Goal: Information Seeking & Learning: Learn about a topic

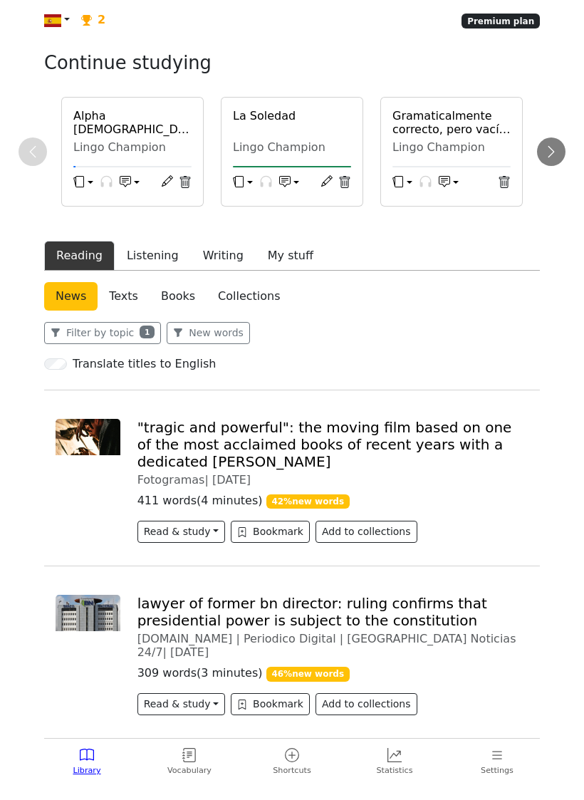
click at [96, 133] on h6 "Alpha [DEMOGRAPHIC_DATA] s01e01 - 1" at bounding box center [132, 122] width 118 height 27
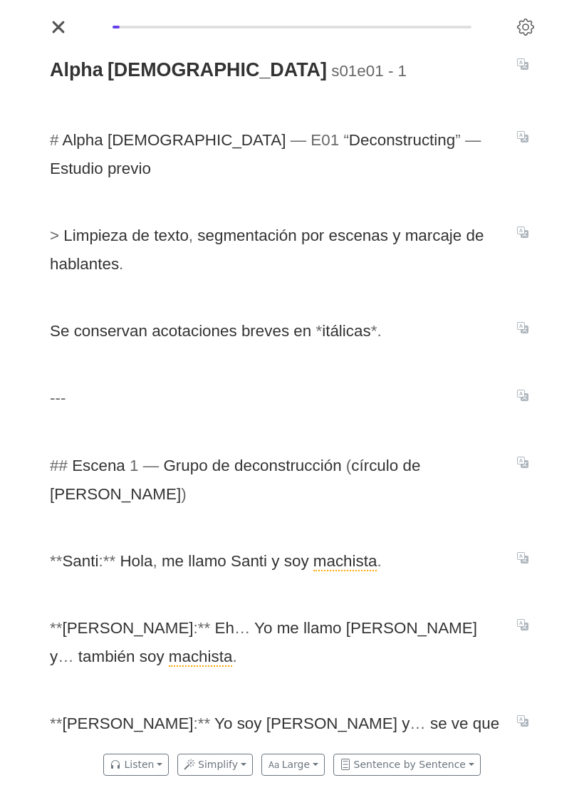
scroll to position [0, 513]
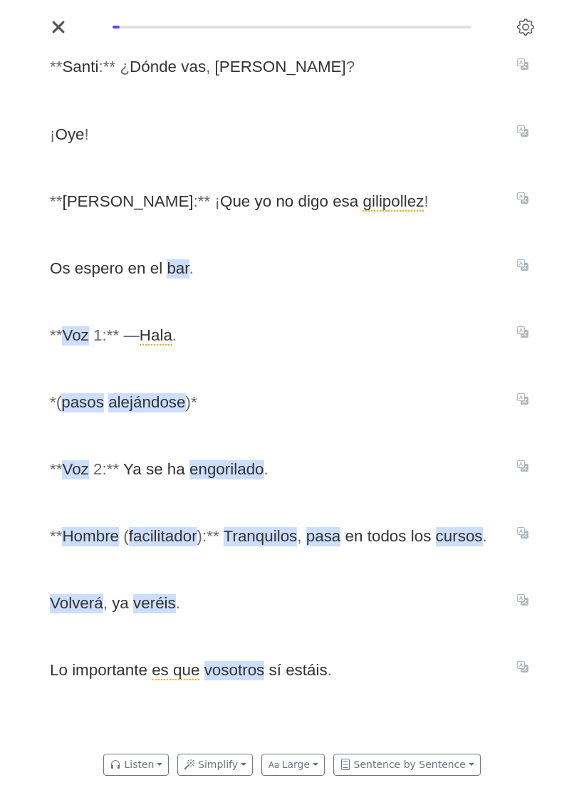
click at [237, 479] on span "engorilado" at bounding box center [227, 469] width 75 height 19
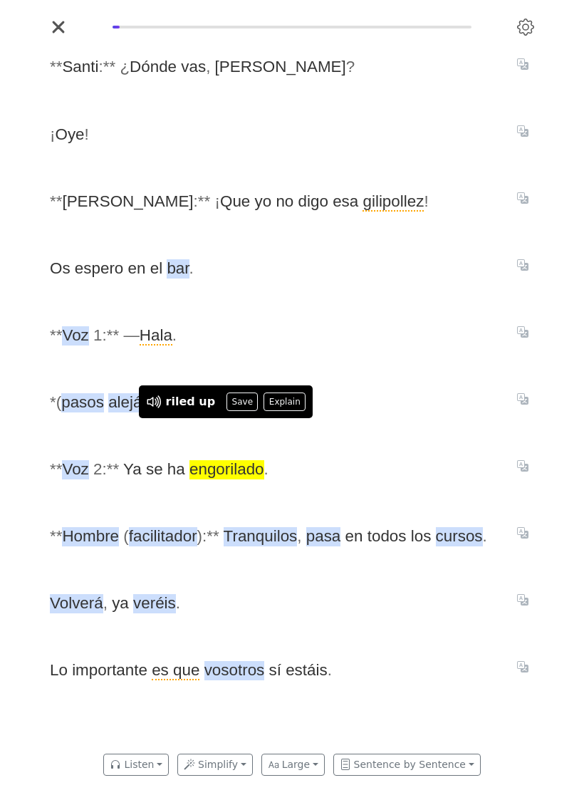
click at [281, 411] on button "Explain" at bounding box center [285, 402] width 42 height 19
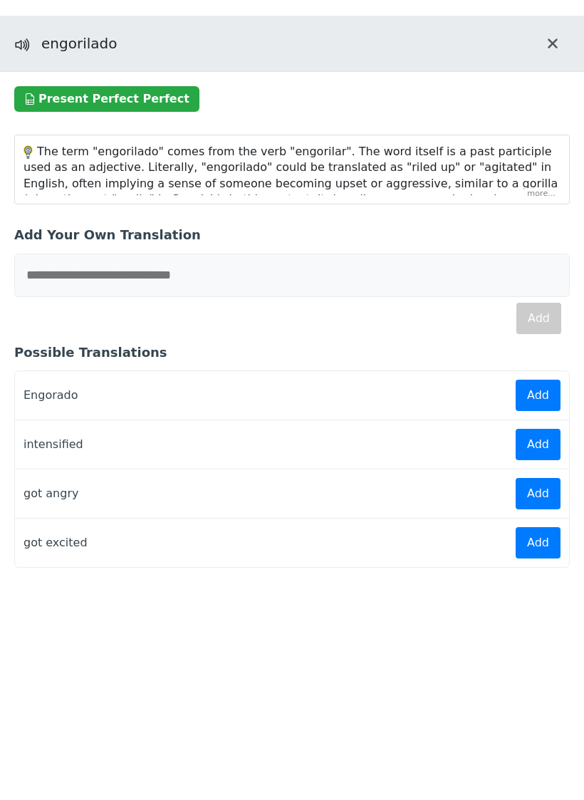
click at [541, 204] on div "The term "engorilado" comes from the verb "engorilar". The word itself is a pas…" at bounding box center [292, 169] width 554 height 68
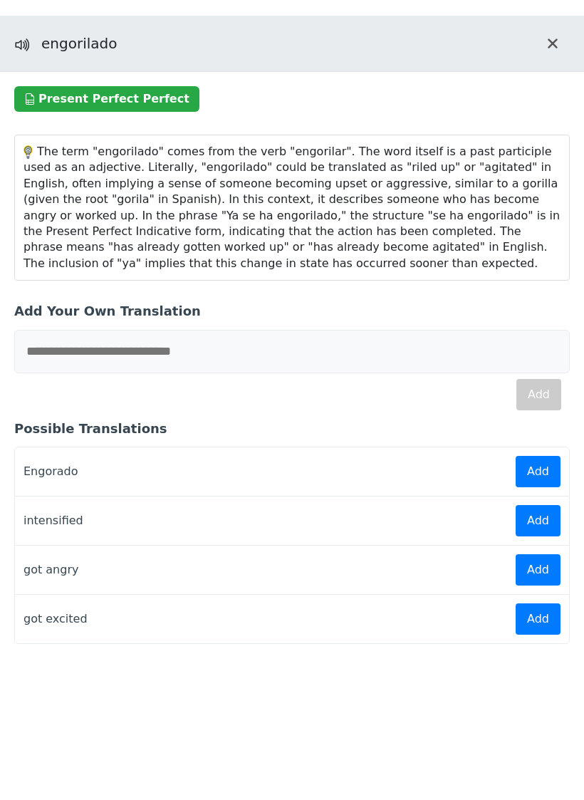
click at [548, 52] on icon "Close translation panel" at bounding box center [552, 43] width 11 height 17
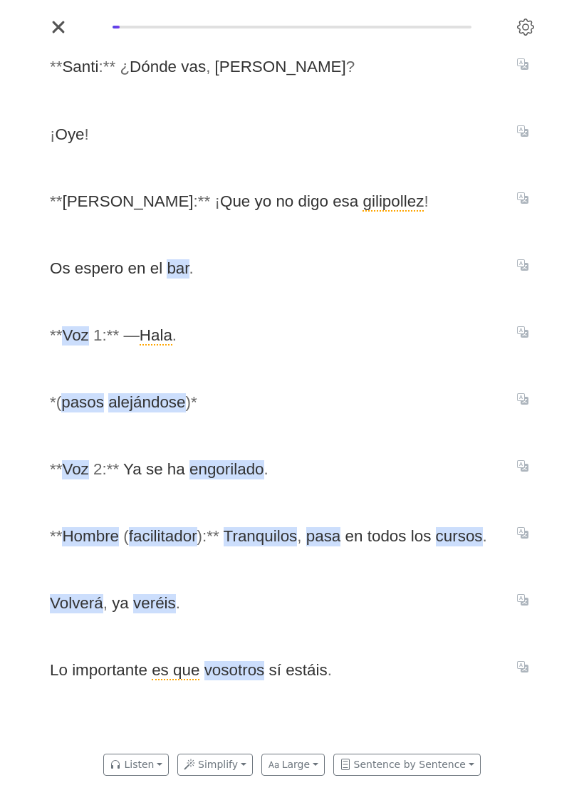
click at [229, 479] on span "engorilado" at bounding box center [227, 469] width 75 height 19
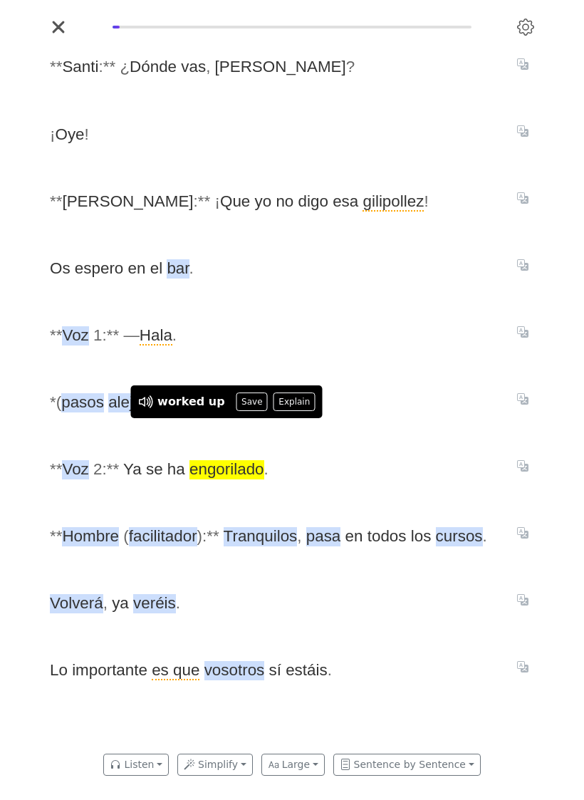
click at [245, 411] on button "Save" at bounding box center [252, 402] width 31 height 19
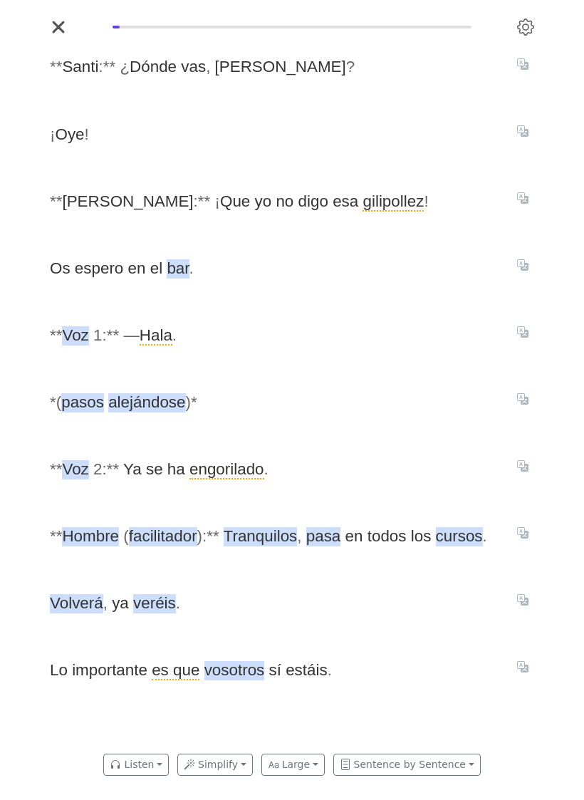
click at [527, 673] on icon "Translate sentence" at bounding box center [522, 666] width 11 height 11
click at [497, 744] on div "* * [PERSON_NAME] : * * ¿ Dónde vas , [PERSON_NAME] ? ¡ Oye ! * * [PERSON_NAME]…" at bounding box center [292, 391] width 513 height 706
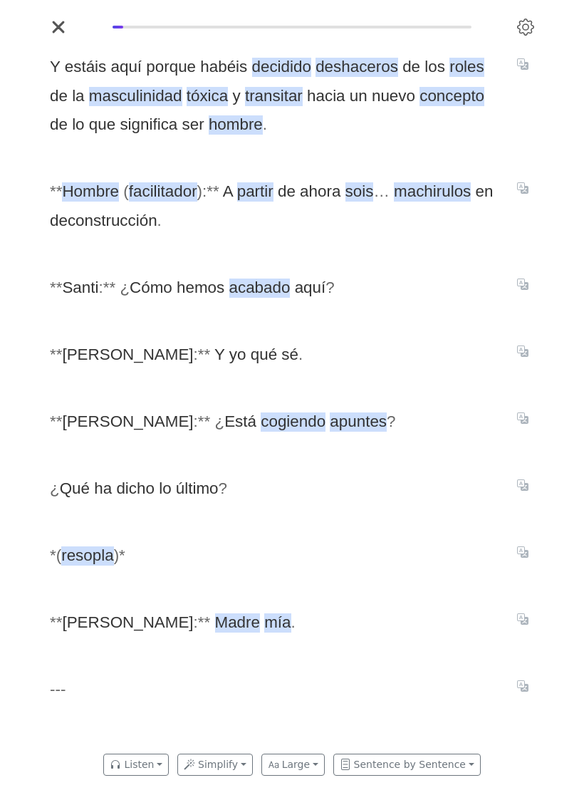
scroll to position [0, 1026]
click at [361, 77] on span "deshaceros" at bounding box center [357, 67] width 83 height 19
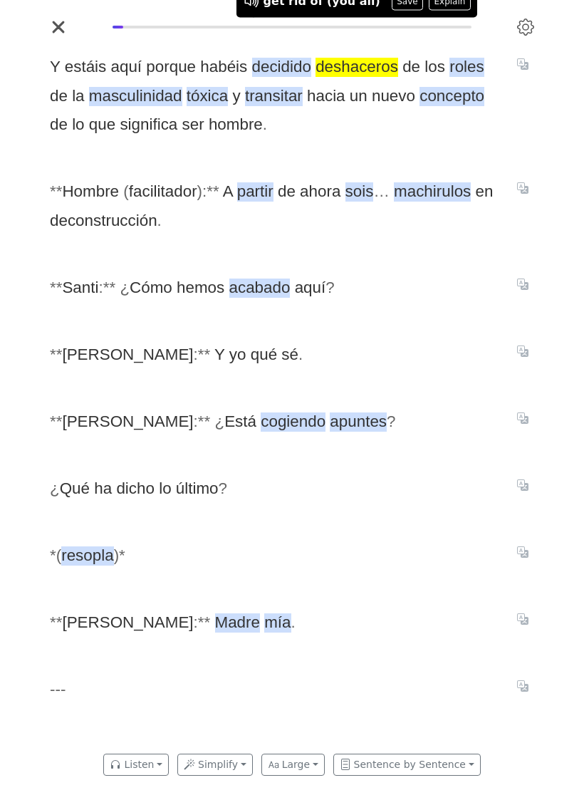
click at [528, 197] on button "Translate sentence" at bounding box center [523, 188] width 23 height 17
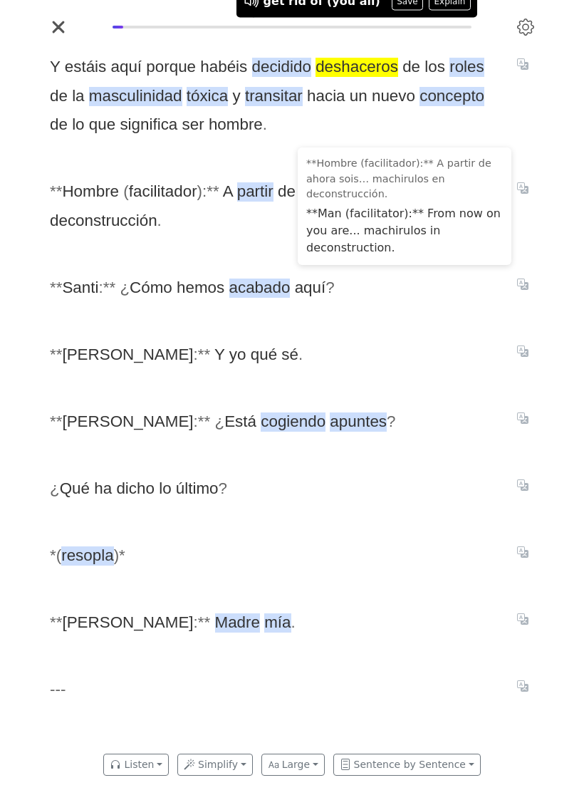
click at [437, 302] on span "* * Santi : * * ¿ Cómo hemos acabado aquí ?" at bounding box center [275, 288] width 450 height 28
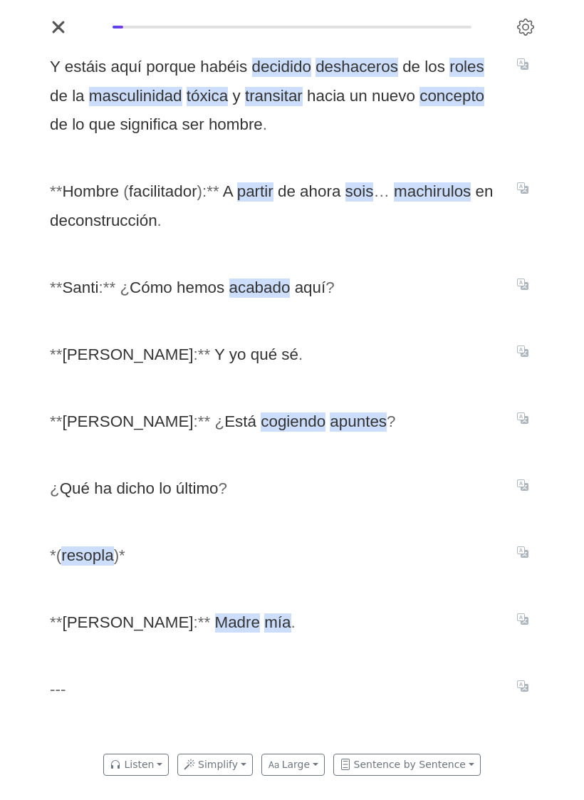
click at [424, 202] on span "machirulos" at bounding box center [432, 191] width 77 height 19
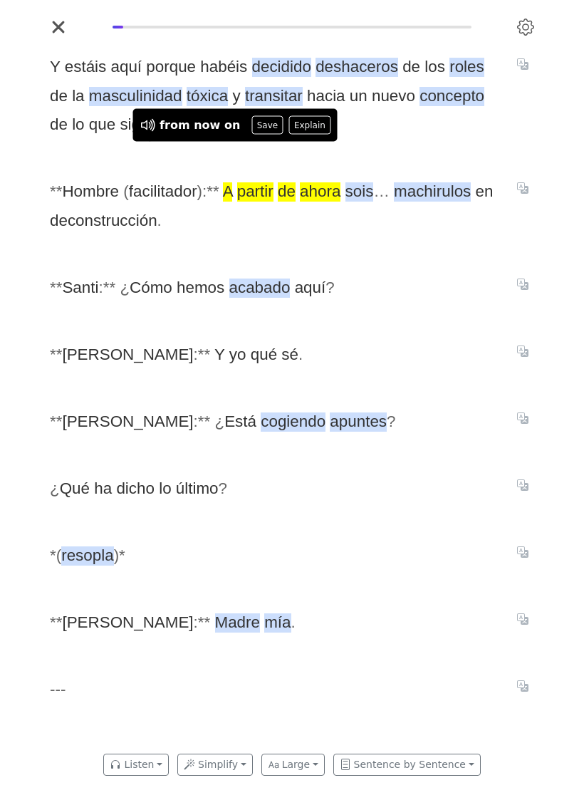
click at [261, 135] on button "Save" at bounding box center [266, 125] width 31 height 19
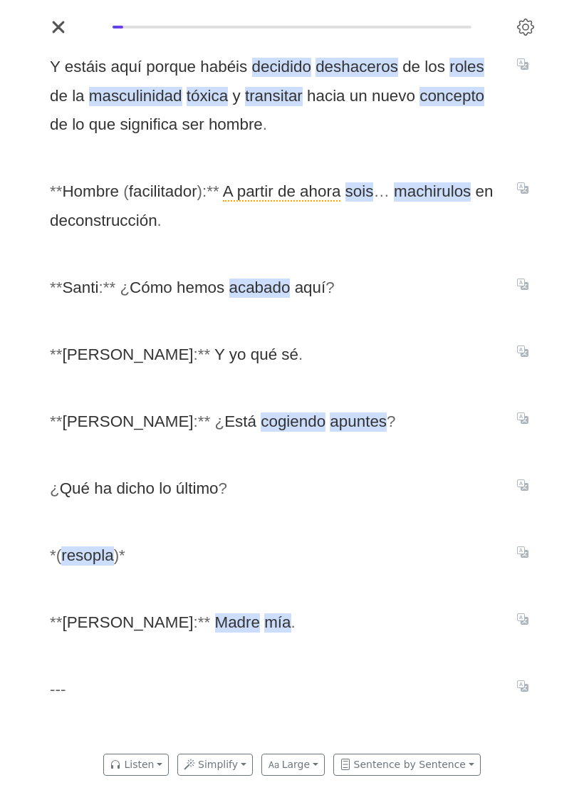
click at [526, 357] on icon "Translate sentence" at bounding box center [522, 351] width 11 height 11
click at [462, 436] on span "* * [PERSON_NAME] : * * ¿ Está cogiendo apuntes ?" at bounding box center [275, 422] width 450 height 28
click at [529, 427] on button "Translate sentence" at bounding box center [523, 418] width 23 height 17
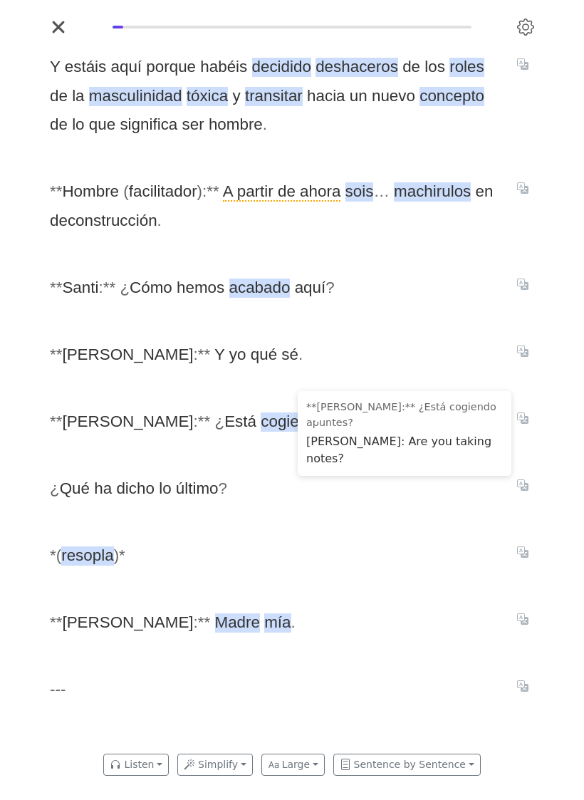
click at [261, 432] on span "cogiendo" at bounding box center [293, 421] width 65 height 19
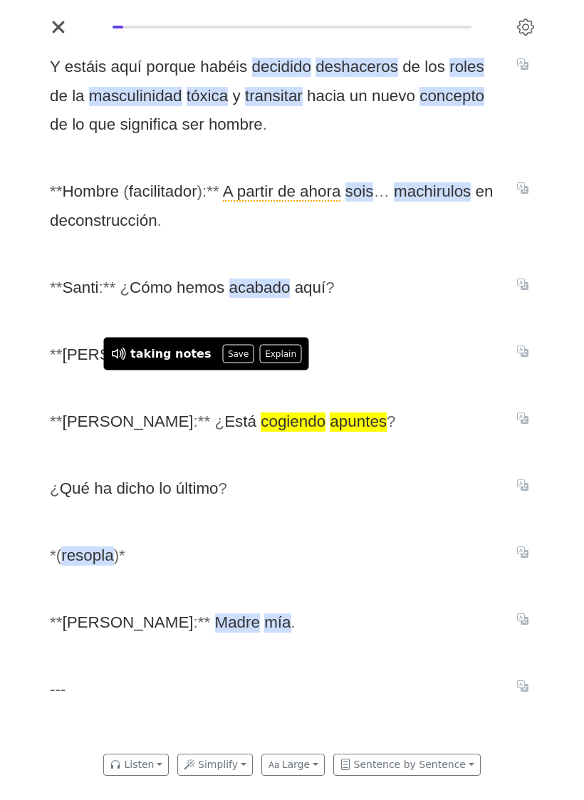
click at [226, 363] on button "Save" at bounding box center [237, 354] width 31 height 19
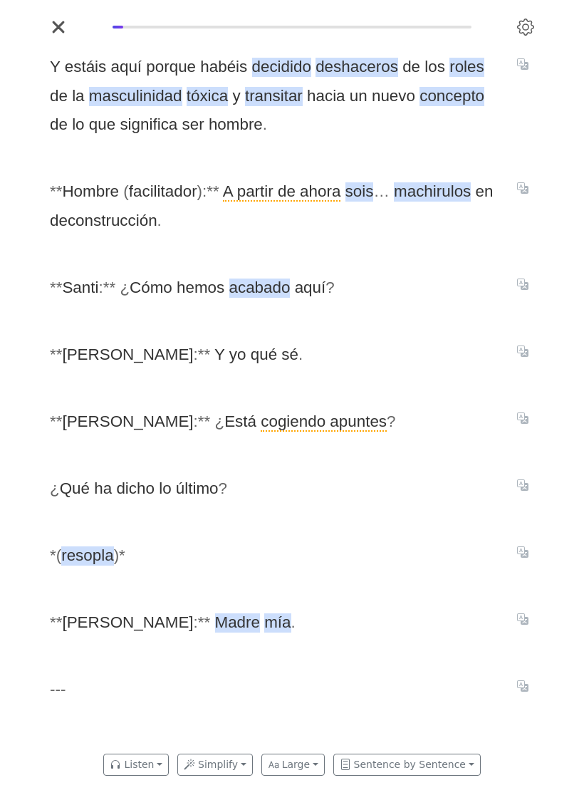
click at [93, 566] on span "resopla" at bounding box center [87, 555] width 52 height 19
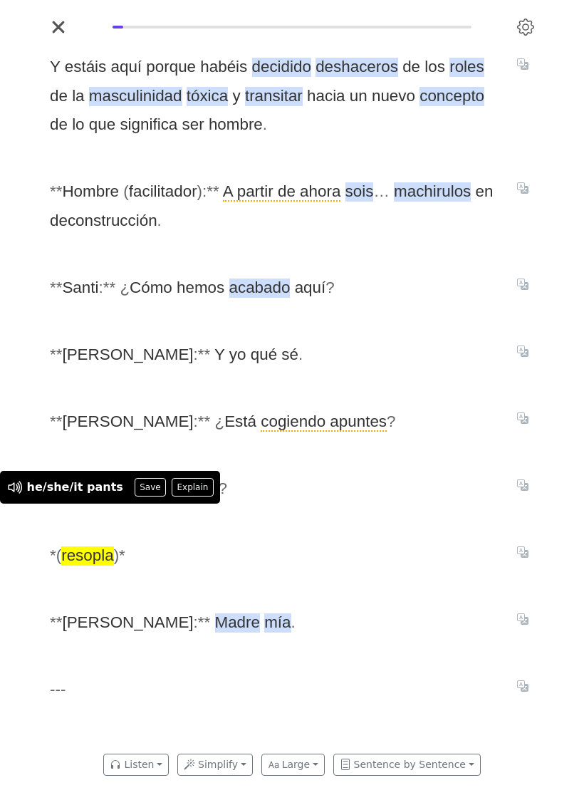
click at [532, 628] on button "Translate sentence" at bounding box center [523, 619] width 23 height 17
click at [238, 675] on div "Y estáis aquí porque habéis decidido deshaceros de los roles de la masculinidad…" at bounding box center [292, 391] width 513 height 706
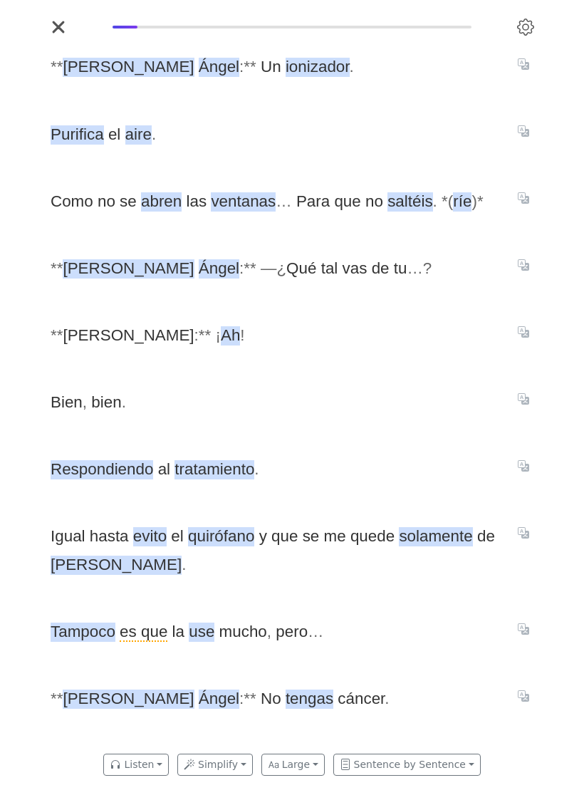
scroll to position [0, 2052]
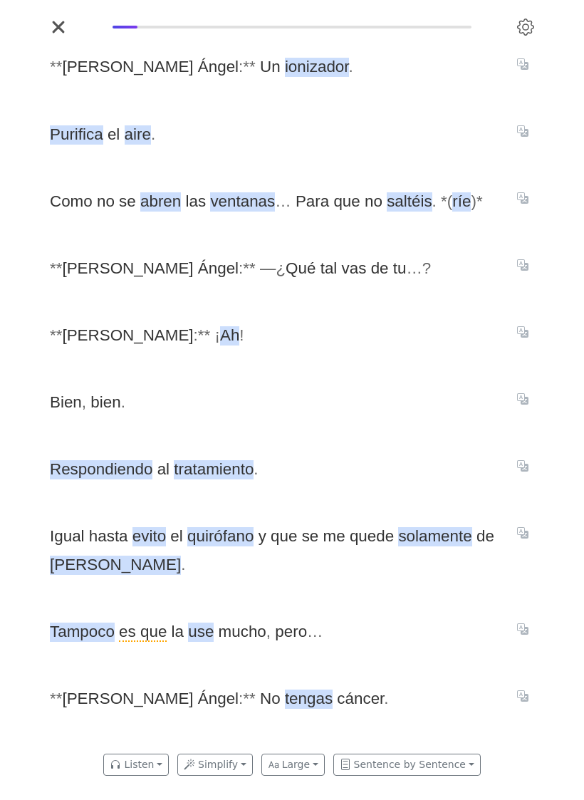
click at [285, 77] on span "ionizador" at bounding box center [317, 67] width 64 height 19
click at [529, 206] on button "Translate sentence" at bounding box center [523, 197] width 23 height 17
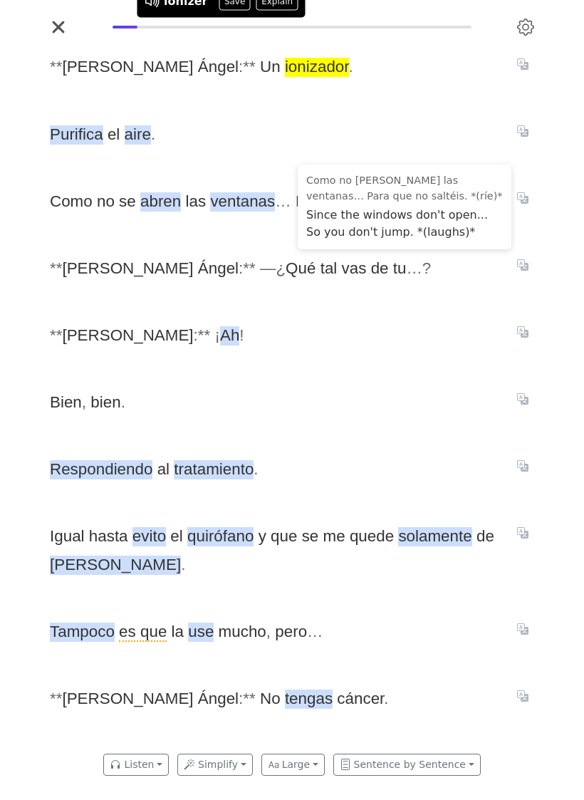
click at [452, 301] on div "* * [PERSON_NAME] : * * Un ionizador . Purifica el aire . Como no [PERSON_NAME]…" at bounding box center [292, 391] width 513 height 706
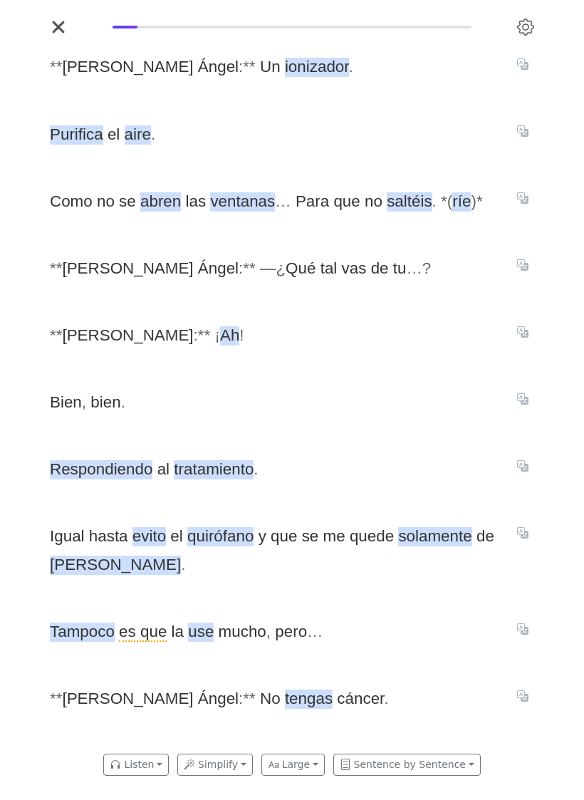
click at [526, 271] on icon "Translate sentence" at bounding box center [522, 264] width 11 height 11
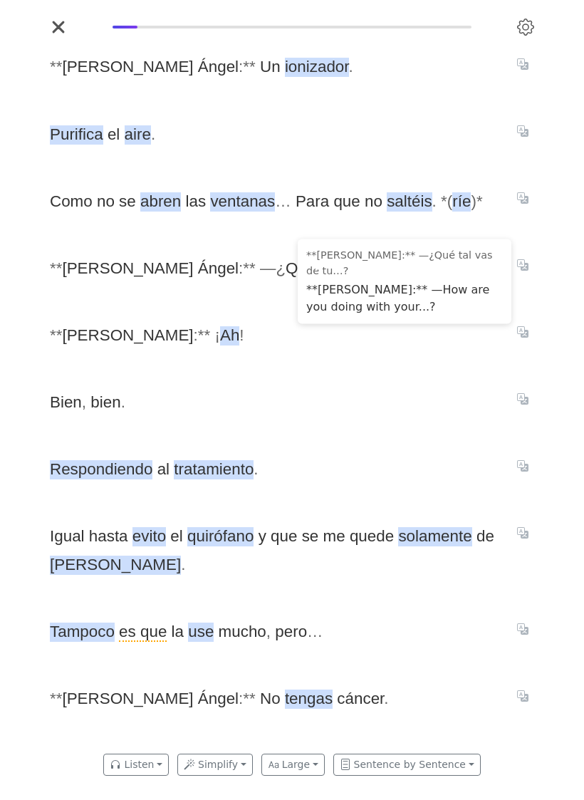
click at [463, 350] on span "* * [PERSON_NAME] : * * ¡ Ah !" at bounding box center [275, 335] width 450 height 28
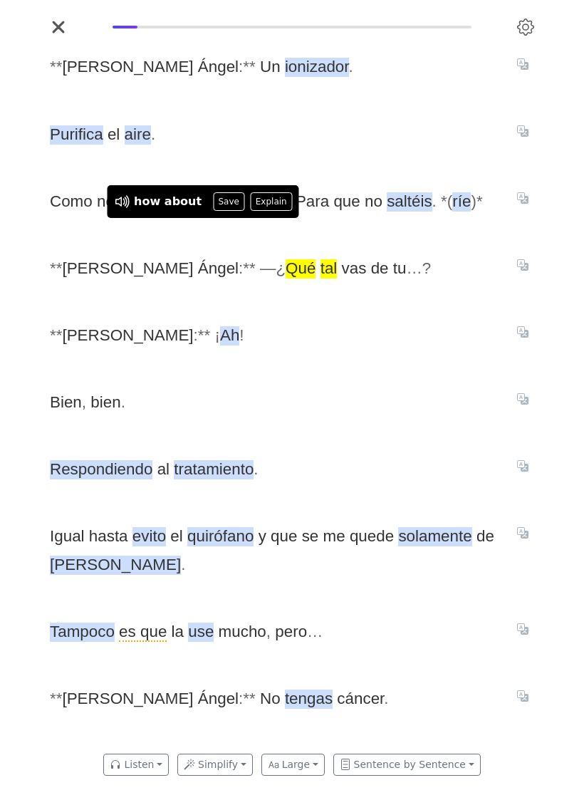
click at [253, 314] on div "* * [PERSON_NAME] : * * Un ionizador . Purifica el aire . Como no [PERSON_NAME]…" at bounding box center [292, 391] width 513 height 706
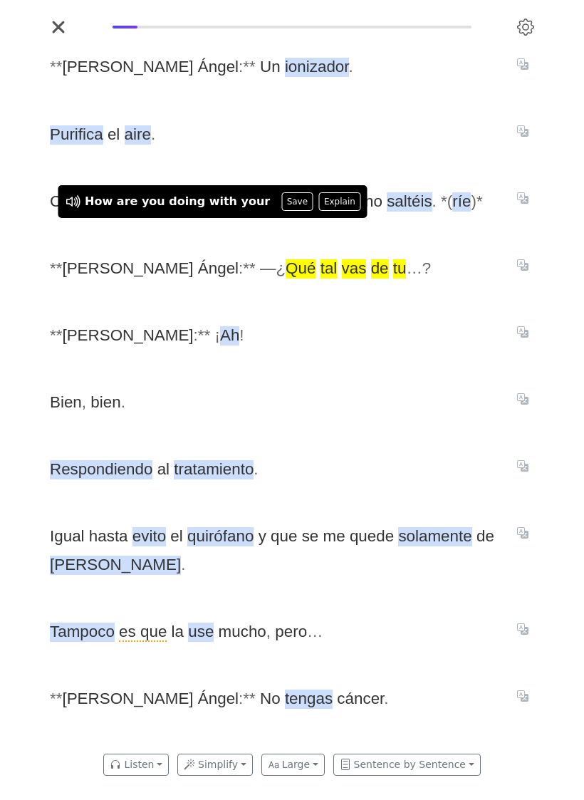
click at [281, 211] on button "Save" at bounding box center [296, 201] width 31 height 19
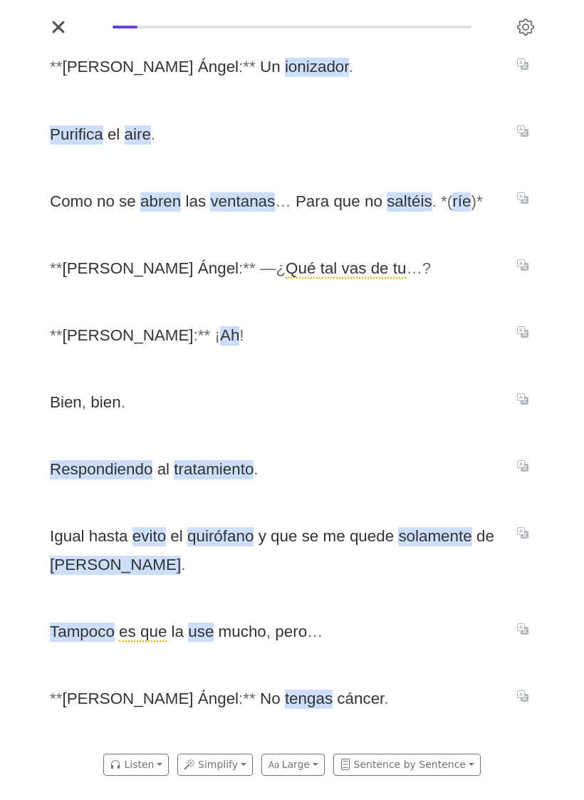
click at [217, 479] on span "tratamiento" at bounding box center [214, 469] width 80 height 19
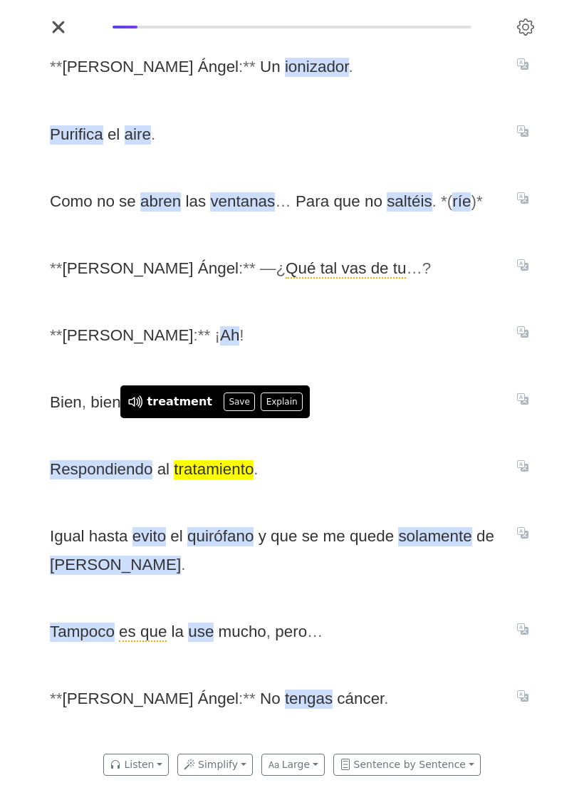
click at [321, 348] on span "* * [PERSON_NAME] : * * ¡ Ah !" at bounding box center [275, 335] width 450 height 28
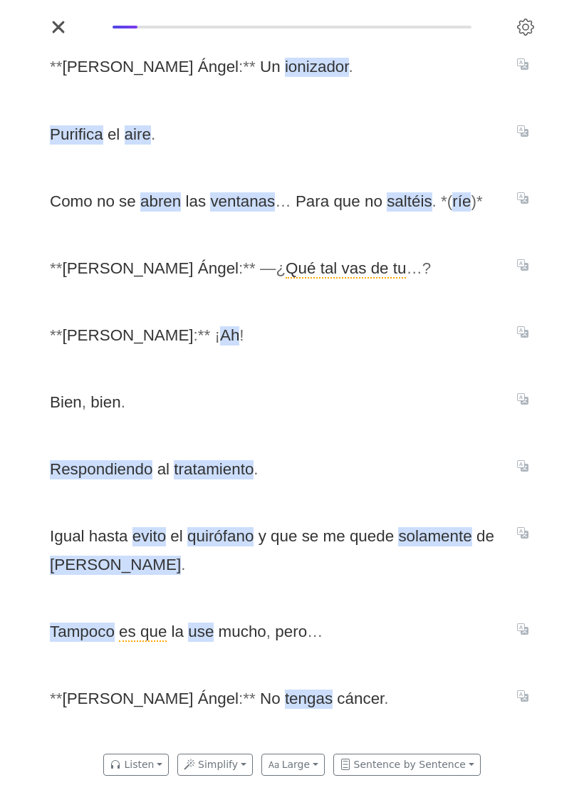
click at [531, 541] on button "Translate sentence" at bounding box center [523, 532] width 23 height 17
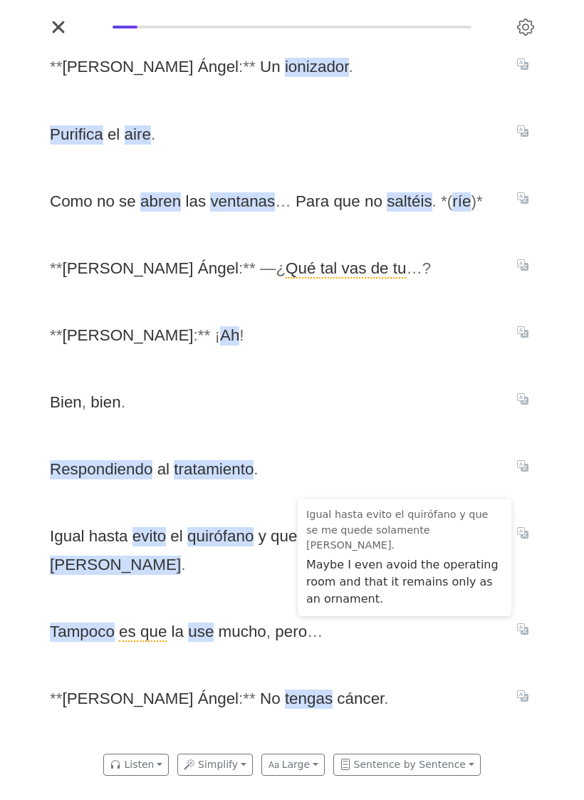
click at [344, 455] on div "* * [PERSON_NAME] : * * Un ionizador . Purifica el aire . Como no [PERSON_NAME]…" at bounding box center [292, 391] width 513 height 706
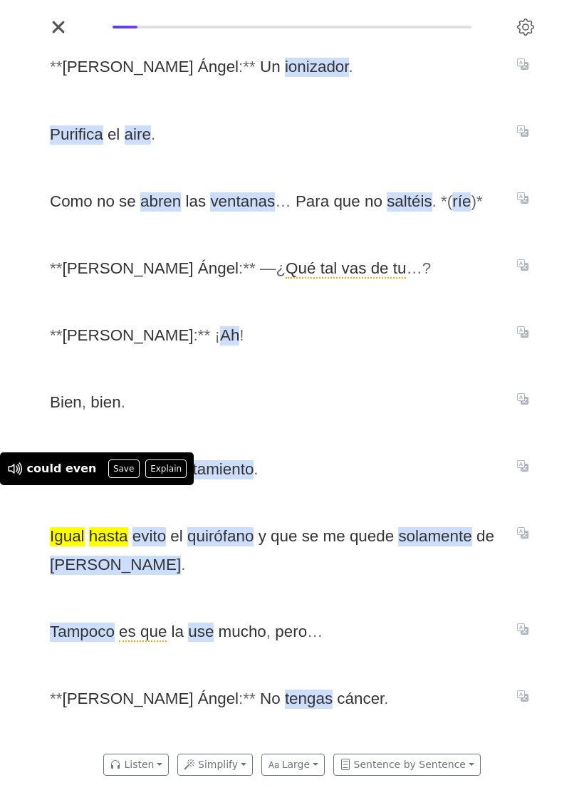
click at [167, 478] on button "Explain" at bounding box center [166, 469] width 42 height 19
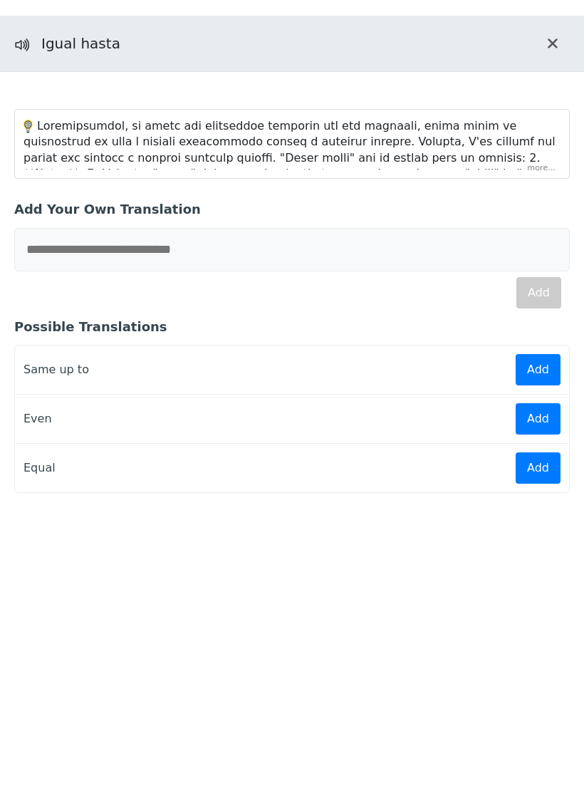
click at [540, 179] on div at bounding box center [292, 221] width 537 height 207
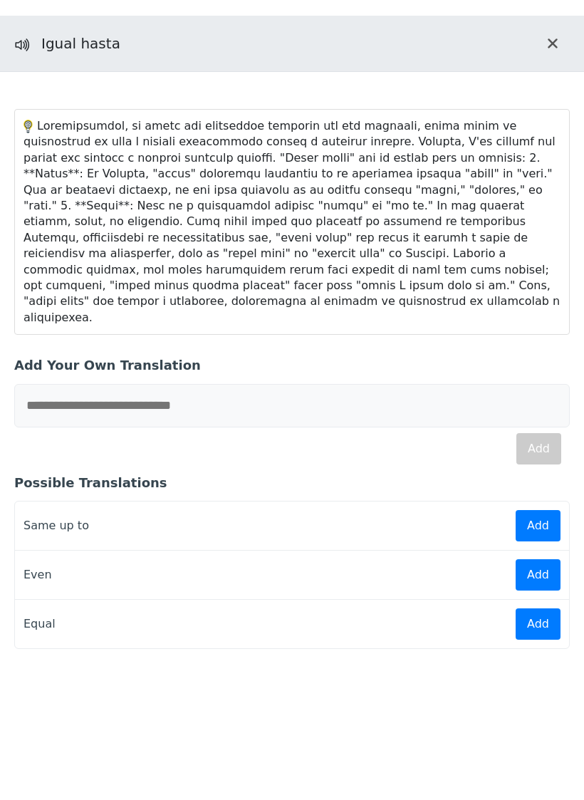
click at [549, 52] on icon "Close translation panel" at bounding box center [552, 43] width 11 height 17
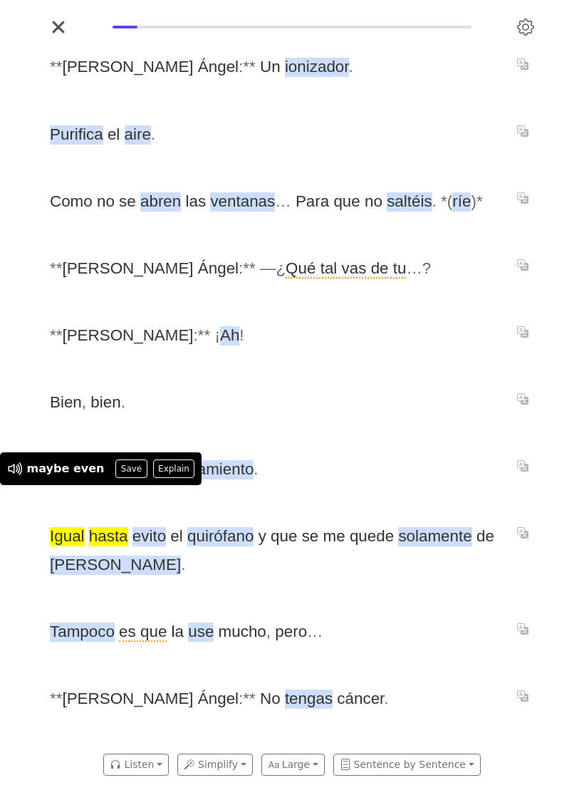
click at [123, 478] on button "Save" at bounding box center [130, 469] width 31 height 19
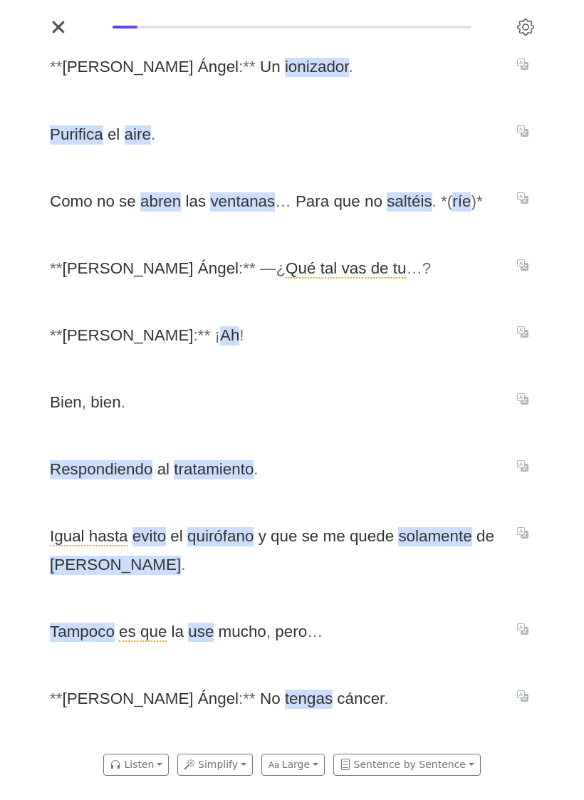
click at [222, 546] on span "quirófano" at bounding box center [220, 536] width 66 height 19
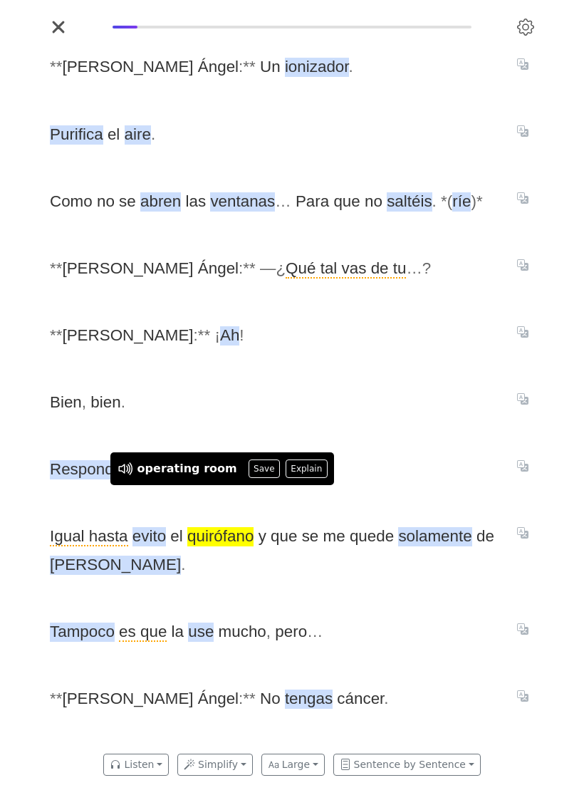
click at [250, 478] on button "Save" at bounding box center [264, 469] width 31 height 19
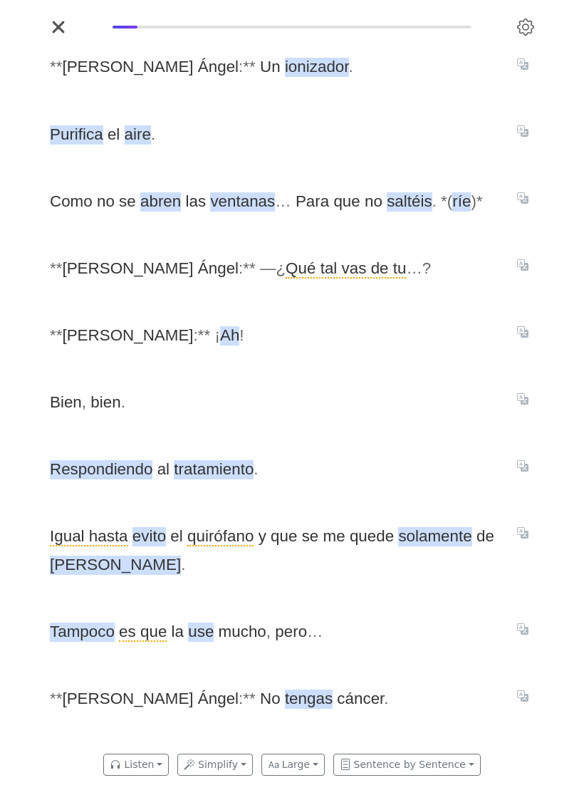
click at [278, 546] on span "que" at bounding box center [284, 536] width 26 height 19
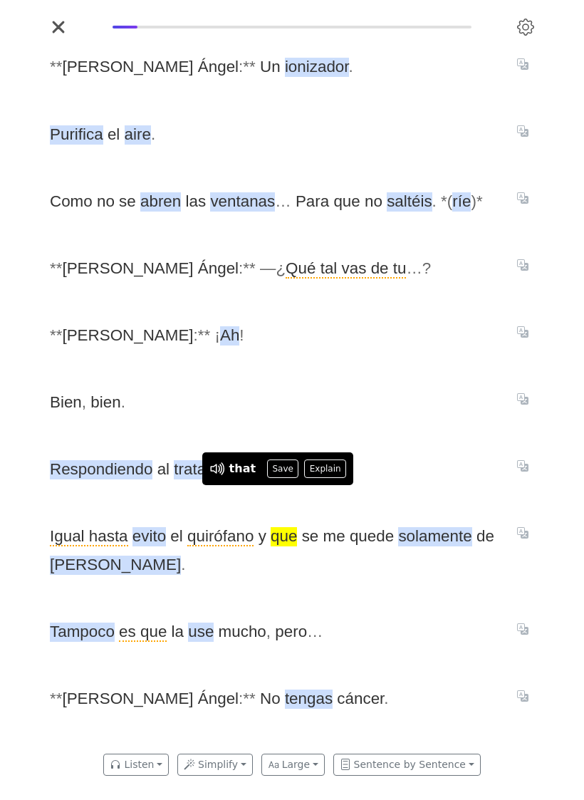
click at [321, 478] on button "Explain" at bounding box center [325, 469] width 42 height 19
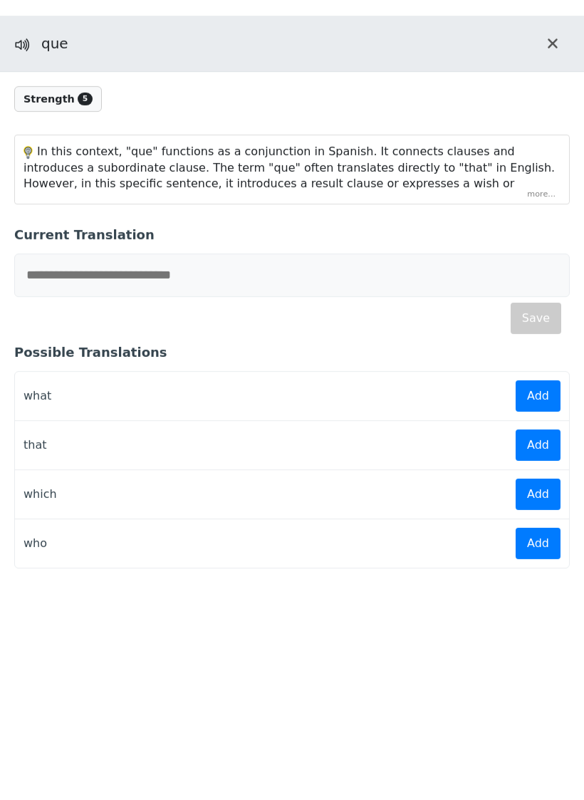
click at [530, 204] on div "In this context, "que" functions as a conjunction in Spanish. It connects claus…" at bounding box center [292, 170] width 554 height 68
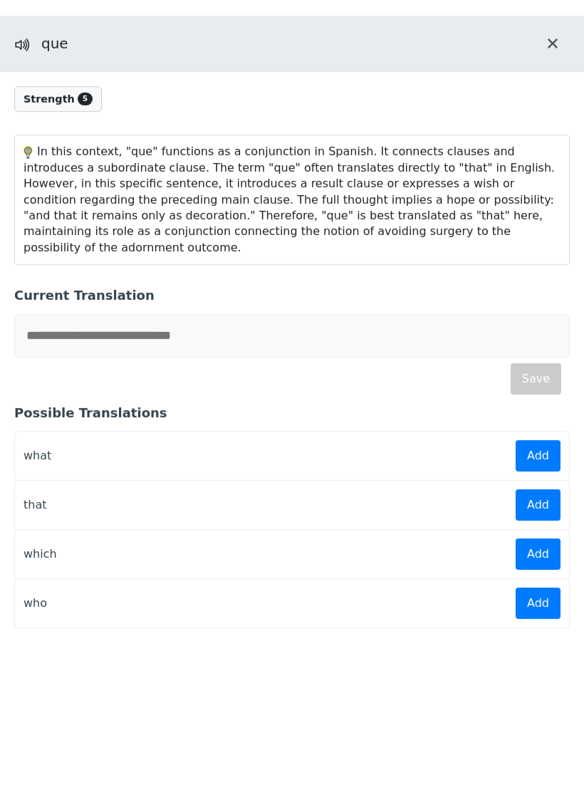
click at [557, 52] on icon "Close translation panel" at bounding box center [552, 43] width 11 height 17
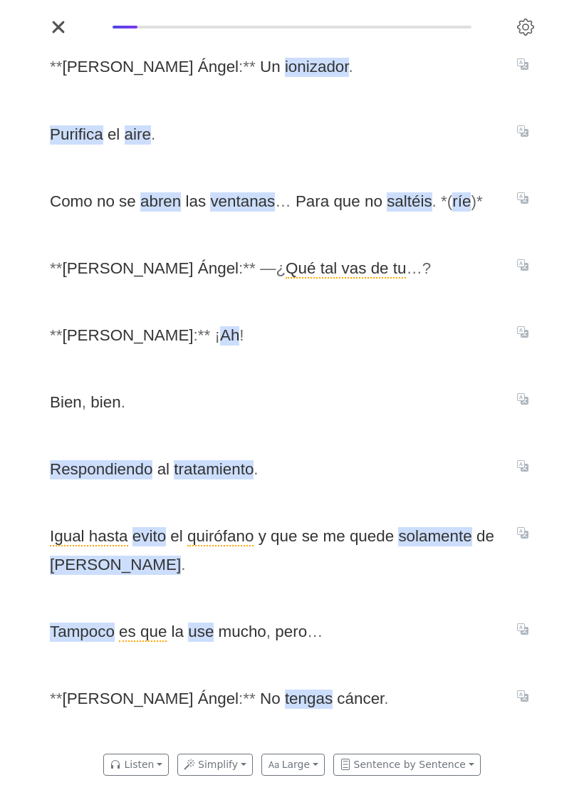
click at [530, 637] on button "Translate sentence" at bounding box center [523, 628] width 23 height 17
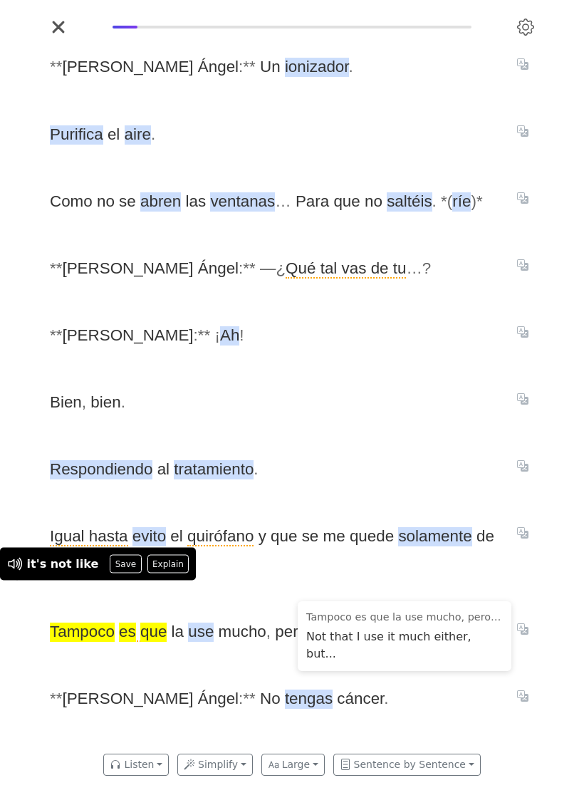
click at [115, 573] on button "Save" at bounding box center [125, 564] width 31 height 19
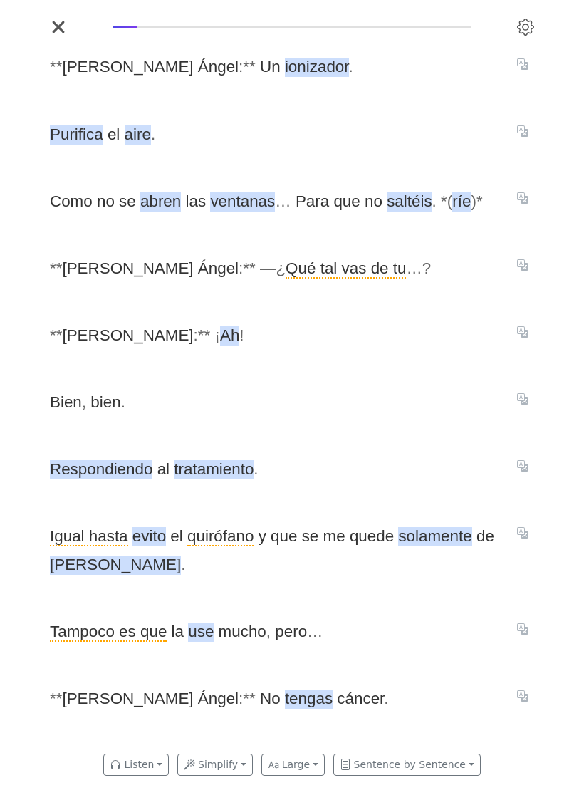
click at [524, 702] on icon "Translate sentence" at bounding box center [522, 695] width 11 height 11
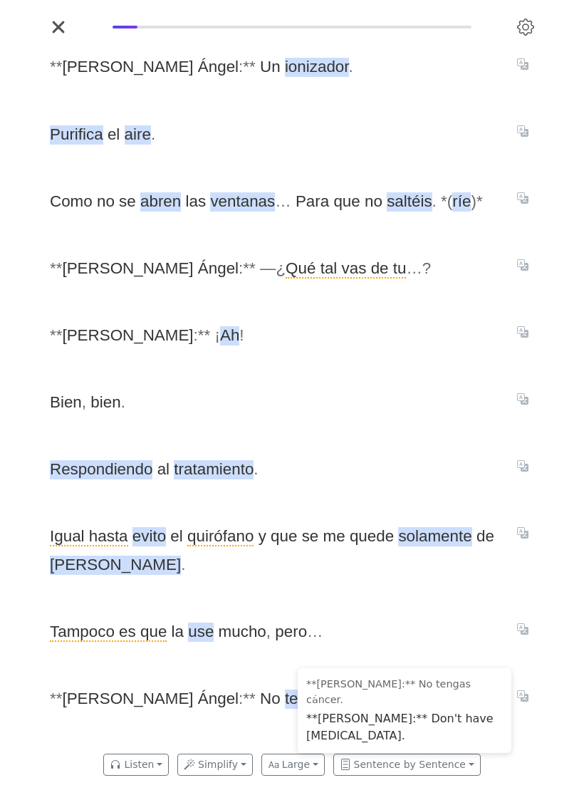
click at [457, 642] on span "Tampoco es que la use mucho , pero …" at bounding box center [275, 632] width 450 height 28
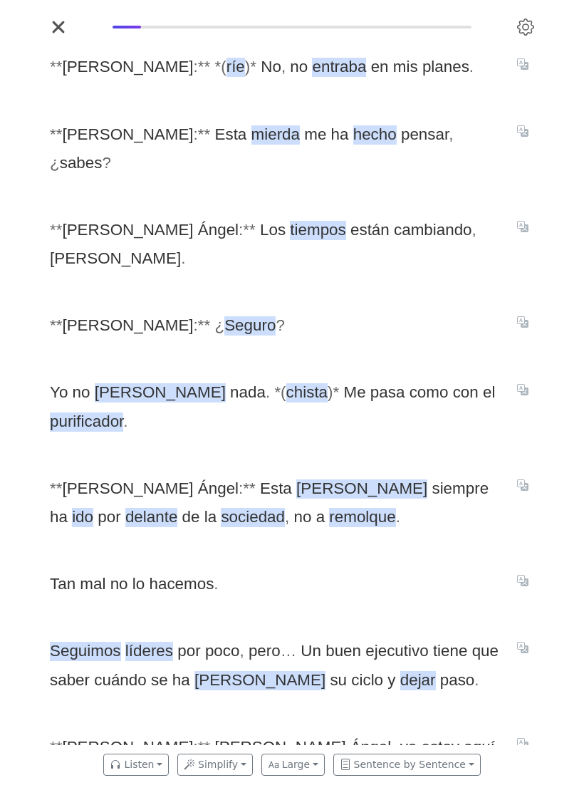
scroll to position [0, 2565]
click at [524, 72] on button "Translate sentence" at bounding box center [523, 63] width 23 height 17
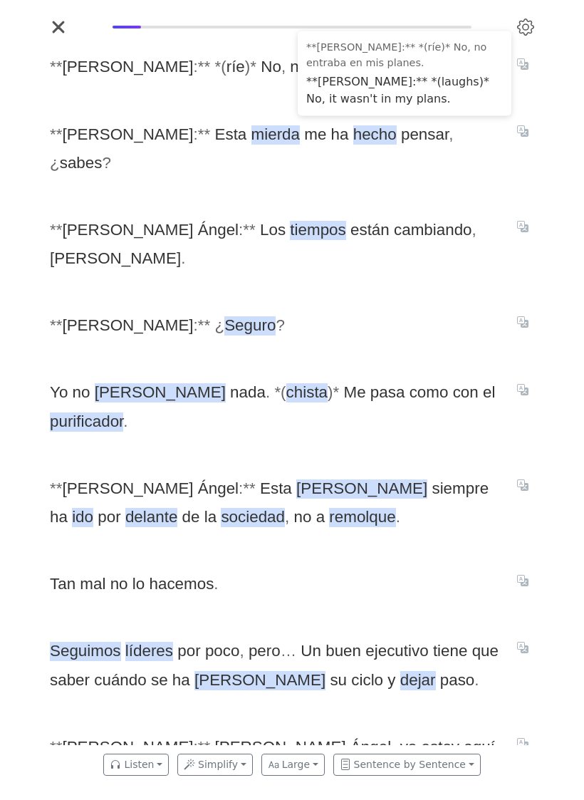
click at [467, 169] on div "* * [PERSON_NAME] : * * * ( ríe ) * No , no entraba en mis planes . * * [PERSON…" at bounding box center [292, 391] width 513 height 706
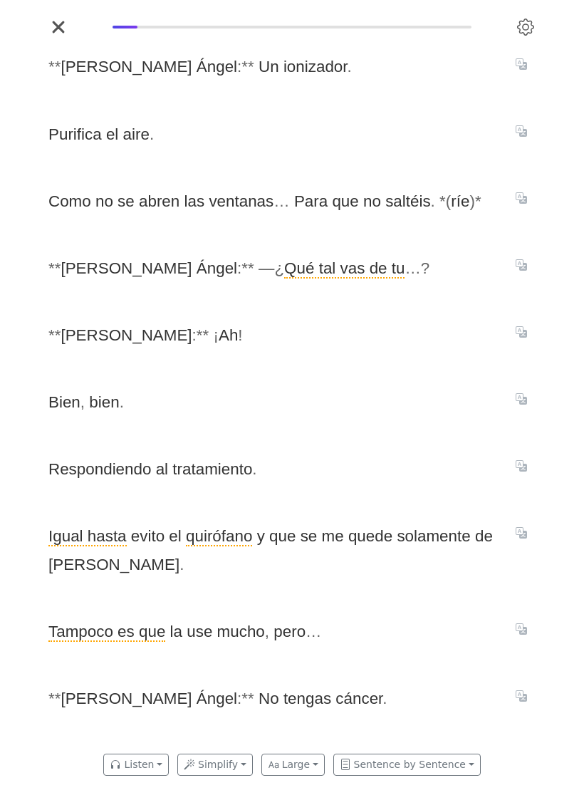
scroll to position [0, 2052]
click at [529, 704] on button "Translate sentence" at bounding box center [523, 695] width 23 height 17
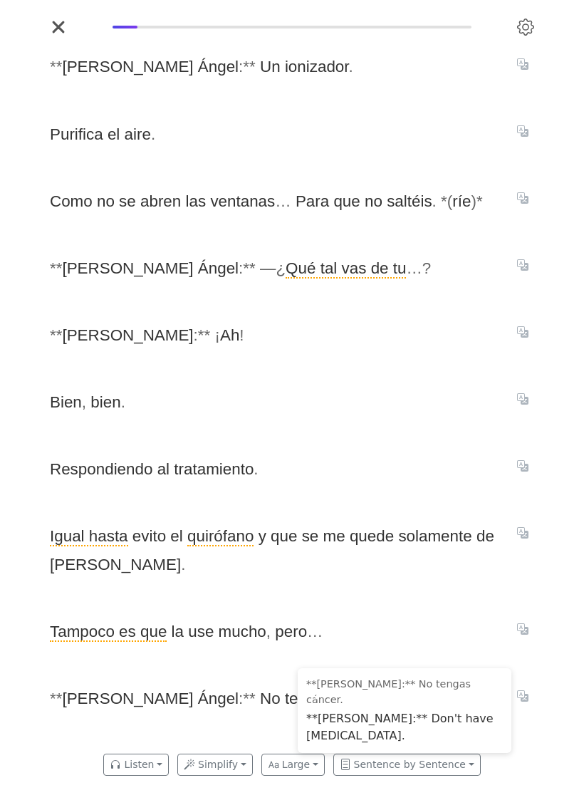
click at [469, 744] on div "* * [PERSON_NAME] : * * Un ionizador . Purifica el aire . Como no [PERSON_NAME]…" at bounding box center [292, 391] width 513 height 706
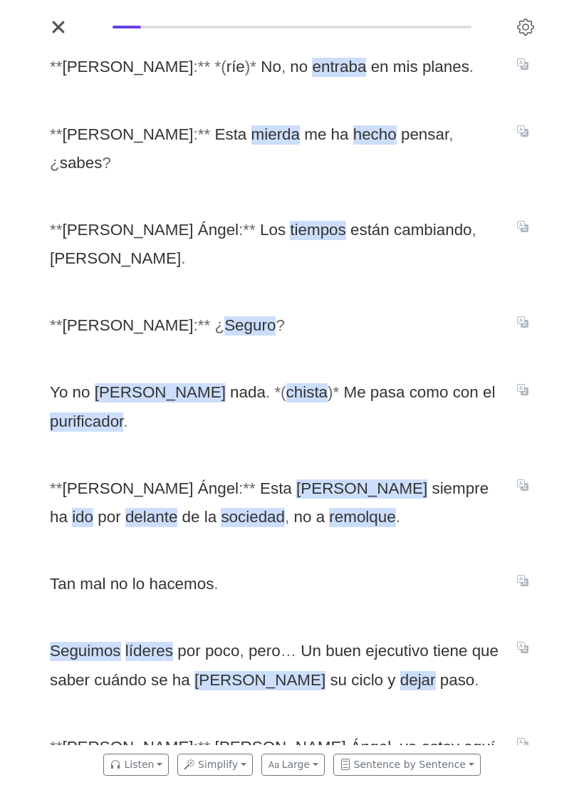
scroll to position [0, 2565]
click at [527, 70] on icon "Translate sentence" at bounding box center [522, 63] width 11 height 11
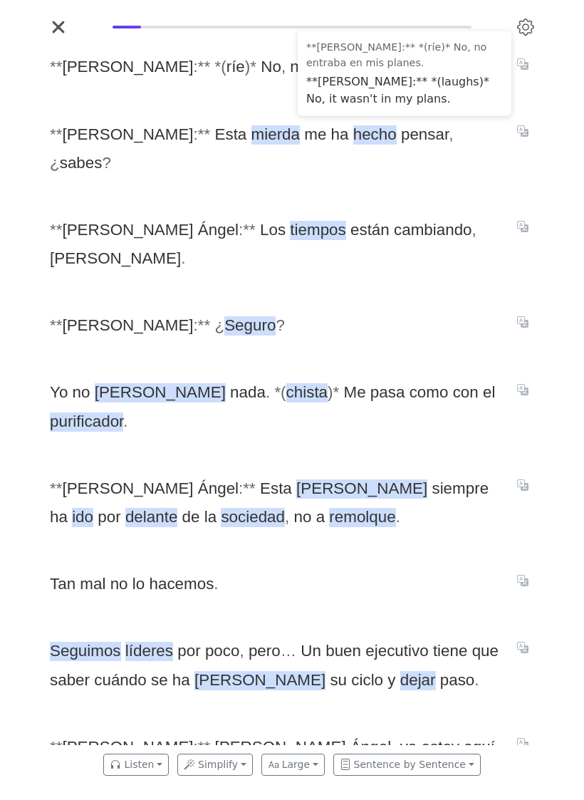
click at [468, 161] on span "* * [PERSON_NAME] : * * Esta mierda me ha hecho pensar , ¿ sabes ?" at bounding box center [275, 149] width 450 height 58
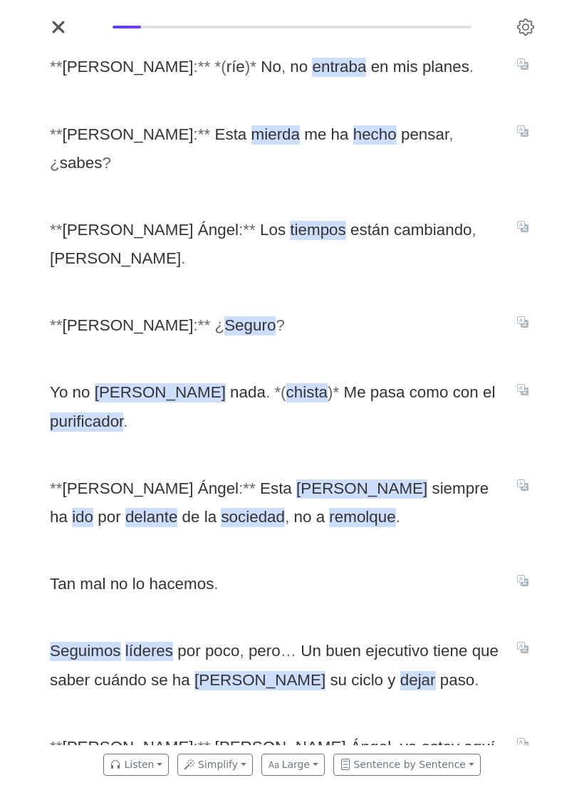
click at [532, 139] on button "Translate sentence" at bounding box center [523, 130] width 23 height 17
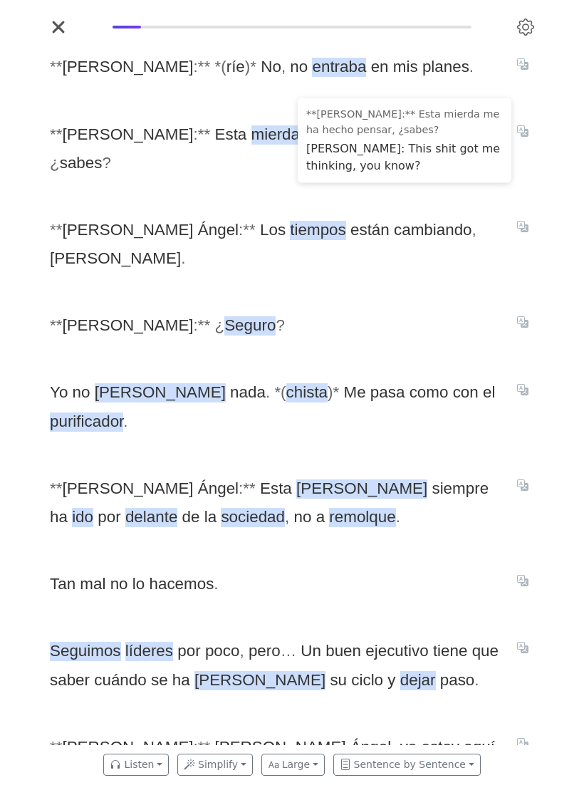
click at [471, 222] on span "* * [PERSON_NAME] : * * Los tiempos están cambiando , [PERSON_NAME] ." at bounding box center [275, 245] width 450 height 58
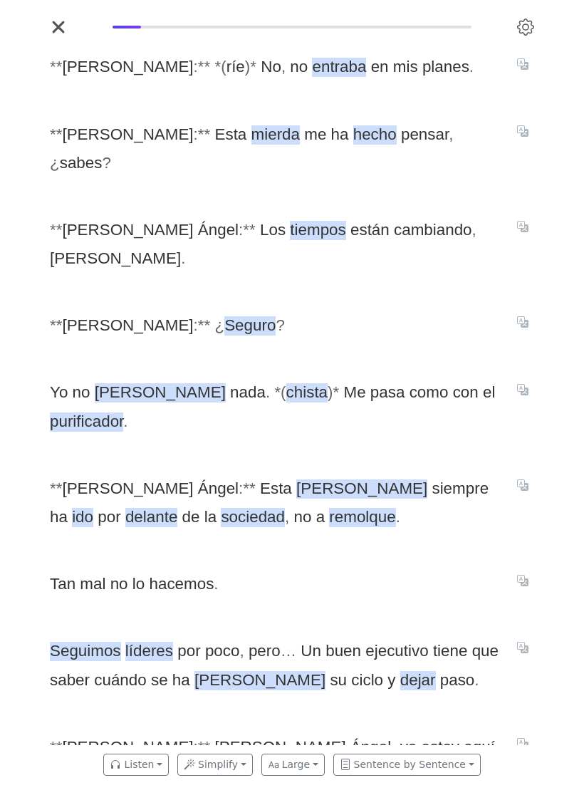
click at [526, 384] on icon "Translate sentence" at bounding box center [522, 389] width 11 height 11
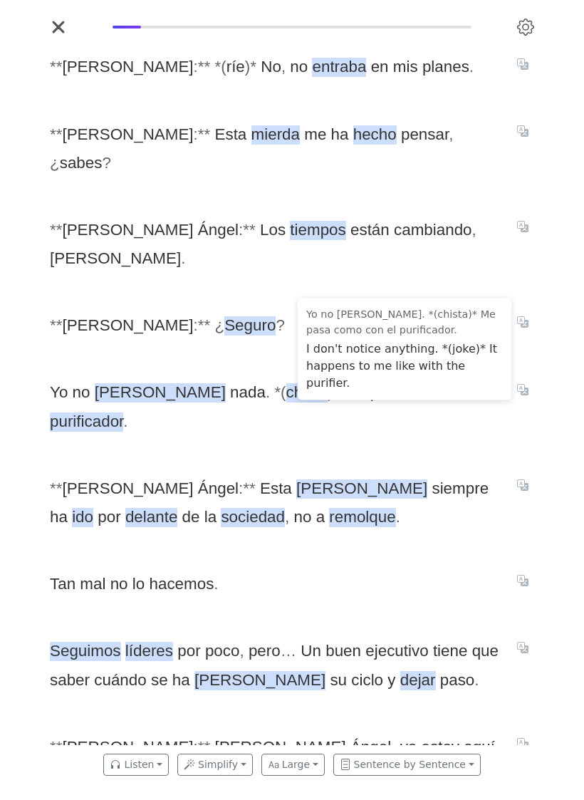
click at [456, 270] on div "* * [PERSON_NAME] : * * * ( ríe ) * No , no entraba en mis planes . * * [PERSON…" at bounding box center [292, 391] width 513 height 706
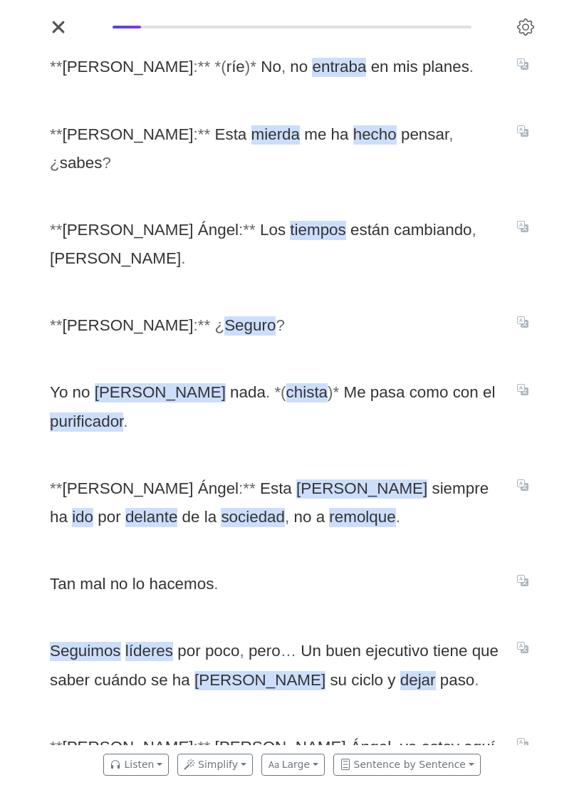
click at [525, 479] on icon "Translate sentence" at bounding box center [522, 484] width 11 height 11
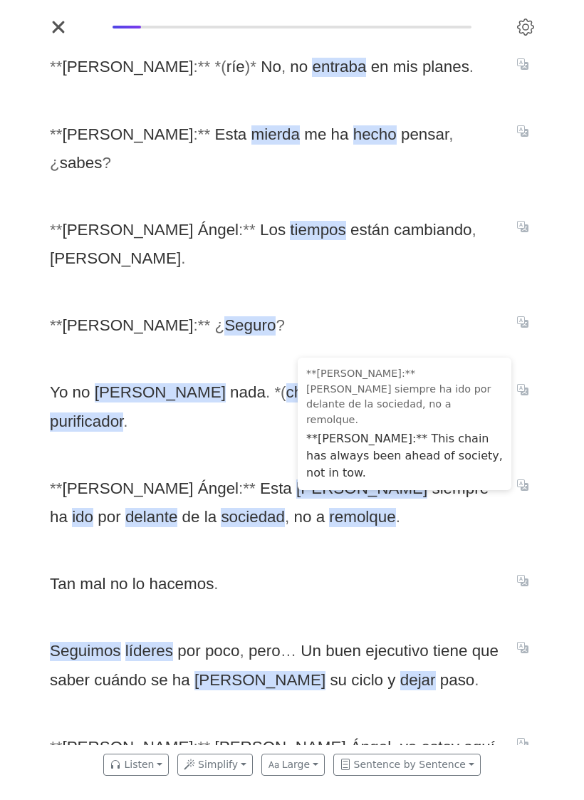
click at [256, 490] on div "* * [PERSON_NAME] : * * * ( ríe ) * No , no entraba en mis planes . * * [PERSON…" at bounding box center [292, 391] width 513 height 706
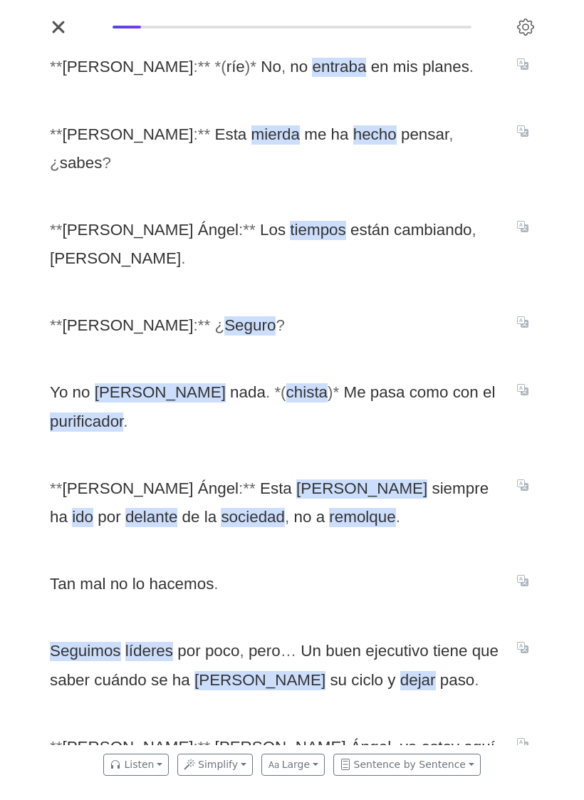
click at [177, 508] on span "delante" at bounding box center [151, 517] width 52 height 19
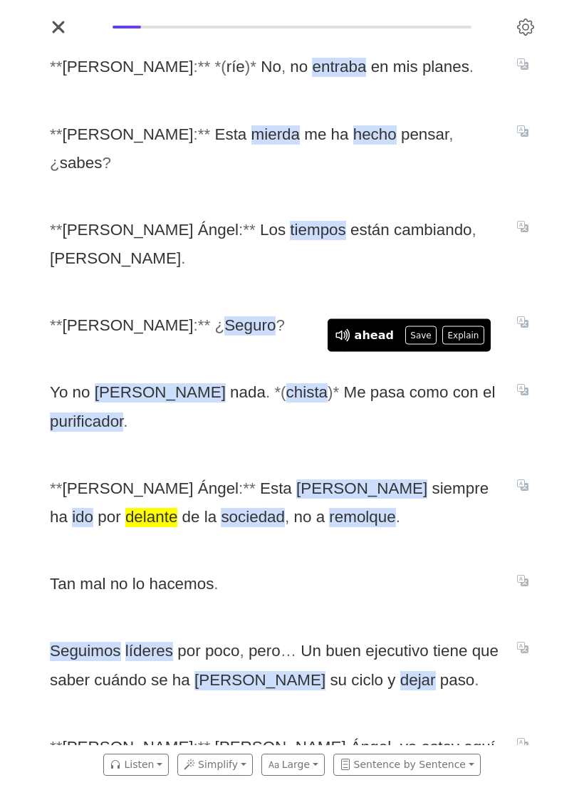
click at [421, 345] on button "Save" at bounding box center [420, 335] width 31 height 19
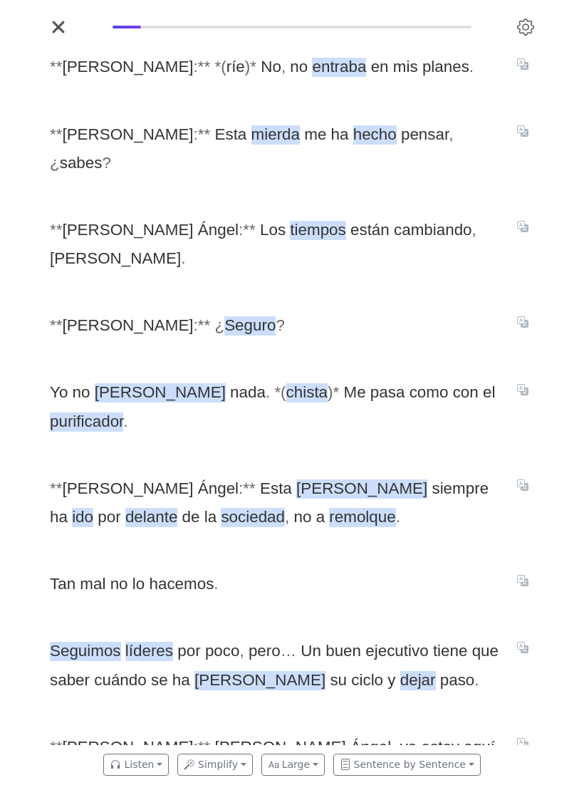
click at [329, 508] on span "remolque" at bounding box center [362, 517] width 66 height 19
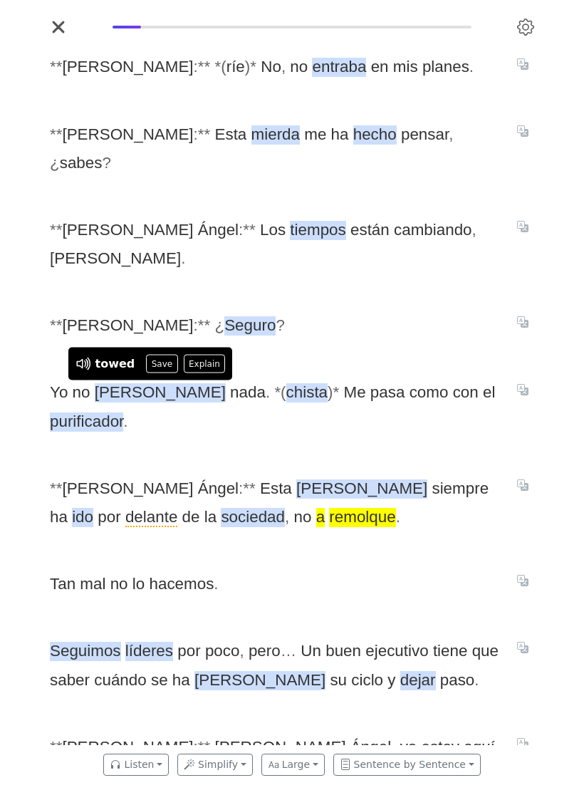
click at [191, 472] on div "* * [PERSON_NAME] : * * * ( ríe ) * No , no entraba en mis planes . * * [PERSON…" at bounding box center [292, 391] width 513 height 706
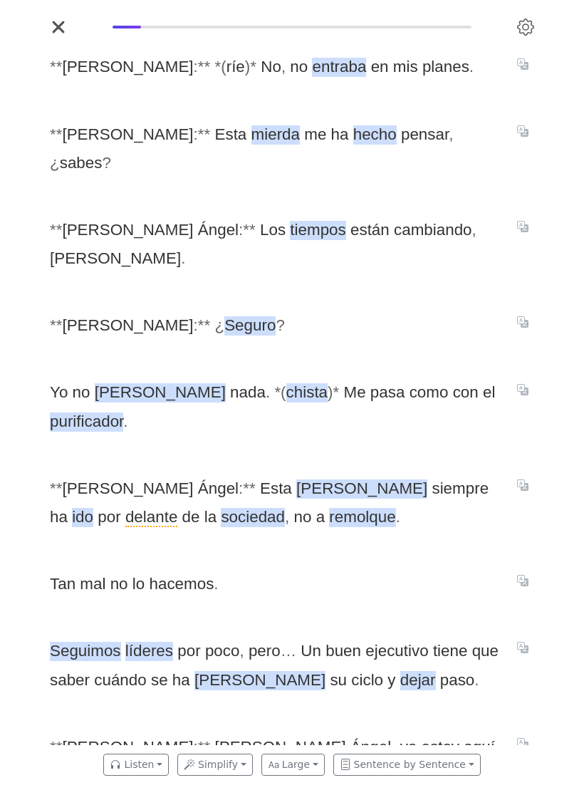
click at [329, 508] on span "remolque" at bounding box center [362, 517] width 66 height 19
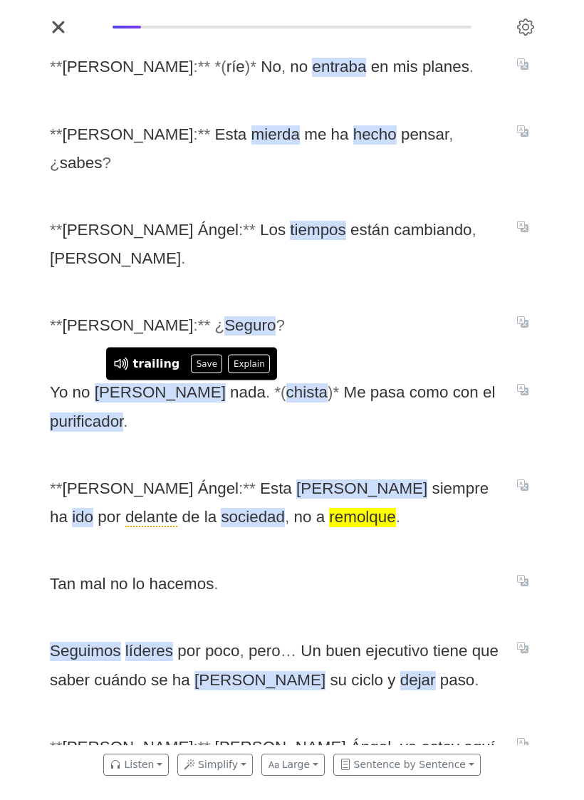
click at [200, 373] on button "Save" at bounding box center [206, 364] width 31 height 19
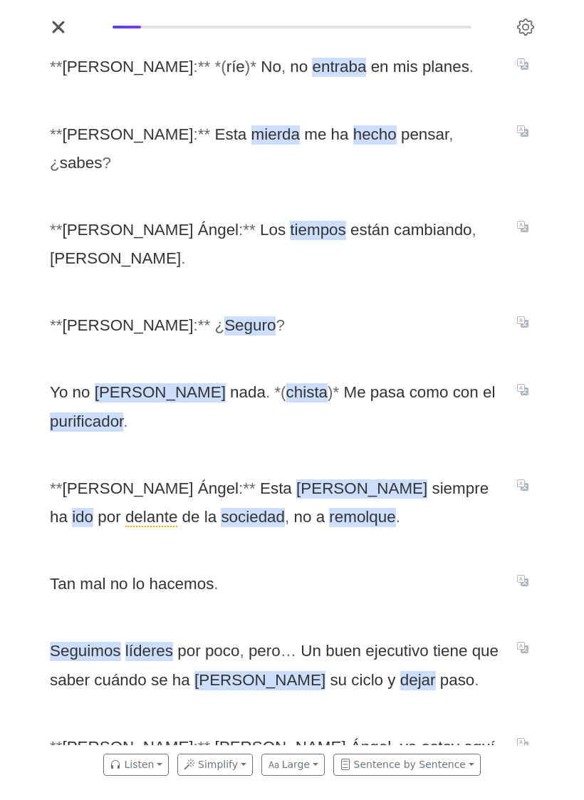
click at [524, 575] on icon "Translate sentence" at bounding box center [522, 580] width 11 height 11
click at [277, 494] on div "* * [PERSON_NAME] : * * * ( ríe ) * No , no entraba en mis planes . * * [PERSON…" at bounding box center [292, 391] width 513 height 706
click at [529, 639] on button "Translate sentence" at bounding box center [523, 647] width 23 height 17
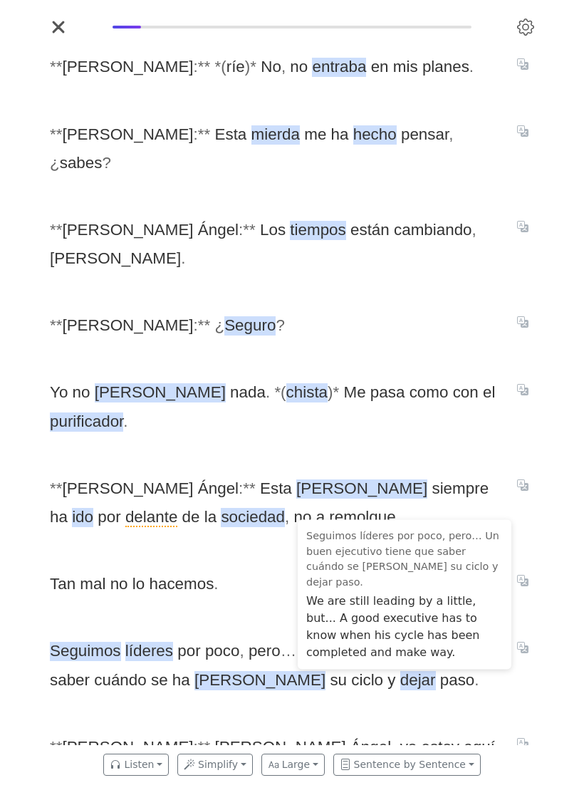
click at [447, 483] on div "* * [PERSON_NAME] : * * * ( ríe ) * No , no entraba en mis planes . * * [PERSON…" at bounding box center [292, 391] width 513 height 706
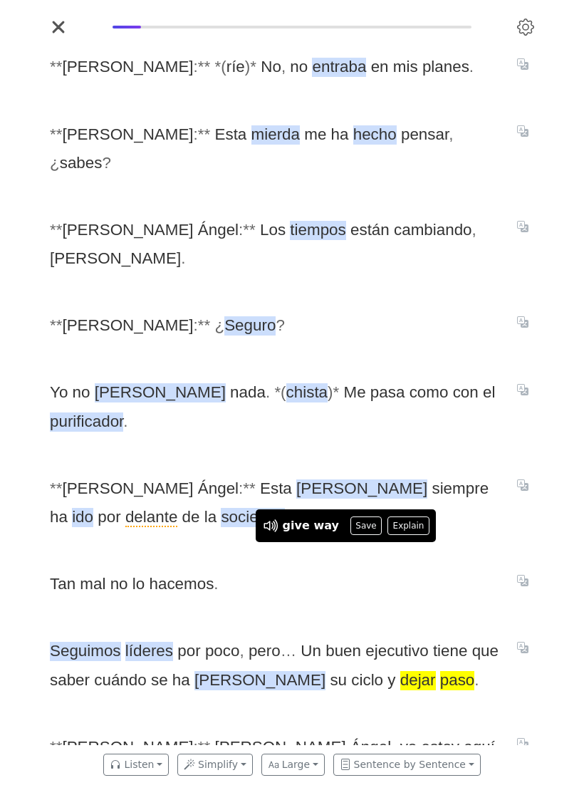
click at [363, 535] on button "Save" at bounding box center [366, 526] width 31 height 19
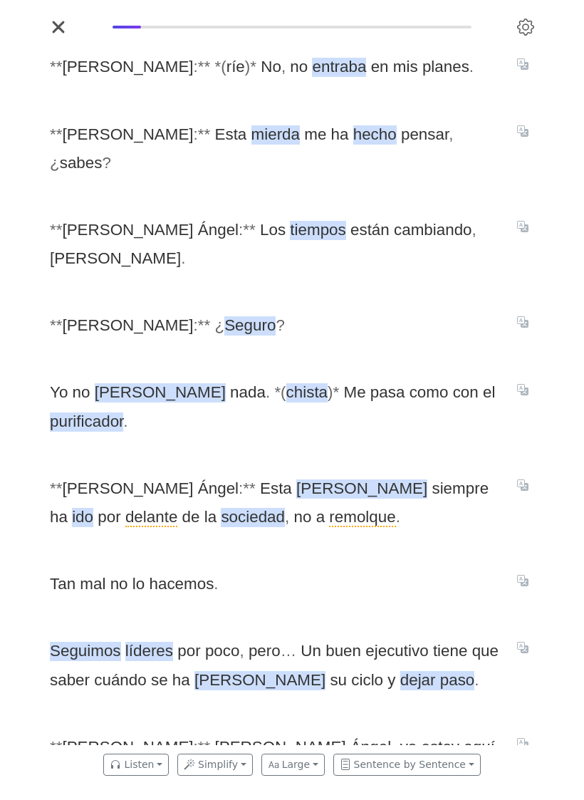
click at [231, 671] on span "[PERSON_NAME]" at bounding box center [259, 680] width 131 height 19
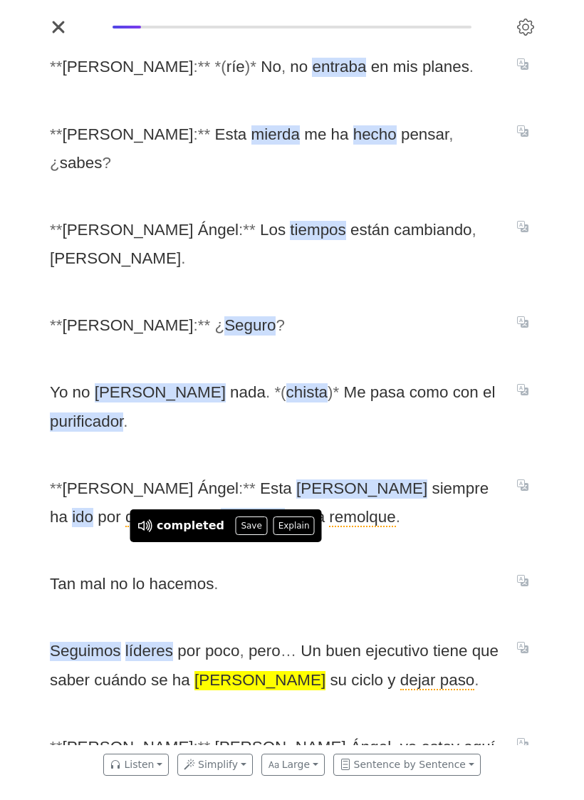
click at [390, 641] on div "* * [PERSON_NAME] : * * * ( ríe ) * No , no entraba en mis planes . * * [PERSON…" at bounding box center [292, 391] width 513 height 706
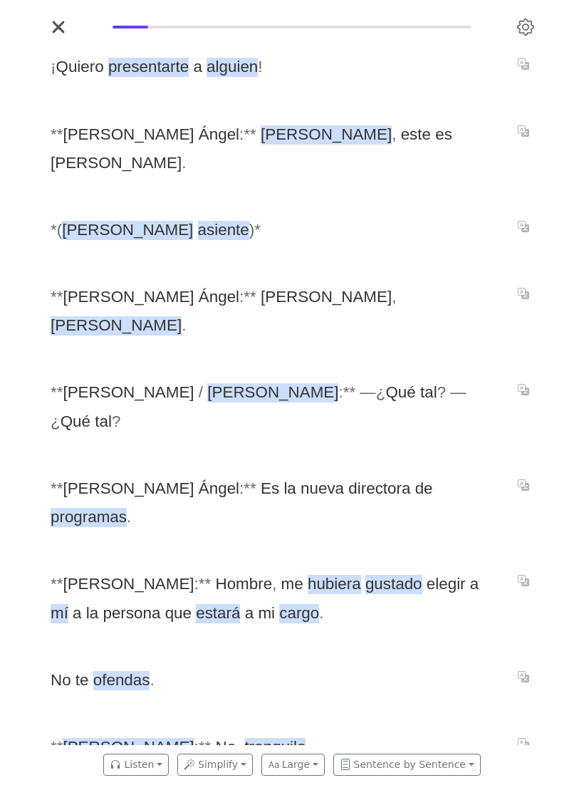
scroll to position [0, 3078]
click at [197, 221] on span "asiente" at bounding box center [222, 230] width 51 height 19
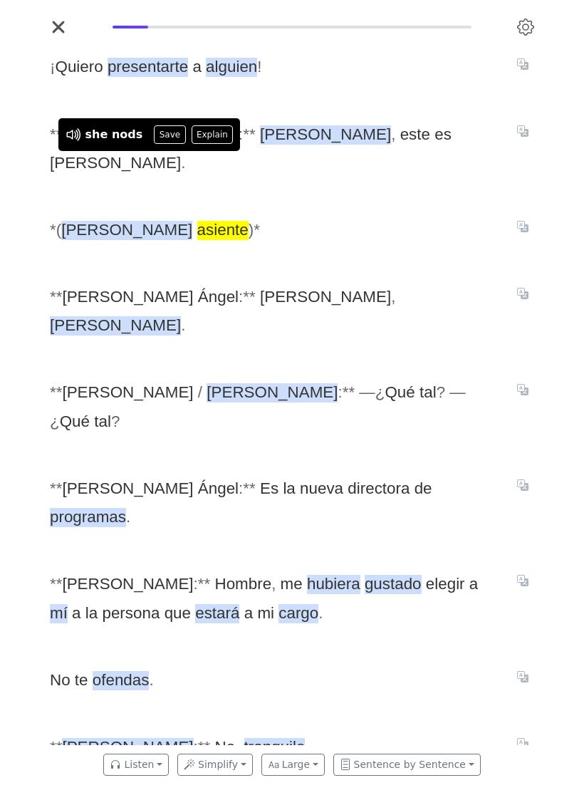
click at [164, 144] on button "Save" at bounding box center [169, 134] width 31 height 19
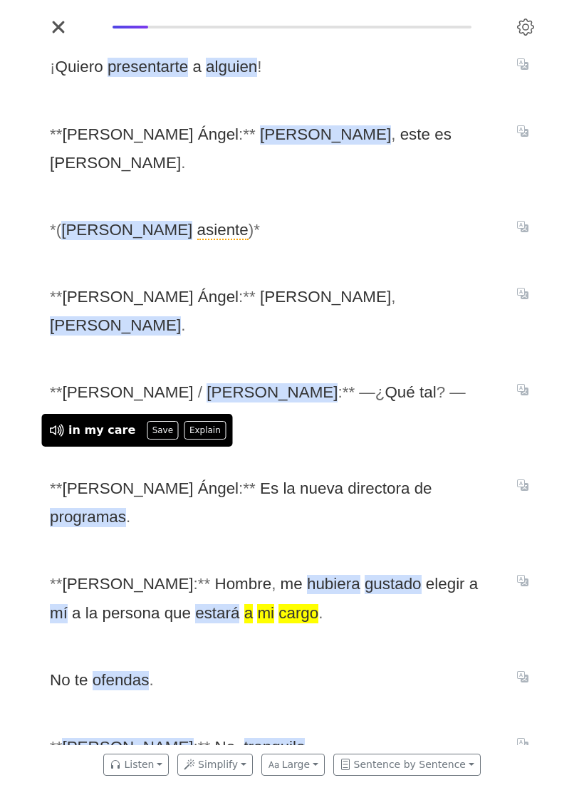
click at [521, 575] on icon "Translate sentence" at bounding box center [522, 580] width 11 height 11
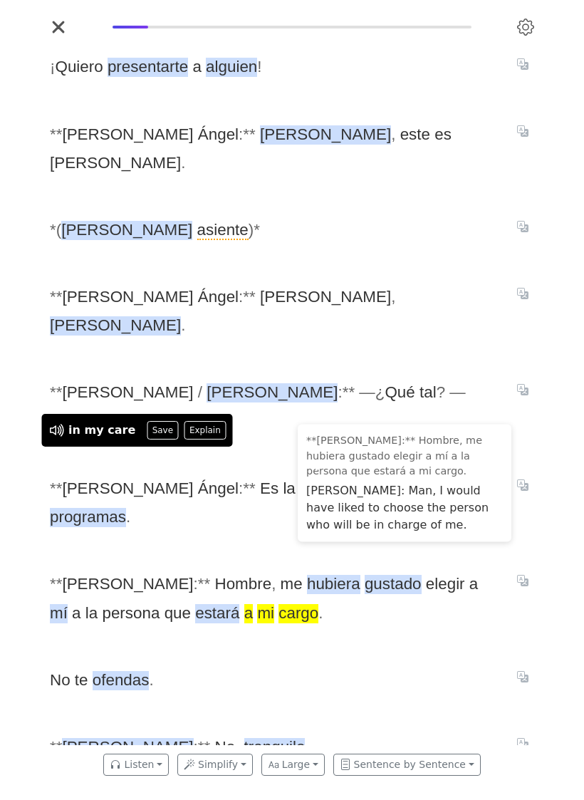
click at [239, 533] on div "¡ Quiero presentarte a alguien ! * * [PERSON_NAME] : * * [PERSON_NAME] , este e…" at bounding box center [292, 391] width 513 height 706
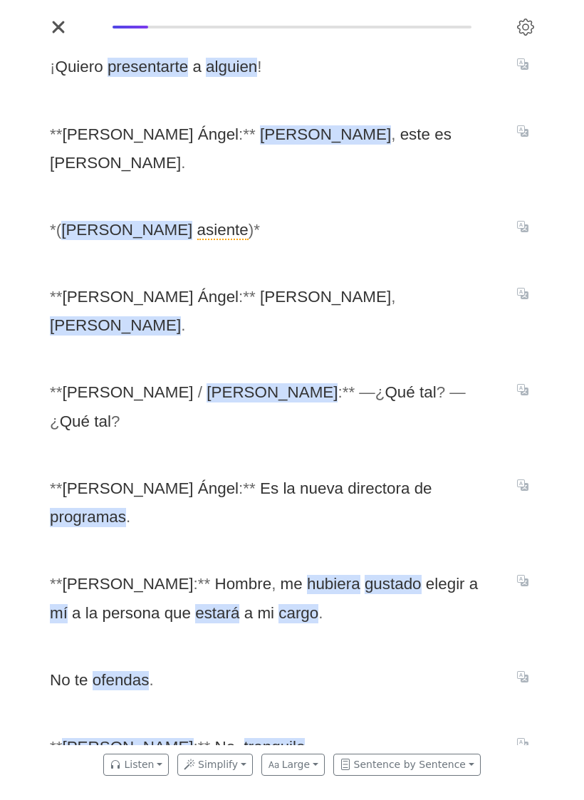
click at [244, 604] on span "a" at bounding box center [248, 613] width 9 height 19
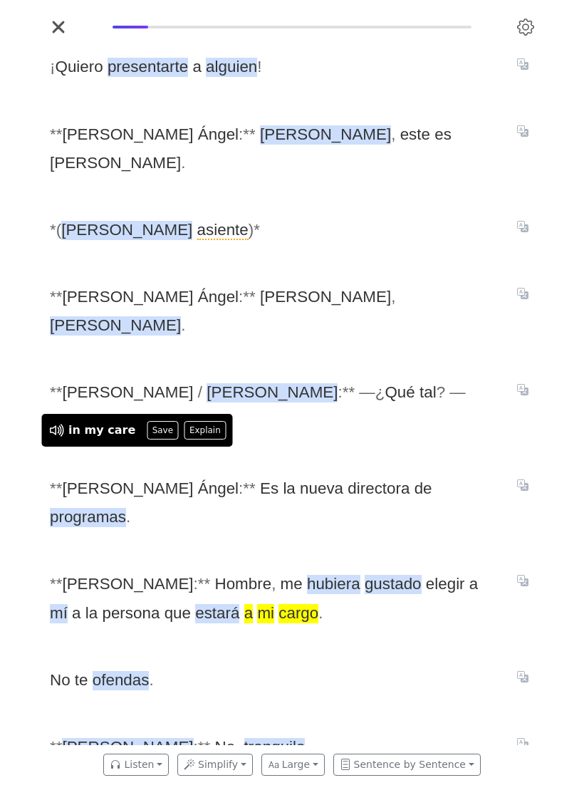
click at [246, 549] on div "¡ Quiero presentarte a alguien ! * * [PERSON_NAME] : * * [PERSON_NAME] , este e…" at bounding box center [292, 391] width 513 height 706
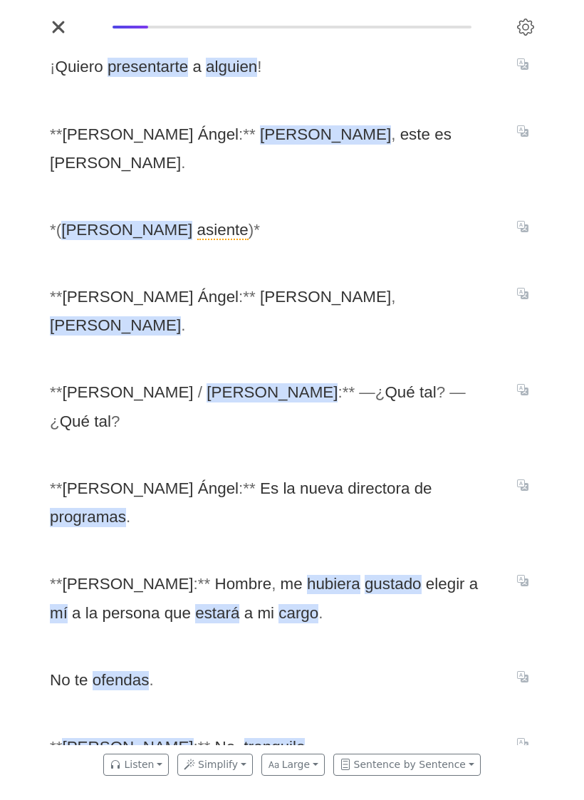
click at [525, 671] on icon "Translate sentence" at bounding box center [522, 676] width 11 height 11
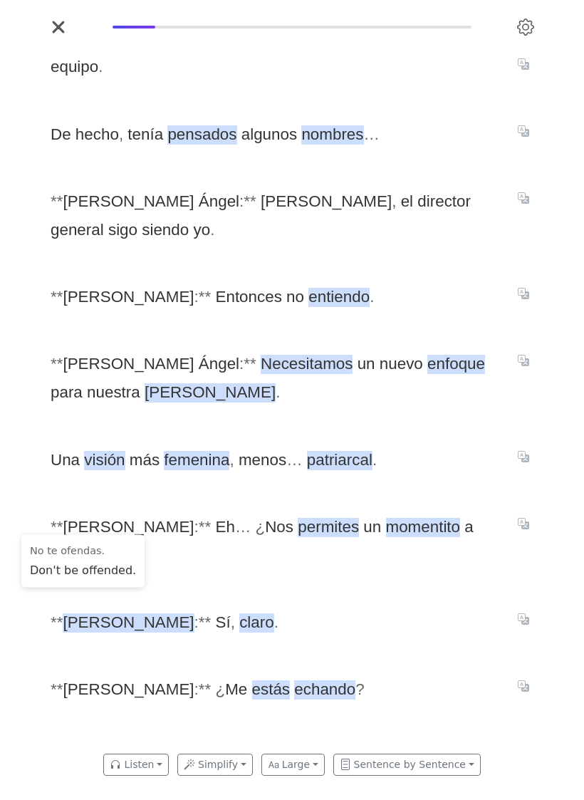
scroll to position [0, 3591]
click at [516, 139] on button "Translate sentence" at bounding box center [523, 130] width 23 height 17
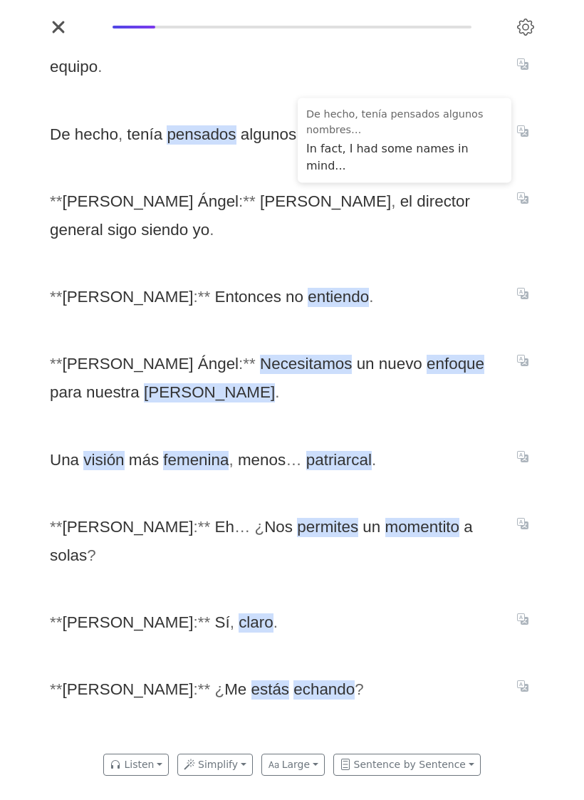
click at [244, 81] on span "equipo ." at bounding box center [275, 67] width 450 height 28
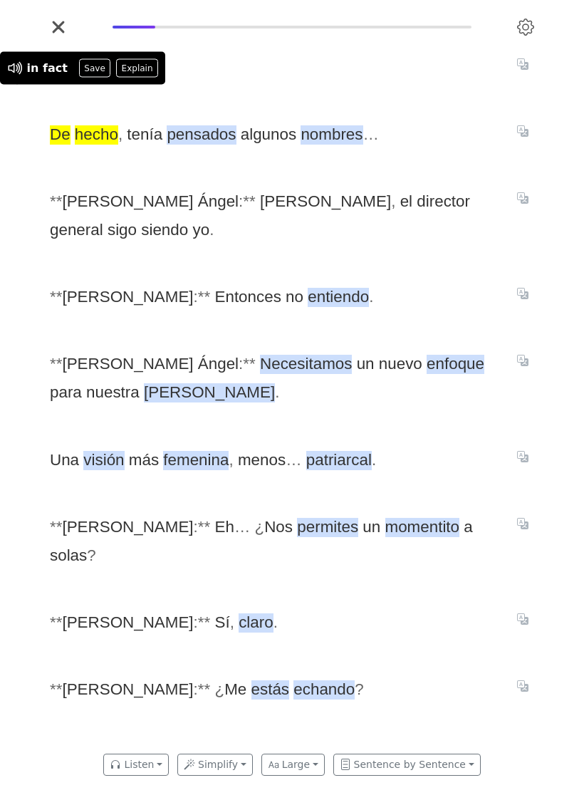
click at [95, 78] on button "Save" at bounding box center [94, 68] width 31 height 19
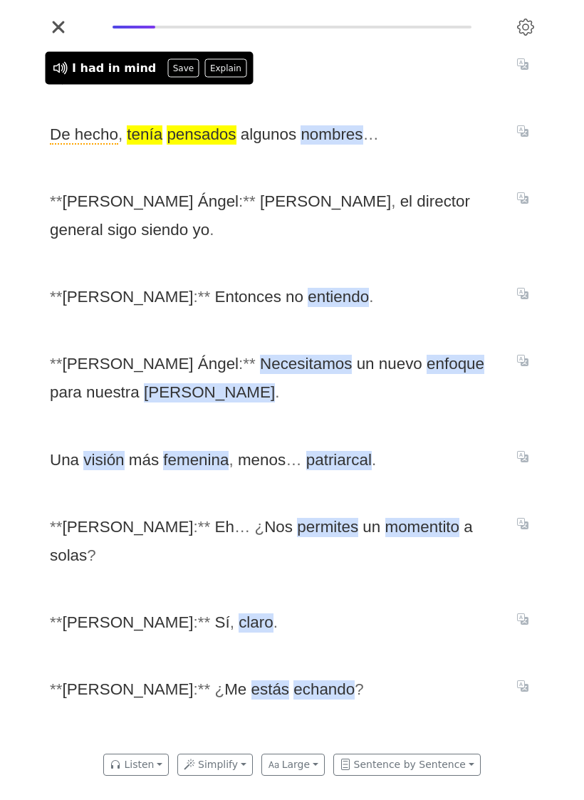
click at [170, 78] on button "Save" at bounding box center [182, 68] width 31 height 19
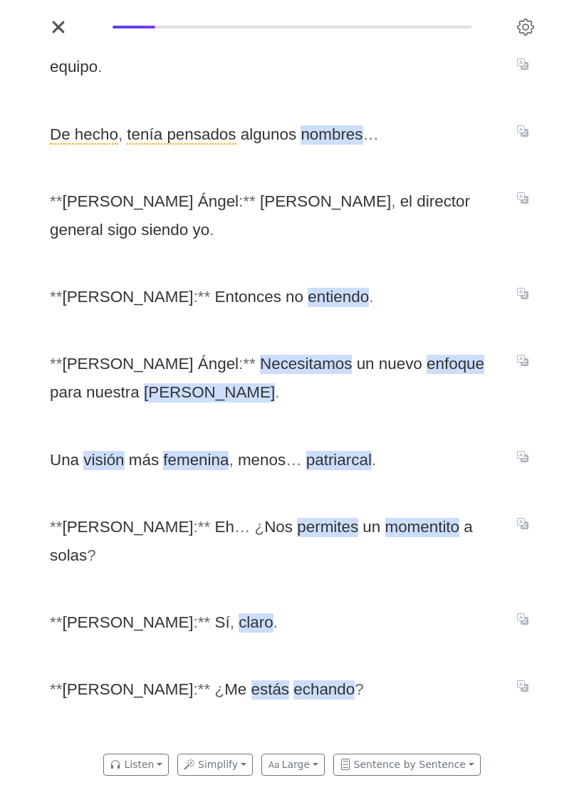
click at [427, 355] on span "enfoque" at bounding box center [456, 364] width 58 height 19
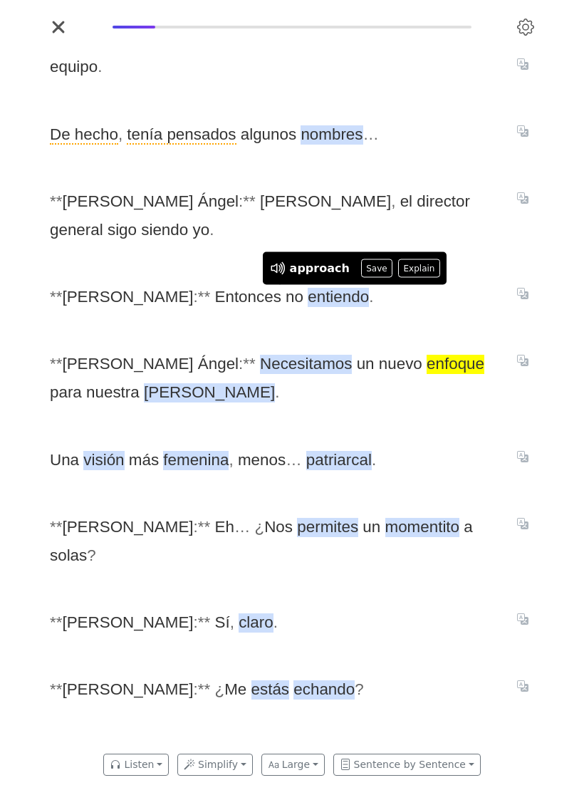
click at [364, 278] on button "Save" at bounding box center [376, 268] width 31 height 19
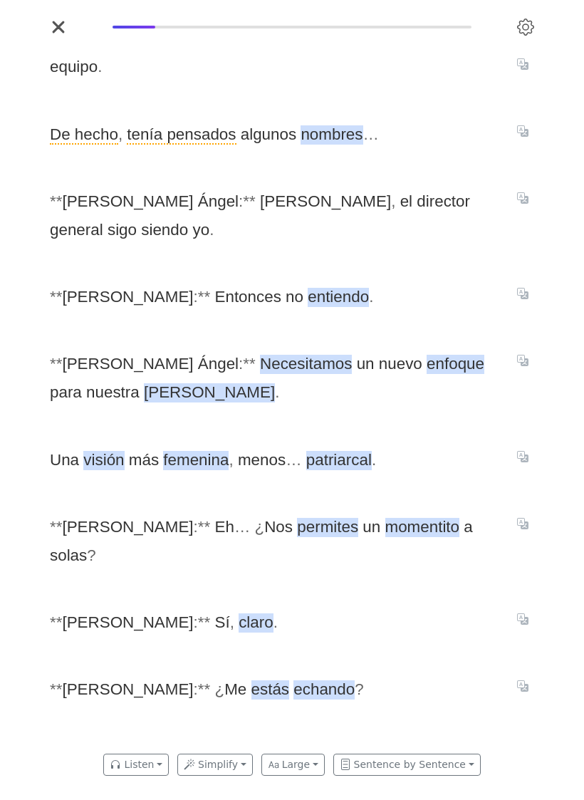
click at [144, 383] on span "[PERSON_NAME]" at bounding box center [209, 392] width 131 height 19
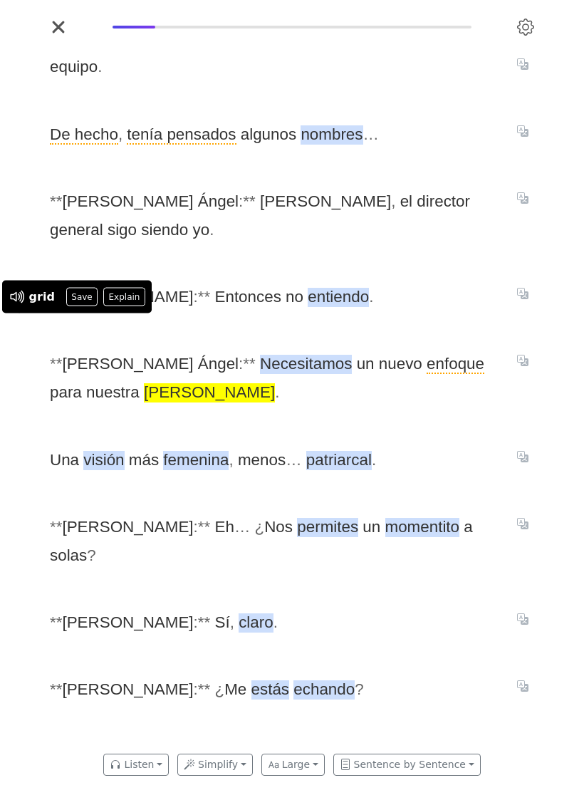
click at [526, 355] on icon "Translate sentence" at bounding box center [522, 360] width 11 height 11
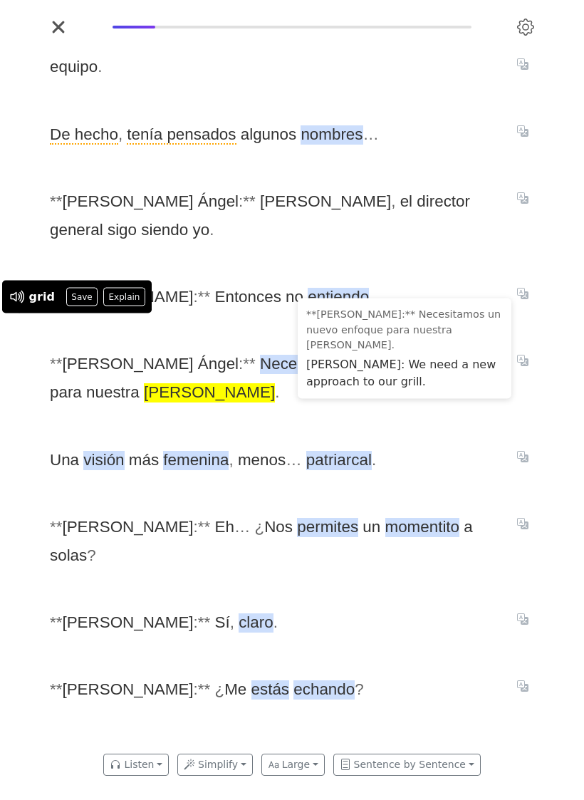
click at [224, 376] on span "* * [PERSON_NAME] : * * Necesitamos un nuevo enfoque para nuestra [PERSON_NAME]…" at bounding box center [275, 379] width 450 height 58
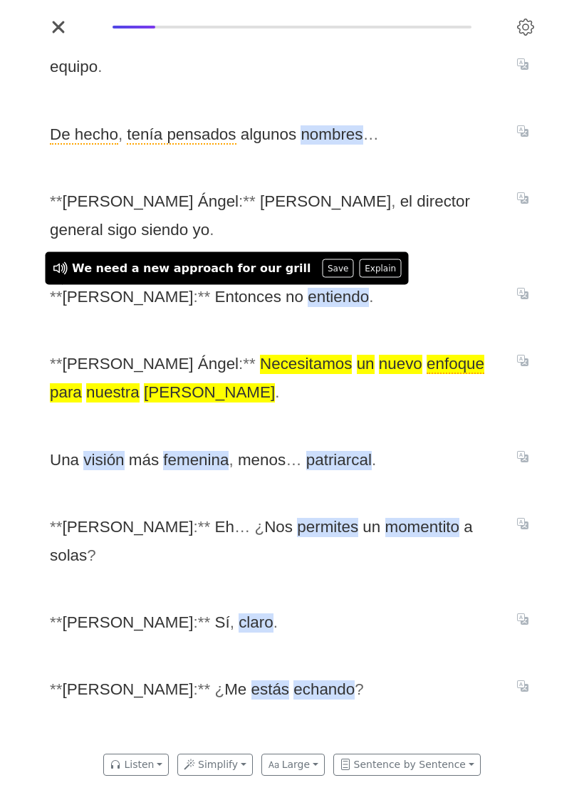
click at [360, 278] on button "Explain" at bounding box center [381, 268] width 42 height 19
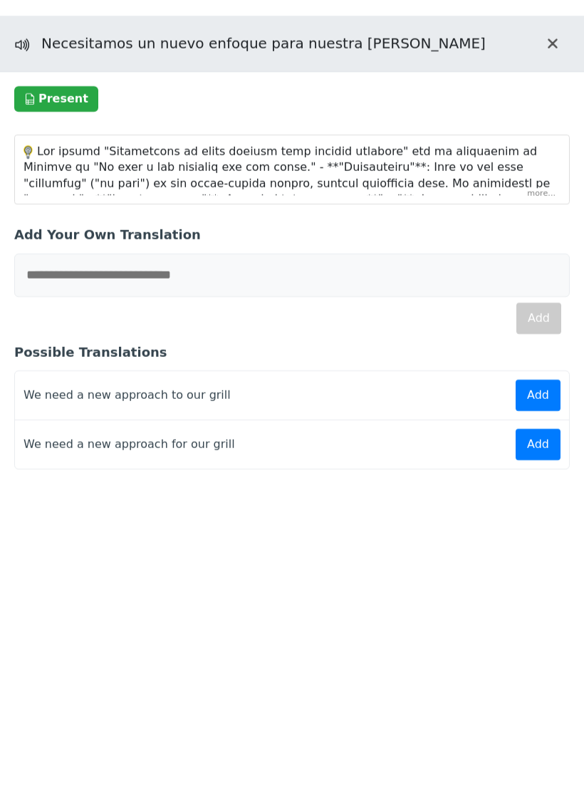
click at [538, 204] on div at bounding box center [292, 169] width 554 height 68
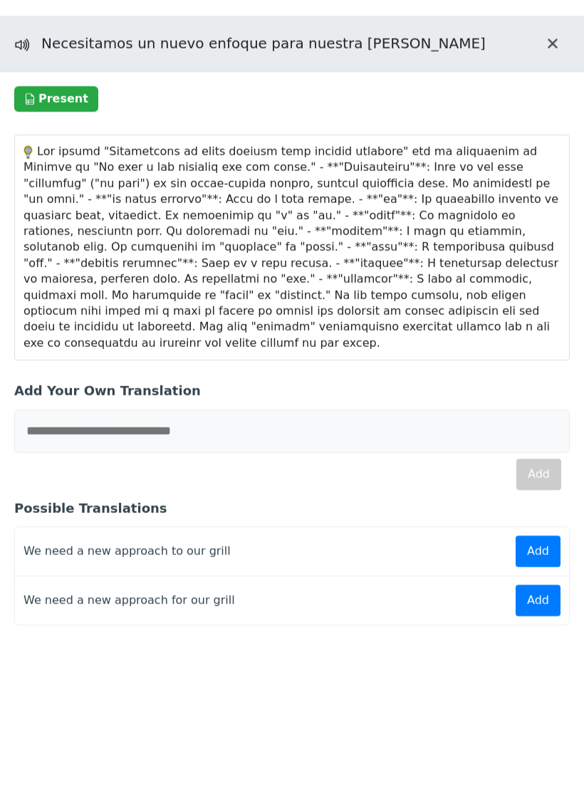
click at [544, 61] on button "Close translation panel" at bounding box center [553, 43] width 34 height 34
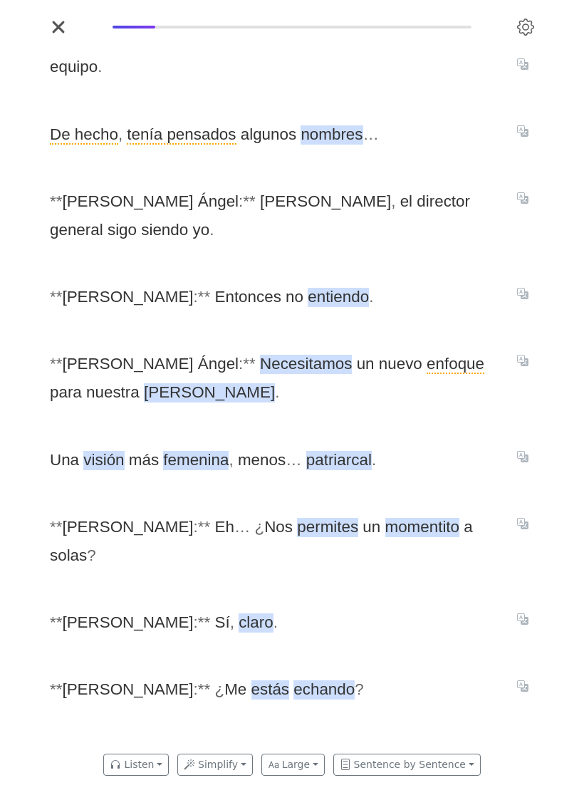
click at [144, 383] on span "[PERSON_NAME]" at bounding box center [209, 392] width 131 height 19
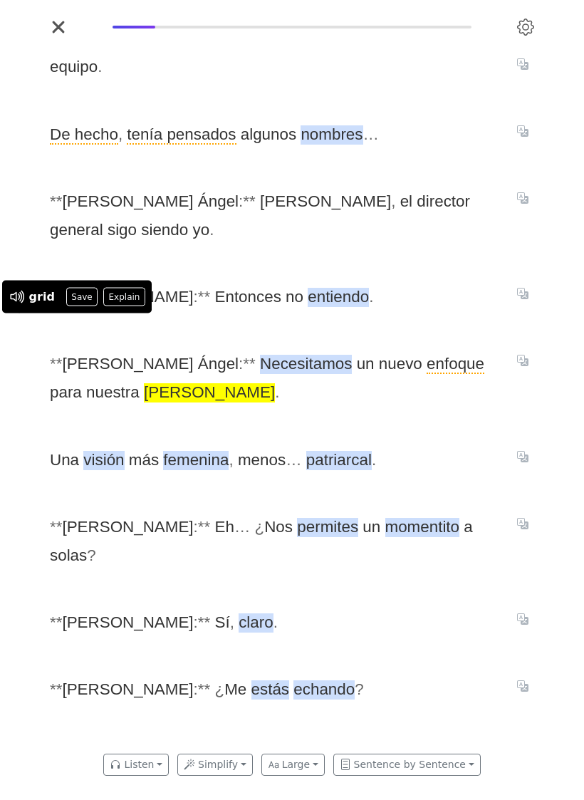
click at [130, 306] on button "Explain" at bounding box center [124, 297] width 42 height 19
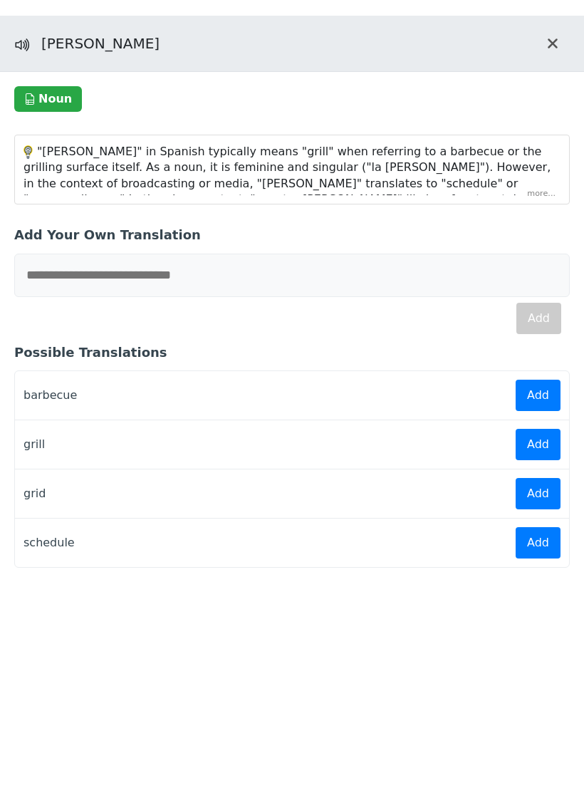
click at [535, 461] on button "Add" at bounding box center [538, 445] width 45 height 31
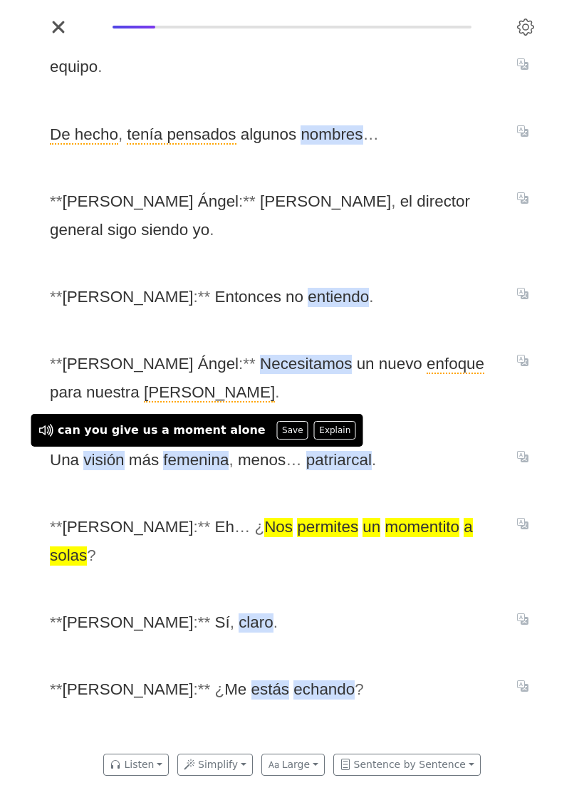
click at [277, 440] on button "Save" at bounding box center [292, 430] width 31 height 19
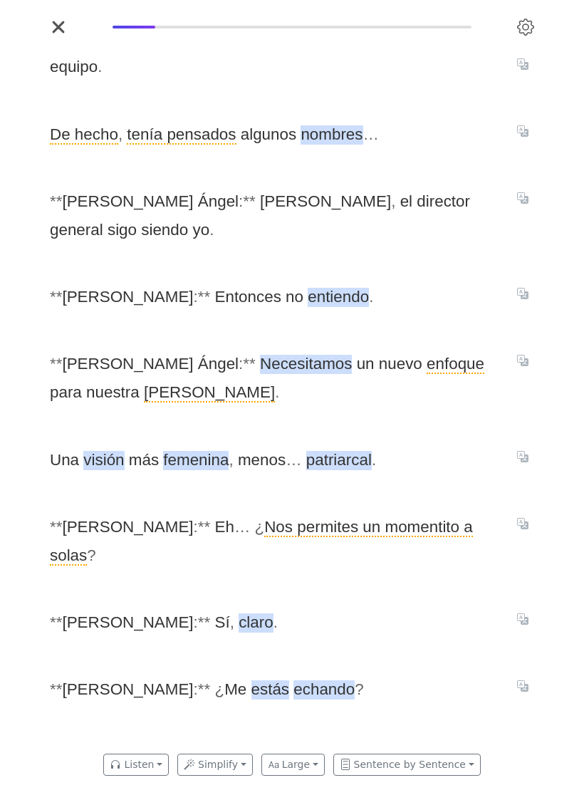
click at [294, 680] on span "echando" at bounding box center [324, 689] width 61 height 19
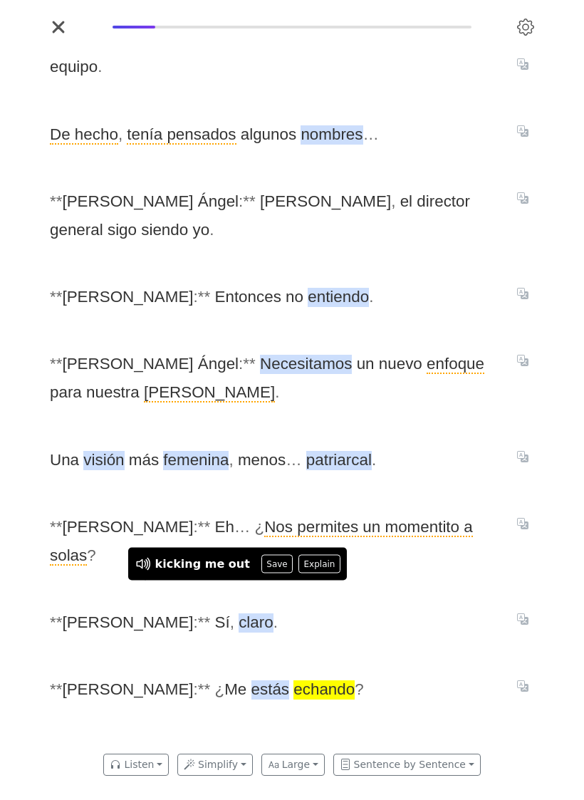
click at [423, 608] on span "* * [PERSON_NAME] : * * Sí , claro ." at bounding box center [275, 622] width 450 height 28
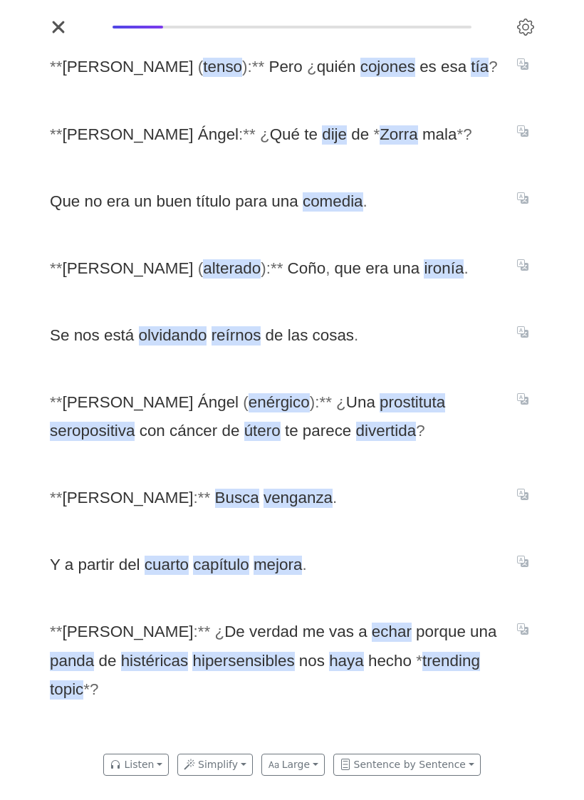
scroll to position [0, 4104]
click at [360, 77] on span "cojones" at bounding box center [387, 67] width 55 height 19
click at [338, 11] on button "Explain" at bounding box center [339, 1] width 42 height 19
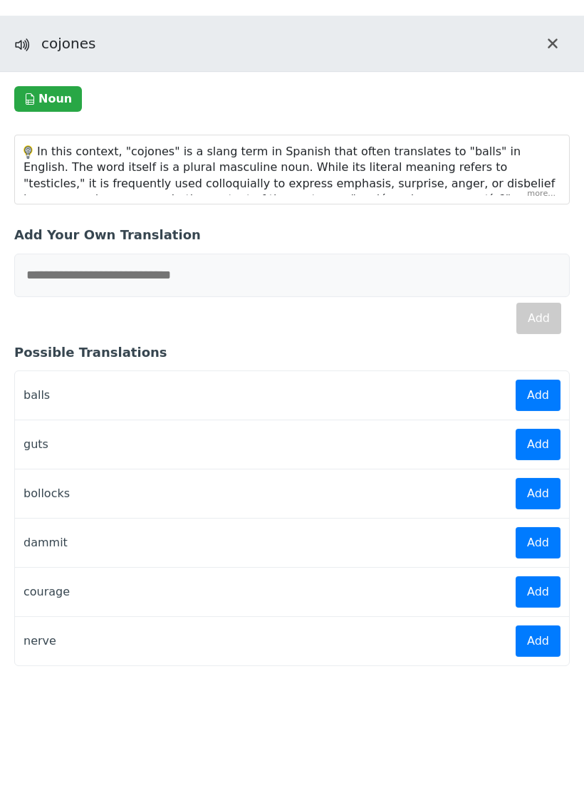
click at [541, 204] on div "In this context, "cojones" is a slang term in Spanish that often translates to …" at bounding box center [292, 169] width 554 height 68
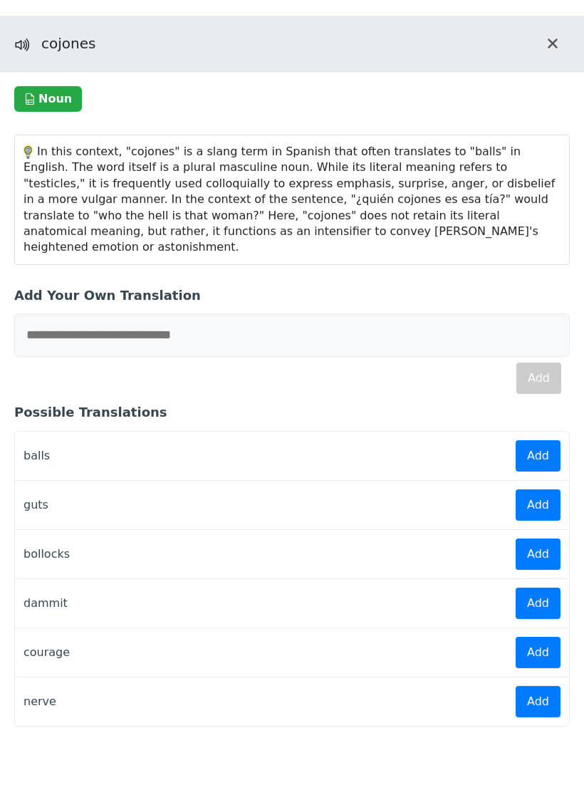
click at [554, 52] on icon "Close translation panel" at bounding box center [552, 43] width 11 height 17
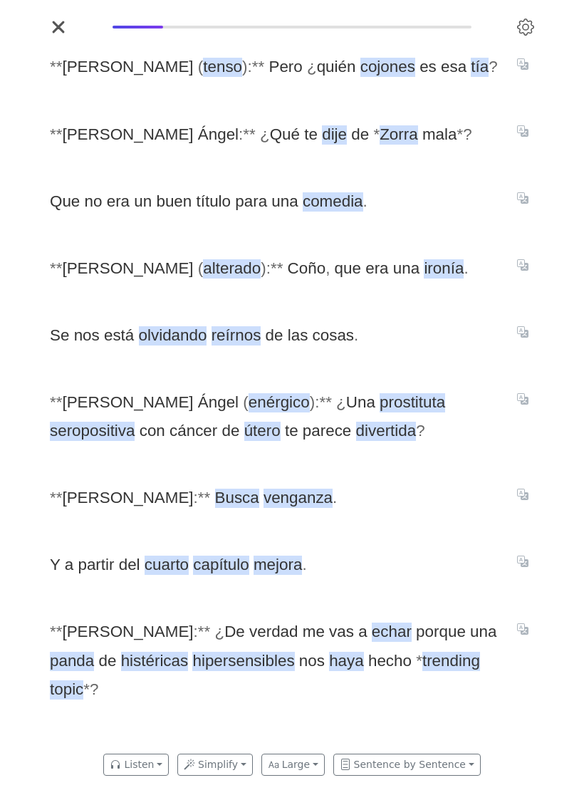
click at [360, 77] on span "cojones" at bounding box center [387, 67] width 55 height 19
click at [298, 11] on button "Save" at bounding box center [296, 1] width 31 height 19
click at [471, 77] on span "tía" at bounding box center [480, 67] width 18 height 19
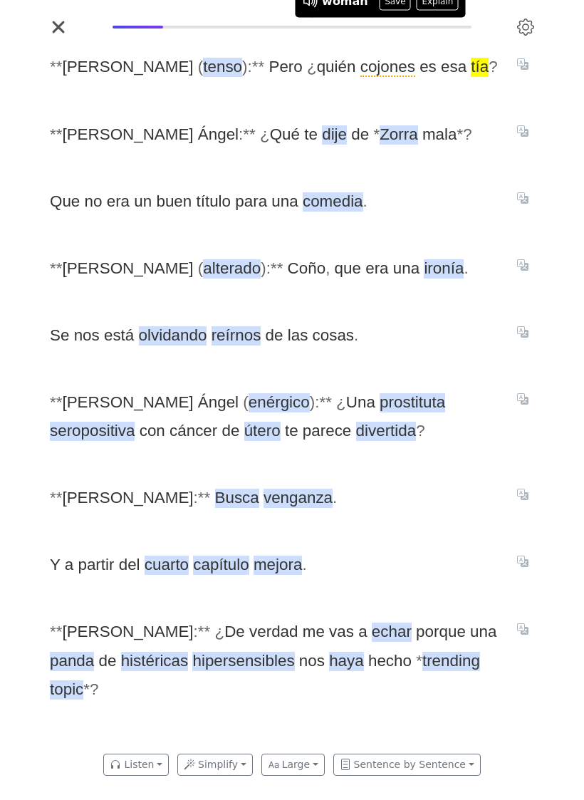
click at [435, 11] on button "Explain" at bounding box center [438, 1] width 42 height 19
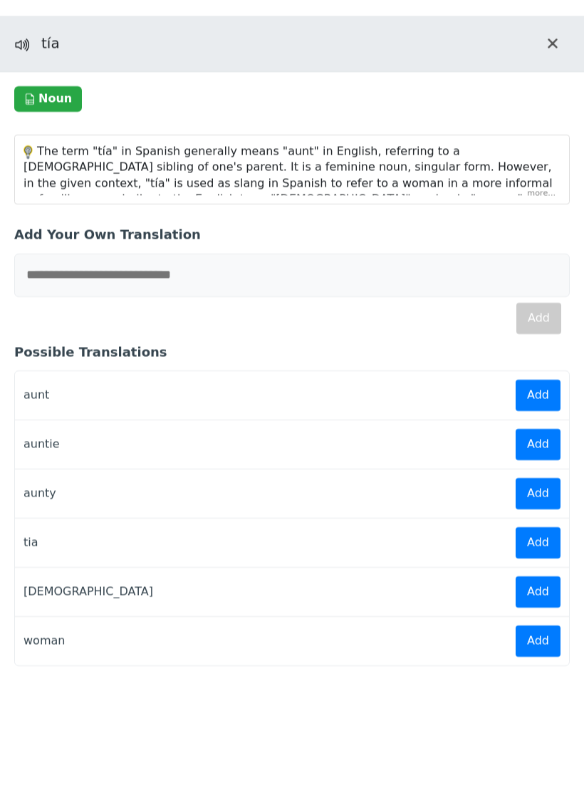
click at [544, 204] on div "The term "tía" in Spanish generally means "aunt" in English, referring to a [DE…" at bounding box center [292, 169] width 554 height 68
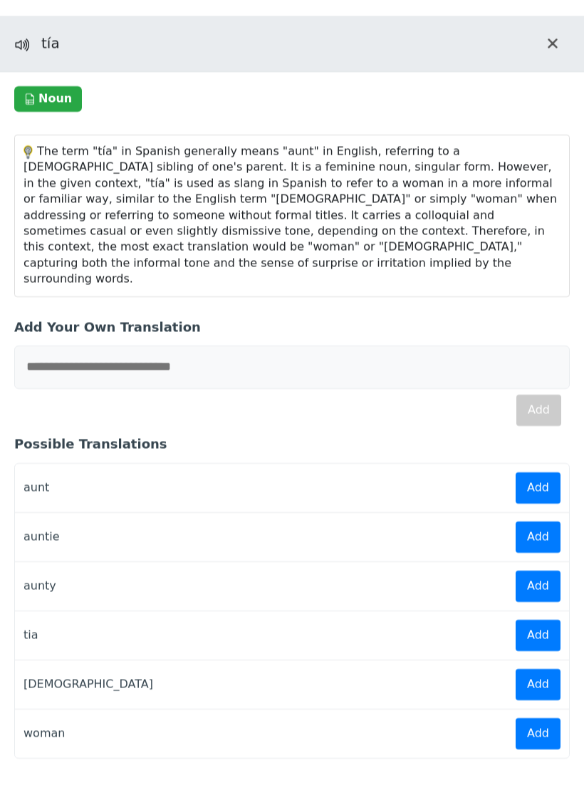
click at [551, 48] on icon "Close translation panel" at bounding box center [553, 43] width 9 height 9
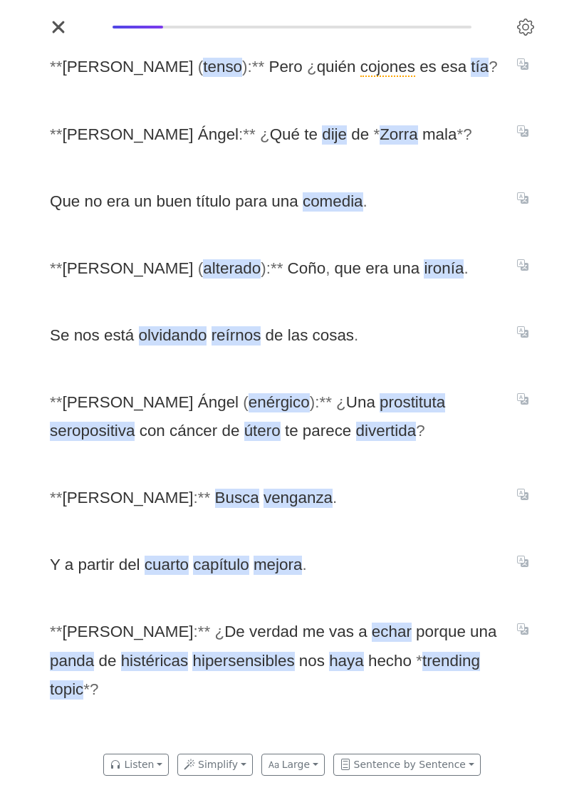
click at [521, 137] on icon "Translate sentence" at bounding box center [522, 130] width 11 height 11
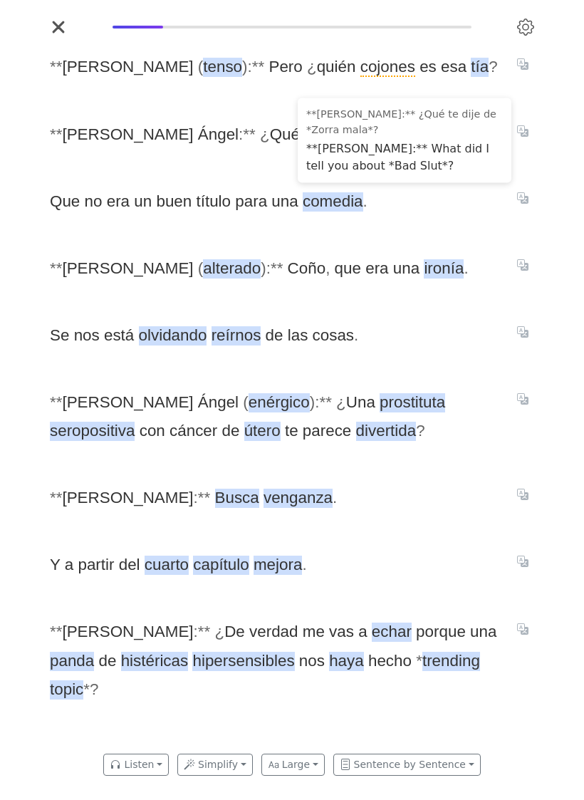
click at [239, 180] on div "* * [PERSON_NAME] ( tenso ) : * * Pero ¿ quién cojones es esa tía ? * * [PERSON…" at bounding box center [292, 391] width 513 height 706
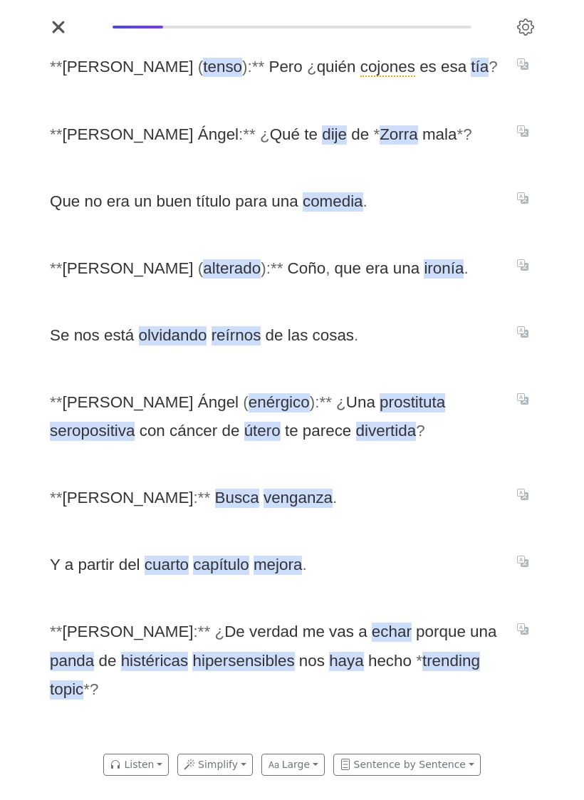
click at [380, 145] on span "Zorra" at bounding box center [399, 134] width 38 height 19
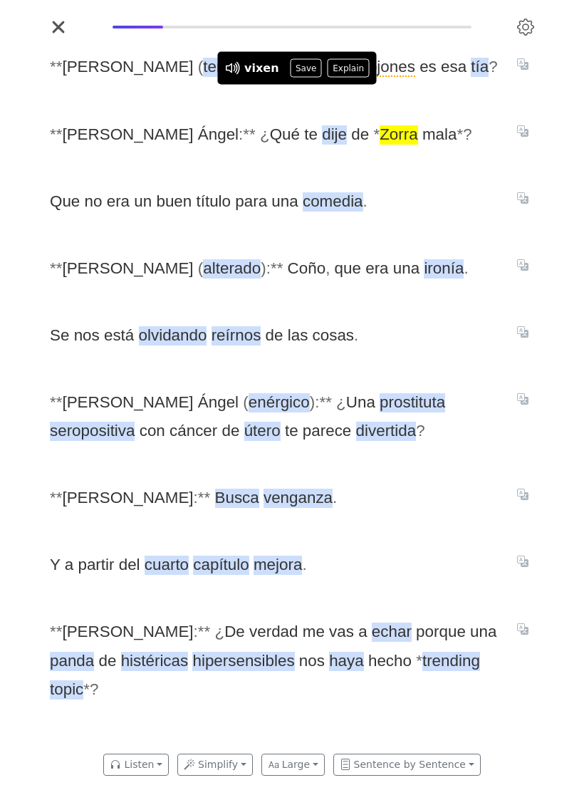
click at [358, 184] on div "* * [PERSON_NAME] ( tenso ) : * * Pero ¿ quién cojones es esa tía ? * * [PERSON…" at bounding box center [292, 391] width 513 height 706
click at [356, 78] on button "Explain" at bounding box center [365, 68] width 42 height 19
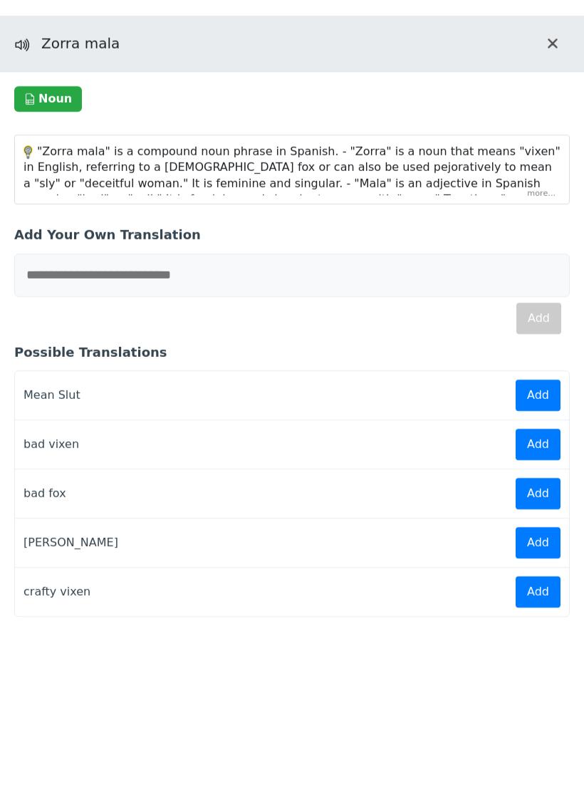
click at [538, 204] on div ""Zorra mala" is a compound noun phrase in Spanish. - "Zorra" is a noun that mea…" at bounding box center [292, 169] width 554 height 68
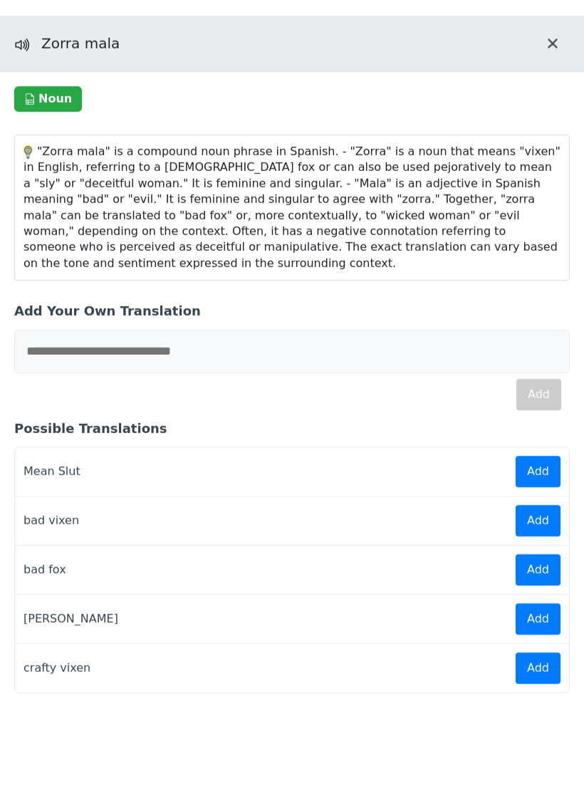
click at [541, 61] on button "Close translation panel" at bounding box center [553, 43] width 34 height 34
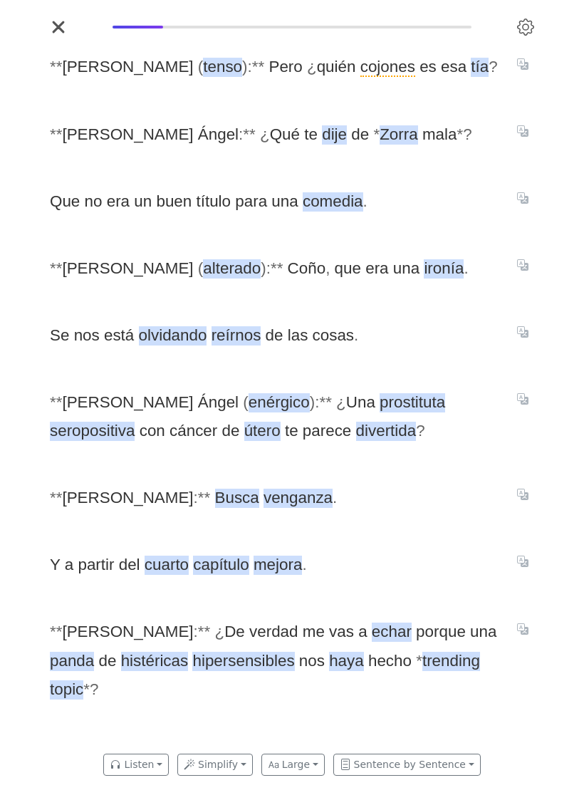
click at [203, 279] on span "alterado" at bounding box center [232, 268] width 58 height 19
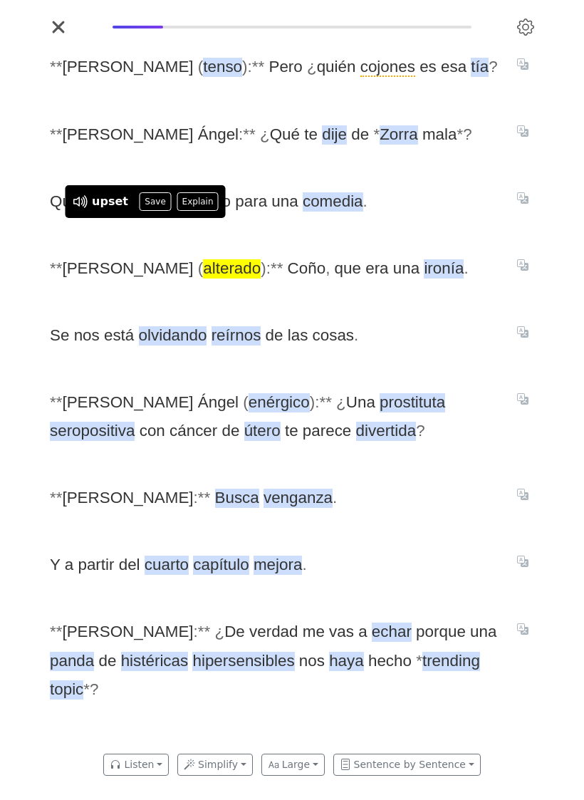
click at [157, 211] on button "Save" at bounding box center [155, 201] width 31 height 19
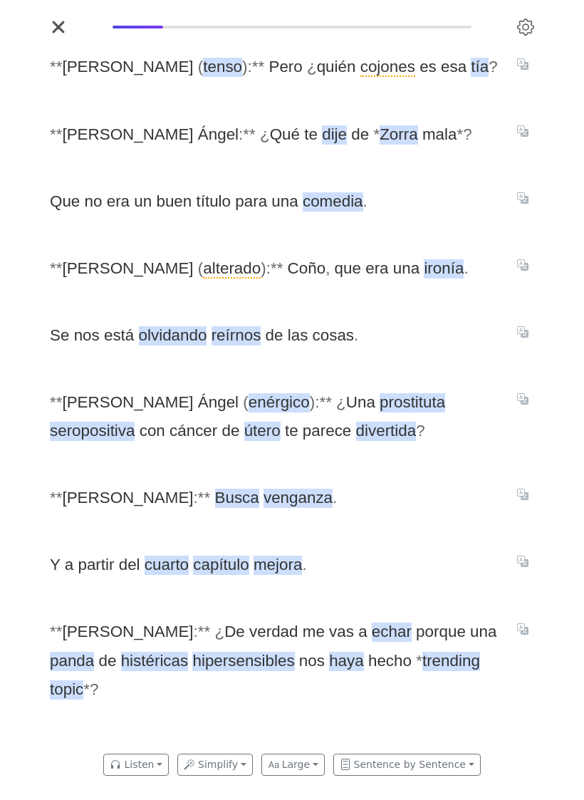
click at [523, 273] on button "Translate sentence" at bounding box center [523, 264] width 23 height 17
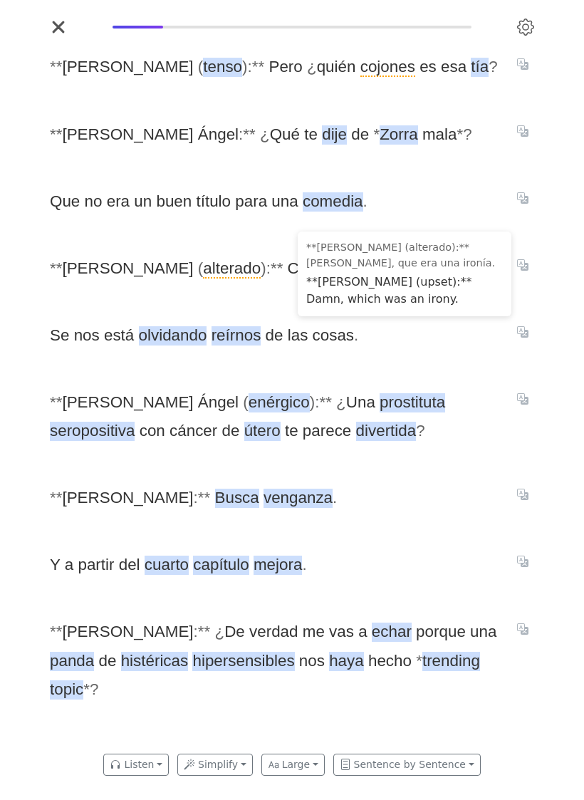
click at [427, 350] on span "Se nos está olvidando reírnos de las cosas ." at bounding box center [275, 335] width 450 height 28
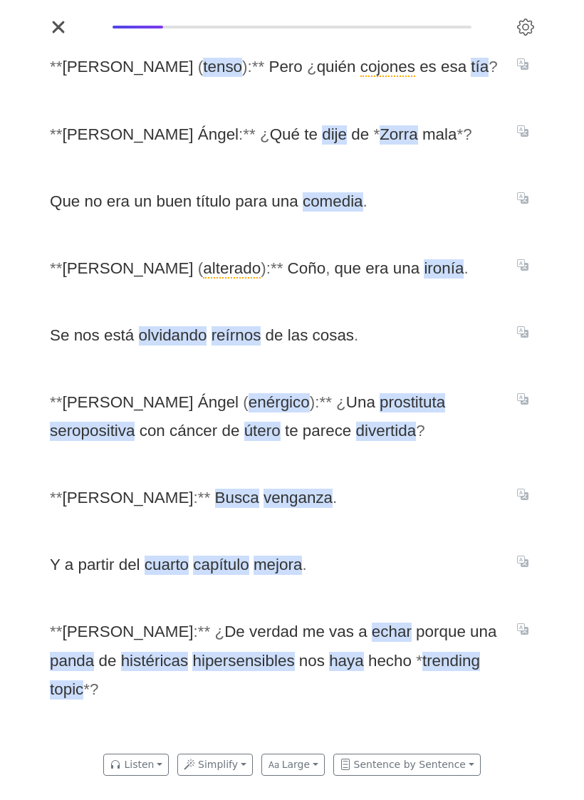
click at [518, 338] on icon "Translate sentence" at bounding box center [522, 331] width 11 height 11
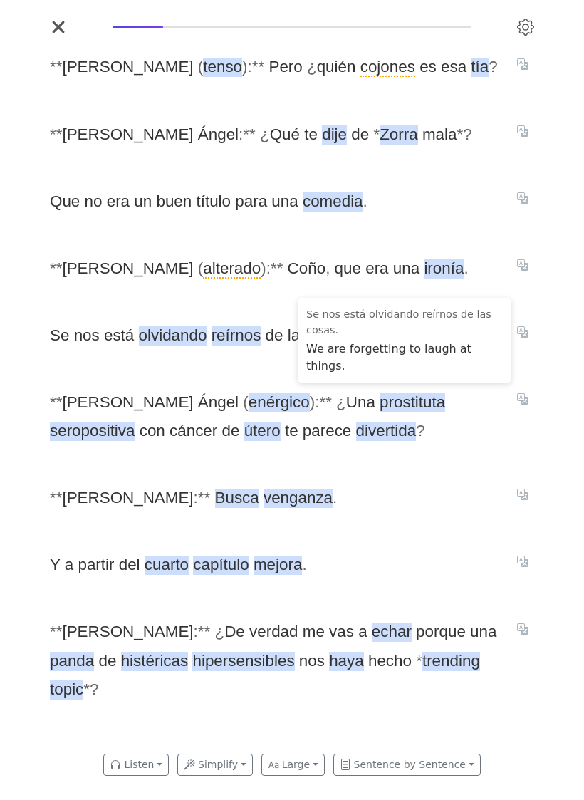
click at [275, 316] on div "* * [PERSON_NAME] ( tenso ) : * * Pero ¿ quién cojones es esa tía ? * * [PERSON…" at bounding box center [292, 391] width 513 height 706
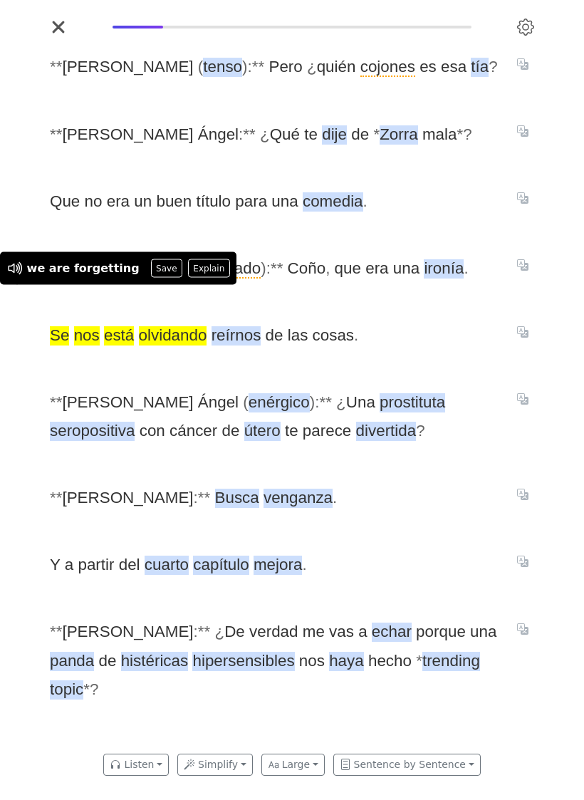
click at [192, 278] on button "Explain" at bounding box center [209, 268] width 42 height 19
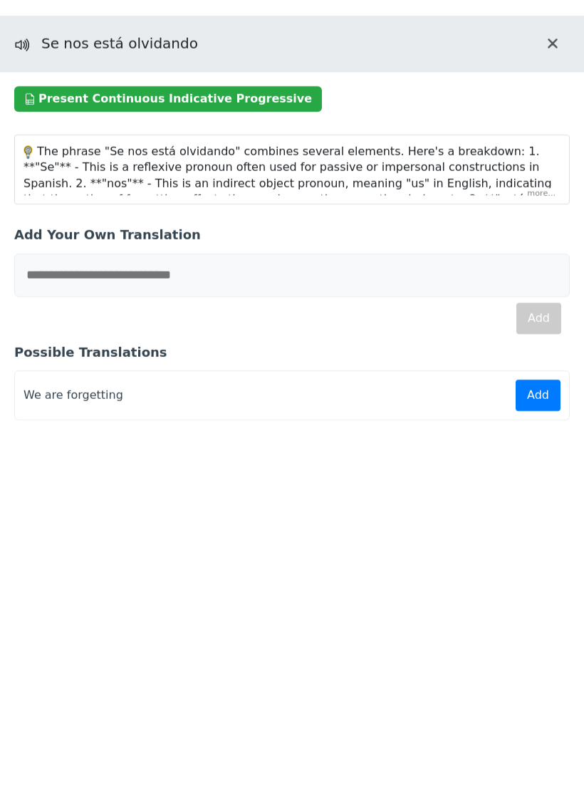
click at [537, 204] on div "The phrase "Se nos está olvidando" combines several elements. Here's a breakdow…" at bounding box center [292, 169] width 554 height 68
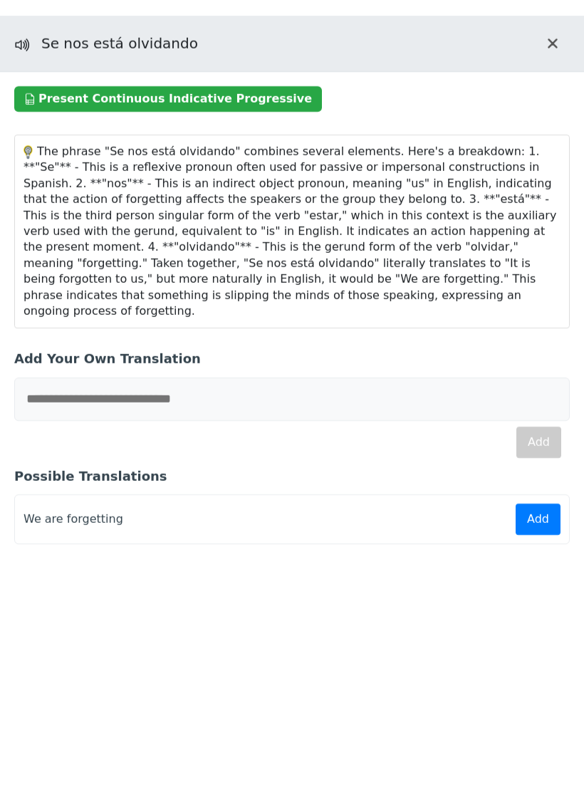
click at [549, 52] on icon "Close translation panel" at bounding box center [552, 43] width 11 height 17
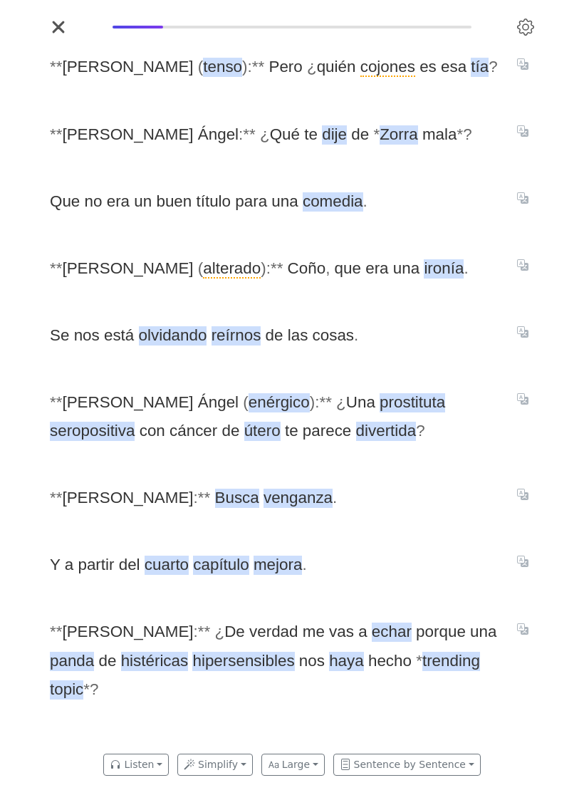
click at [135, 422] on span "seropositiva" at bounding box center [92, 431] width 85 height 19
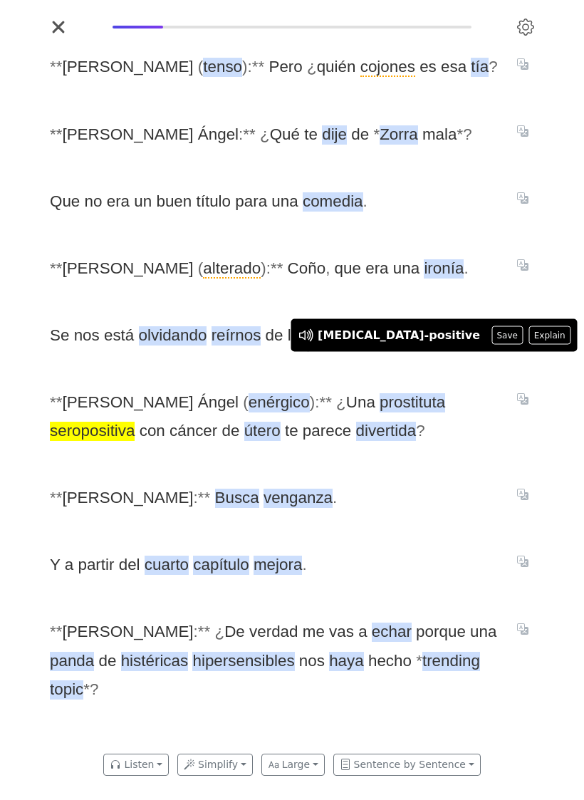
click at [492, 345] on button "Save" at bounding box center [507, 335] width 31 height 19
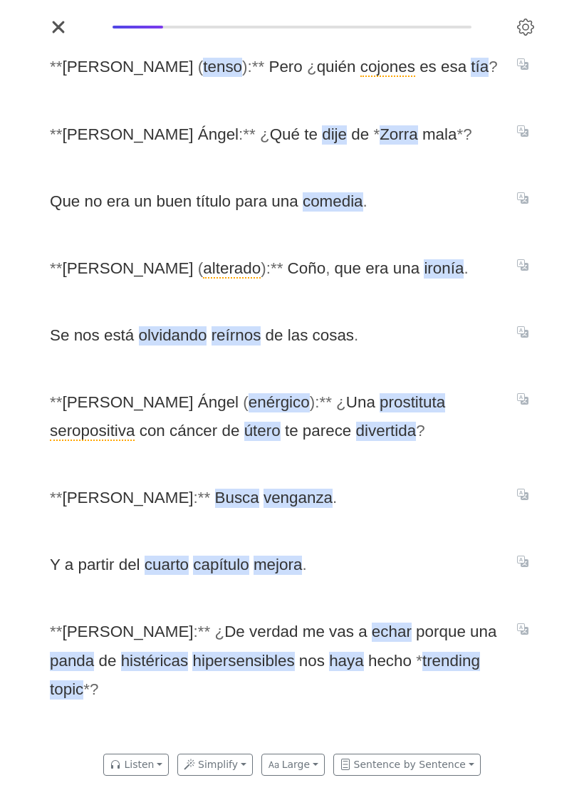
click at [264, 508] on span "venganza" at bounding box center [298, 498] width 69 height 19
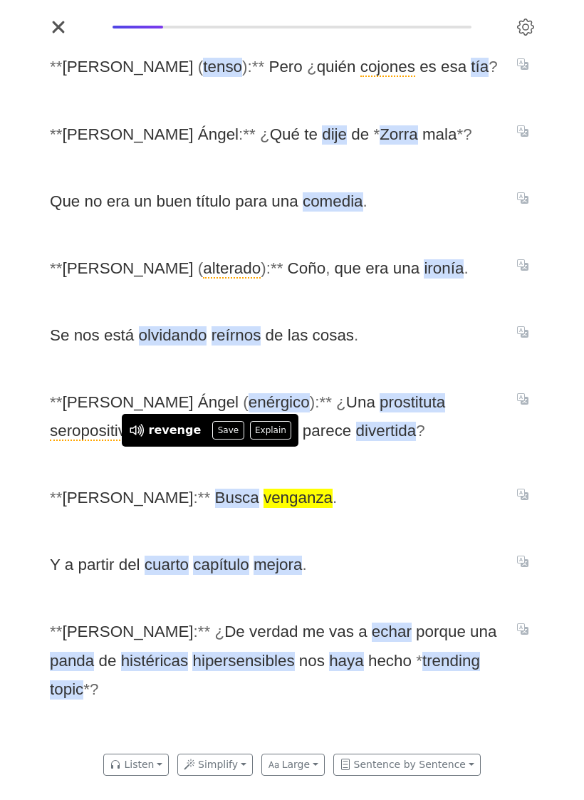
click at [517, 567] on icon "Translate sentence" at bounding box center [522, 561] width 11 height 11
click at [422, 498] on div "* * [PERSON_NAME] ( tenso ) : * * Pero ¿ quién cojones es esa tía ? * * [PERSON…" at bounding box center [292, 391] width 513 height 706
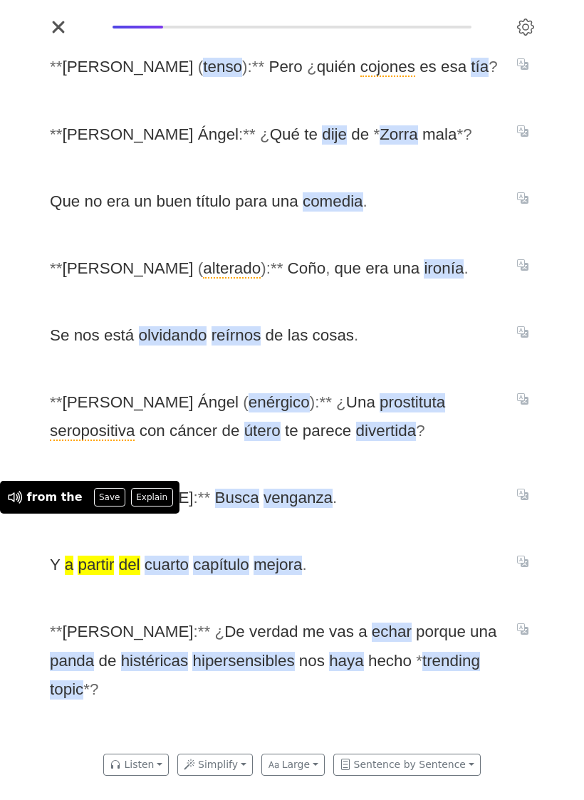
click at [101, 507] on button "Save" at bounding box center [109, 497] width 31 height 19
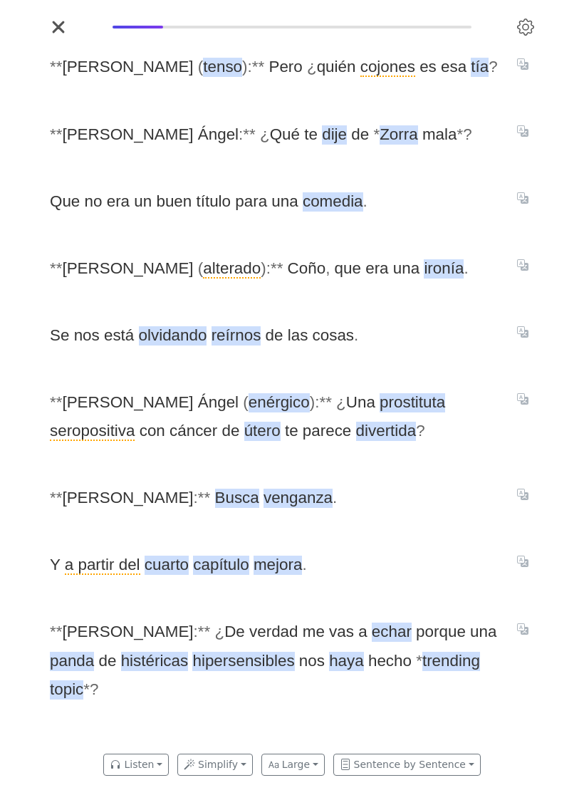
click at [94, 653] on span "panda" at bounding box center [72, 661] width 44 height 19
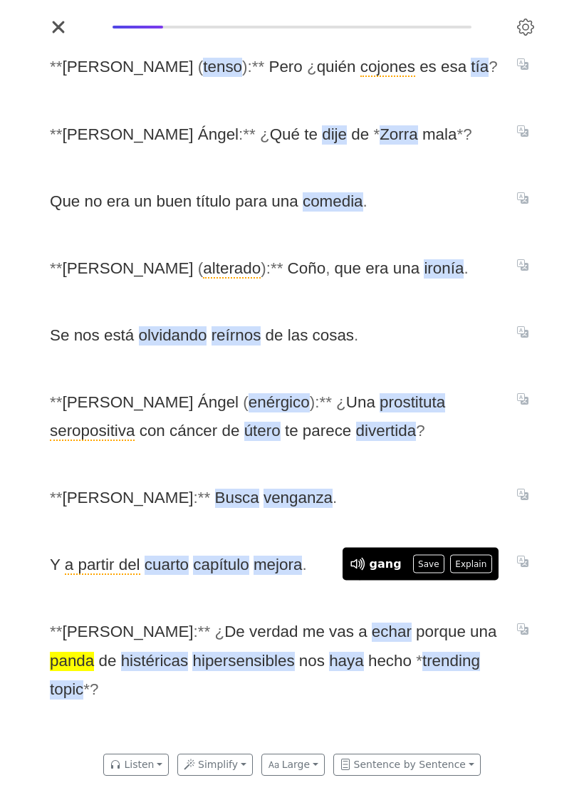
click at [428, 573] on button "Save" at bounding box center [428, 564] width 31 height 19
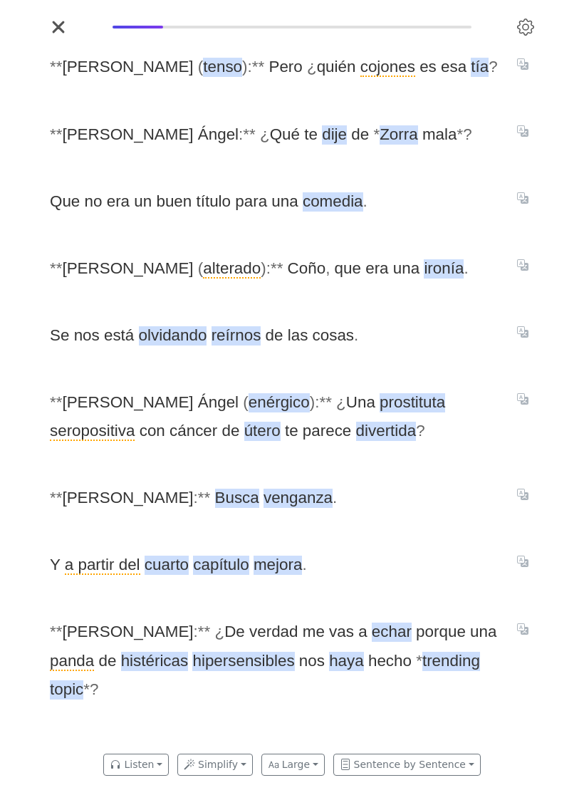
click at [121, 671] on span "histéricas" at bounding box center [155, 661] width 68 height 19
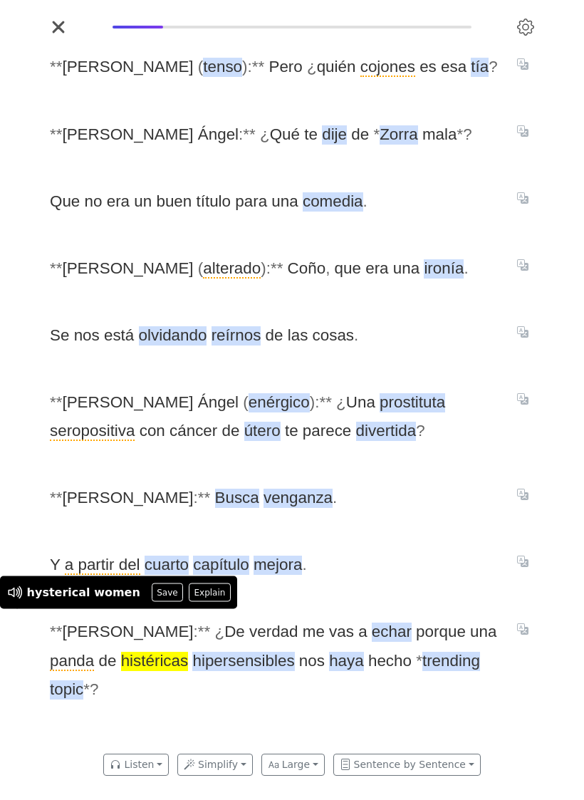
click at [204, 671] on span "hipersensibles" at bounding box center [243, 661] width 102 height 19
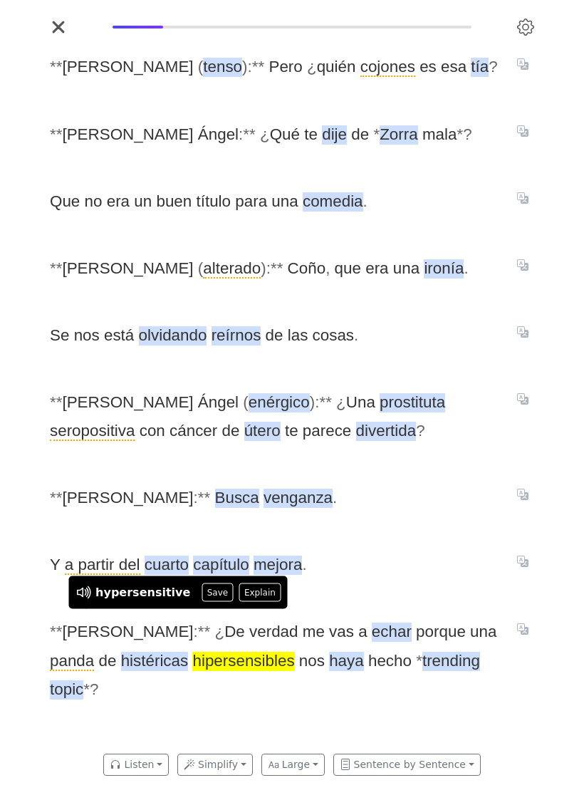
click at [524, 635] on icon "Translate sentence" at bounding box center [522, 628] width 11 height 11
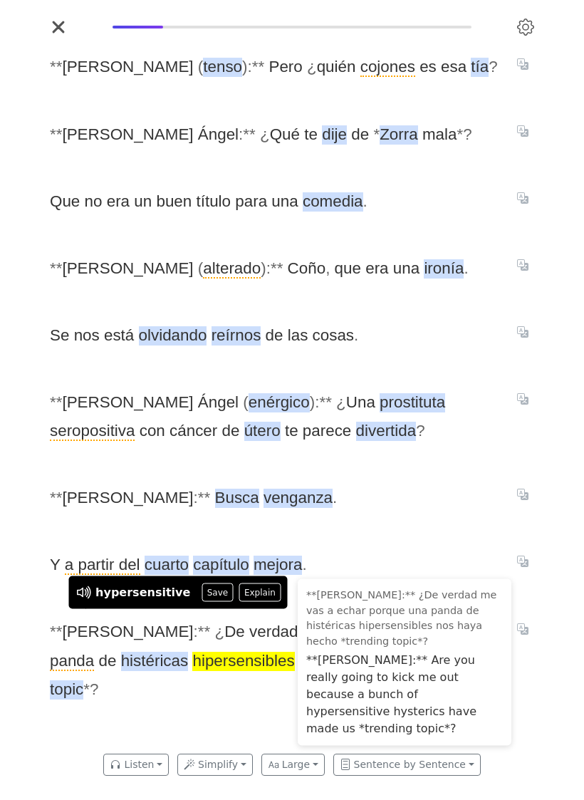
click at [217, 711] on div "* * [PERSON_NAME] ( tenso ) : * * Pero ¿ quién cojones es esa tía ? * * [PERSON…" at bounding box center [292, 391] width 513 height 706
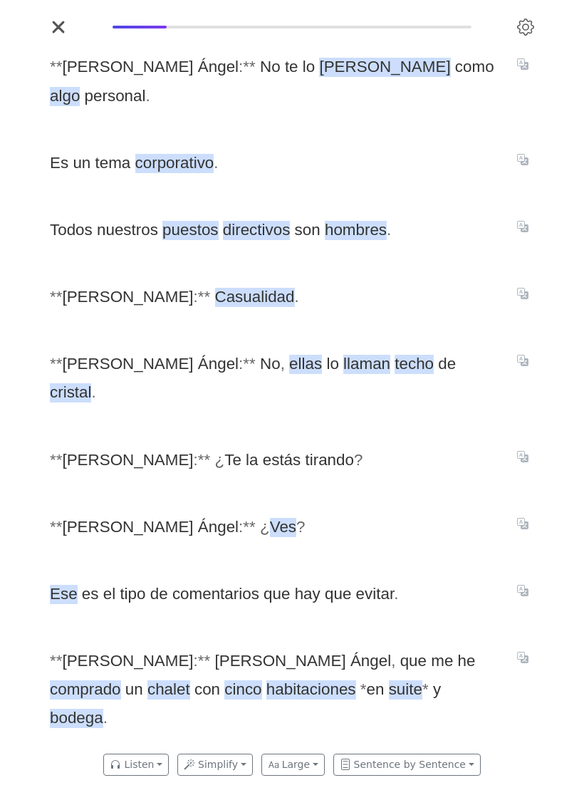
scroll to position [0, 4616]
click at [215, 288] on span "Casualidad" at bounding box center [255, 297] width 80 height 19
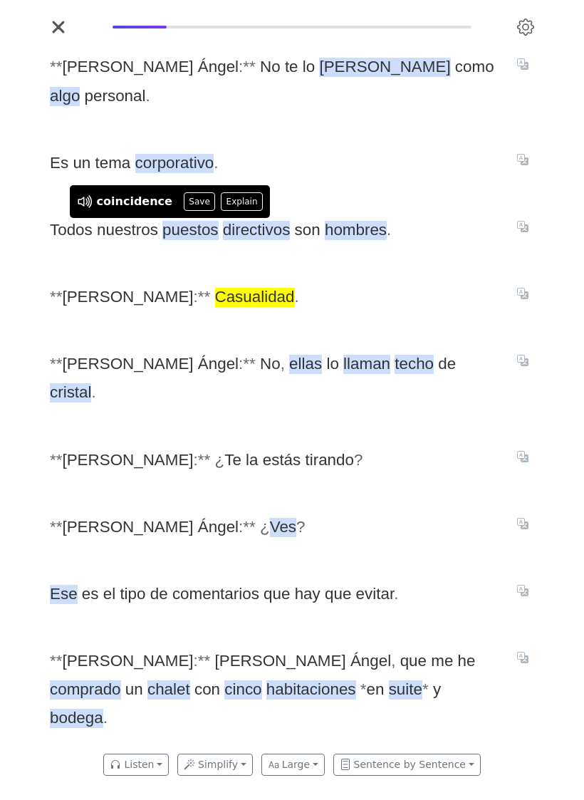
click at [191, 211] on button "Save" at bounding box center [199, 201] width 31 height 19
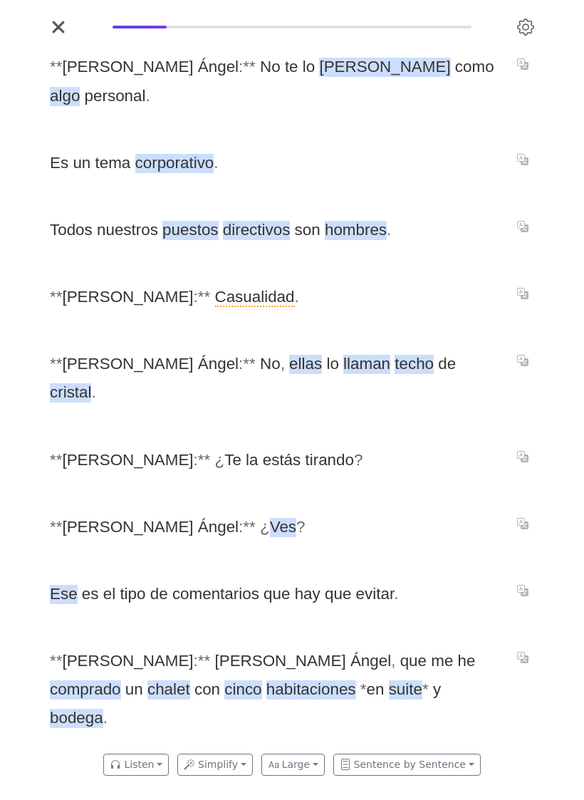
click at [521, 355] on icon "Translate sentence" at bounding box center [522, 360] width 11 height 11
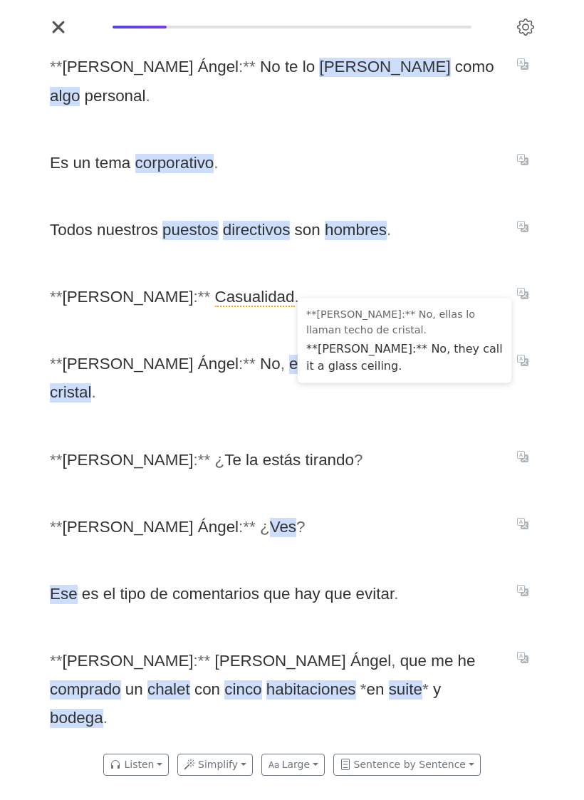
click at [435, 436] on div "* * [PERSON_NAME] : * * No te lo [PERSON_NAME] como algo personal . Es un tema …" at bounding box center [292, 391] width 513 height 706
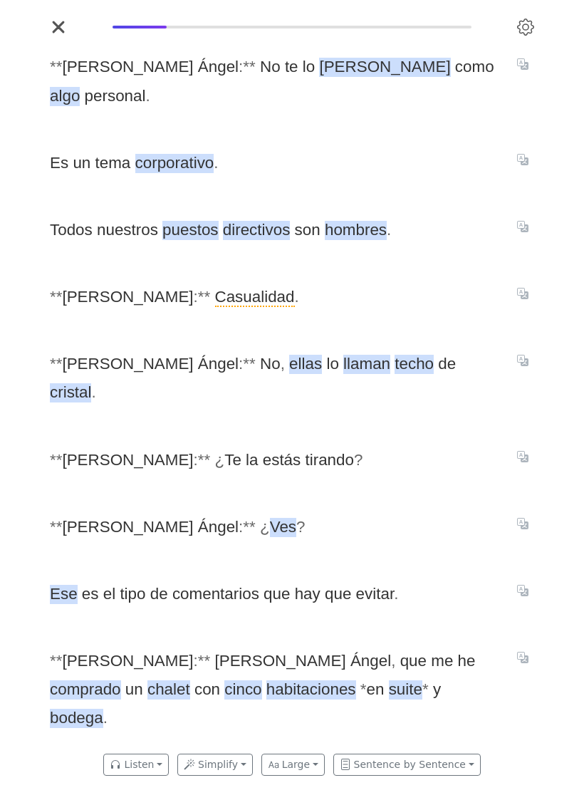
click at [524, 451] on icon "Translate sentence" at bounding box center [522, 456] width 11 height 11
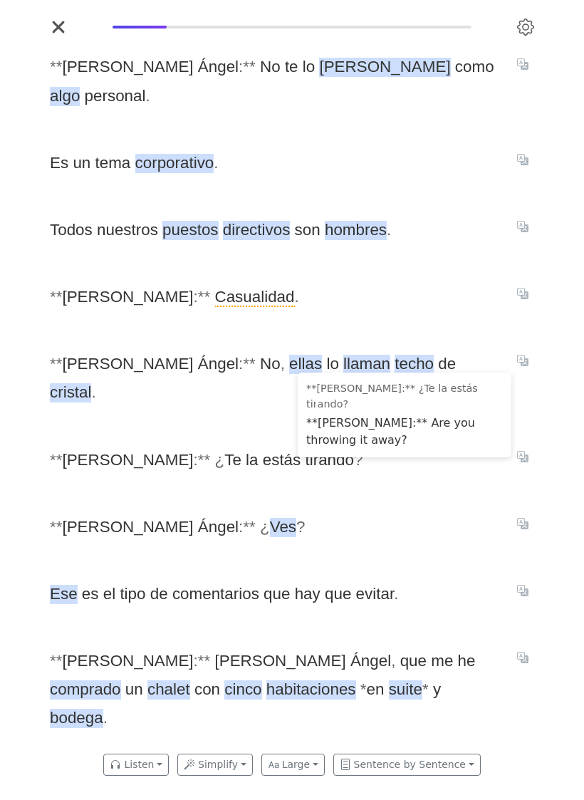
click at [450, 513] on span "* * [PERSON_NAME] : * * ¿ Ves ?" at bounding box center [275, 527] width 450 height 28
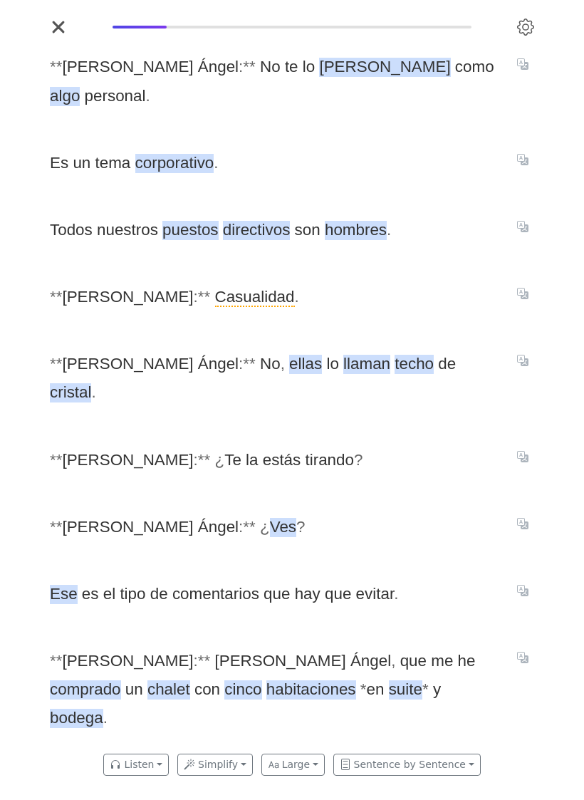
click at [190, 680] on span "chalet" at bounding box center [168, 689] width 43 height 19
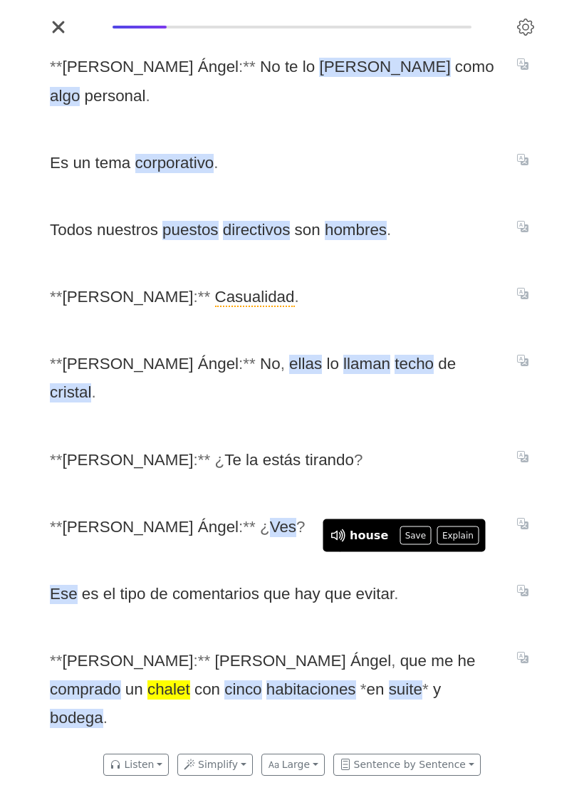
click at [412, 545] on button "Save" at bounding box center [415, 535] width 31 height 19
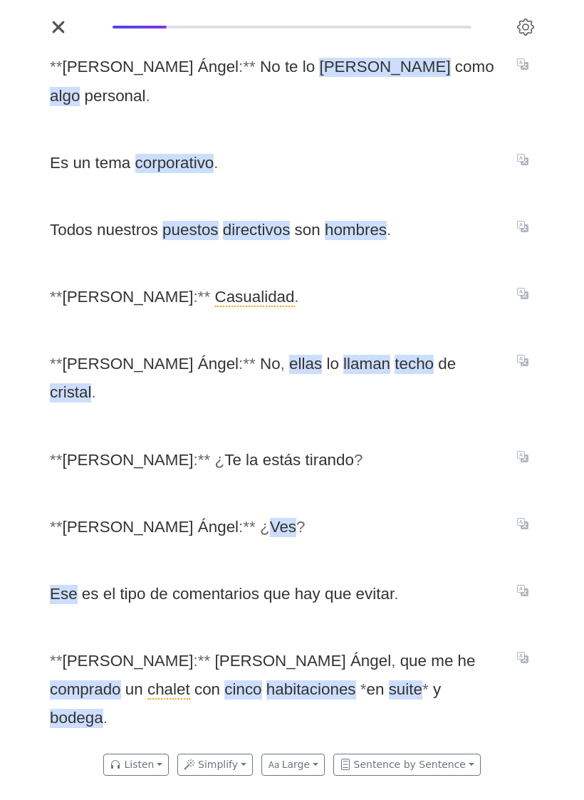
click at [389, 680] on span "suite" at bounding box center [405, 689] width 33 height 19
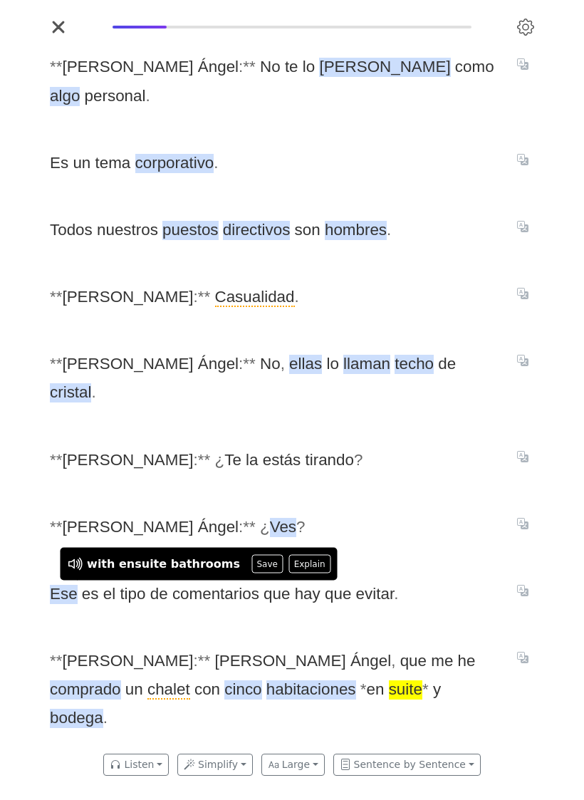
click at [103, 709] on span "bodega" at bounding box center [76, 718] width 53 height 19
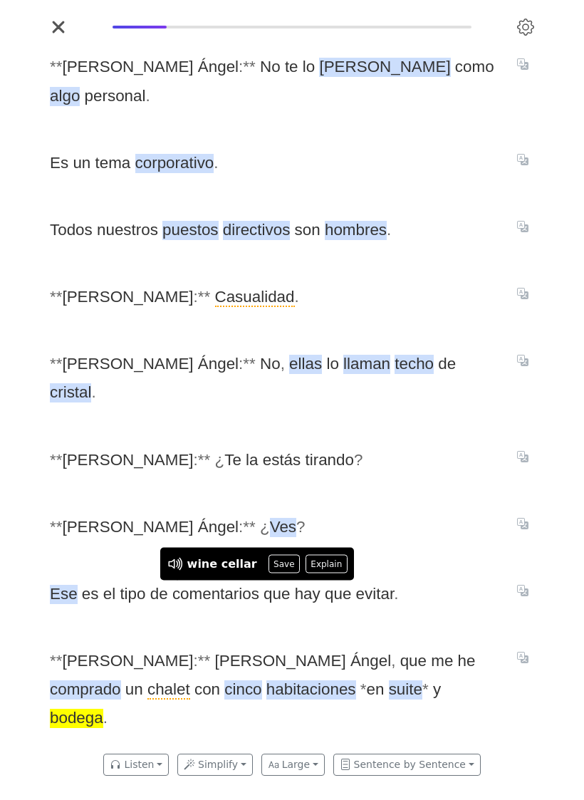
click at [274, 573] on button "Save" at bounding box center [284, 564] width 31 height 19
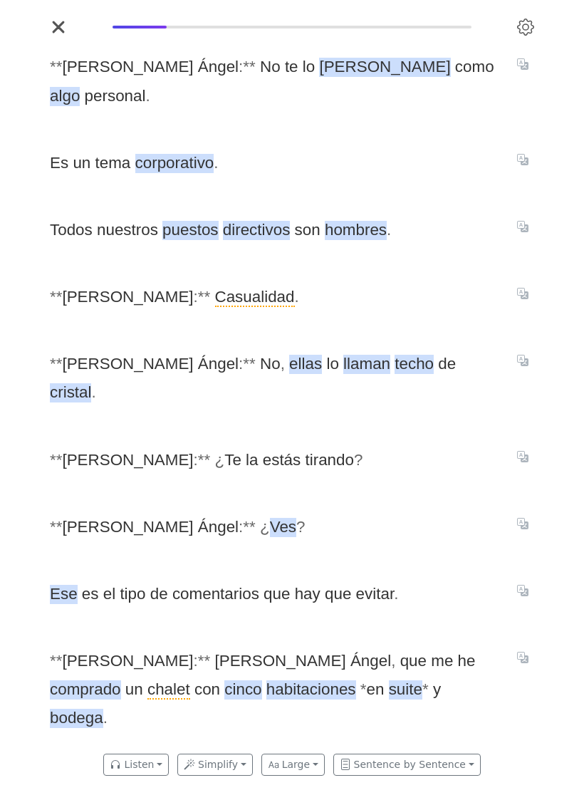
click at [526, 652] on icon "Translate sentence" at bounding box center [522, 657] width 11 height 11
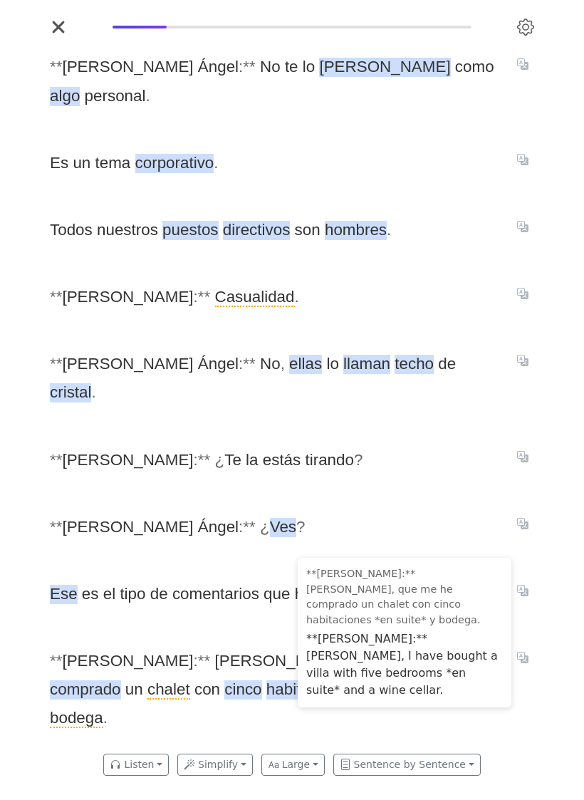
click at [254, 674] on div "* * [PERSON_NAME] : * * No te lo [PERSON_NAME] como algo personal . Es un tema …" at bounding box center [292, 391] width 513 height 706
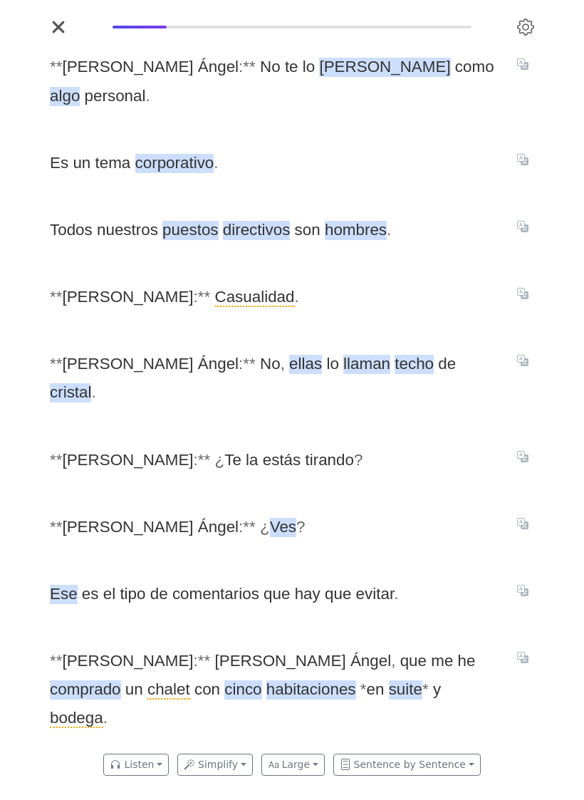
click at [519, 777] on icon "Translate sentence" at bounding box center [522, 782] width 11 height 11
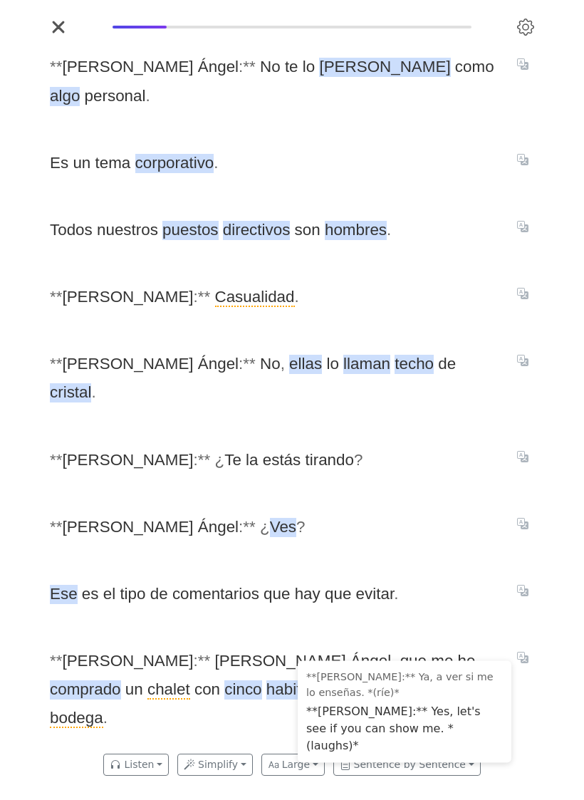
click at [236, 744] on div "* * [PERSON_NAME] : * * No te lo [PERSON_NAME] como algo personal . Es un tema …" at bounding box center [292, 391] width 513 height 706
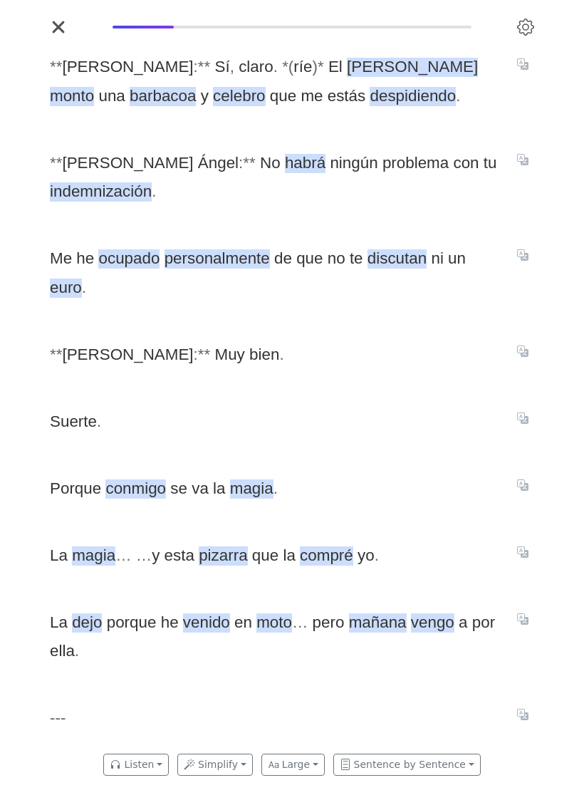
scroll to position [0, 5129]
click at [524, 70] on icon "Translate sentence" at bounding box center [522, 63] width 11 height 11
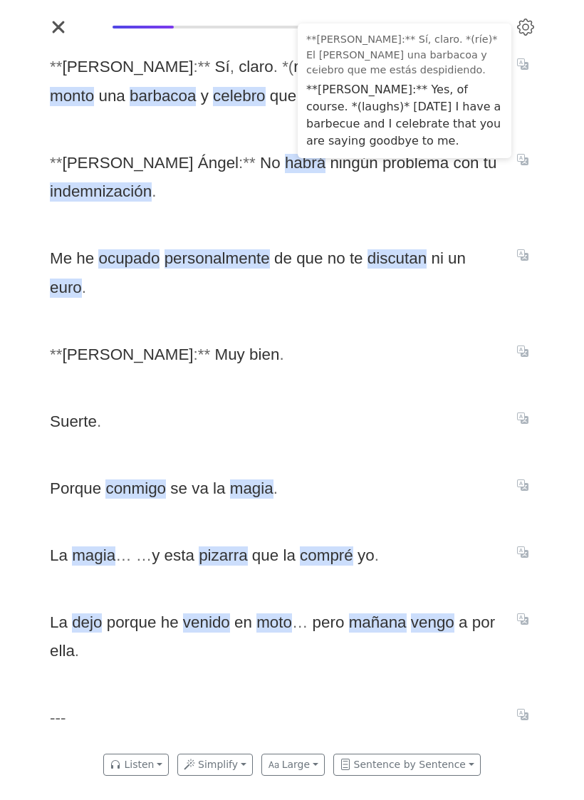
click at [241, 142] on div "* * [PERSON_NAME] : * * Sí , claro . * ( ríe ) * El [PERSON_NAME] una barbacoa …" at bounding box center [292, 391] width 513 height 706
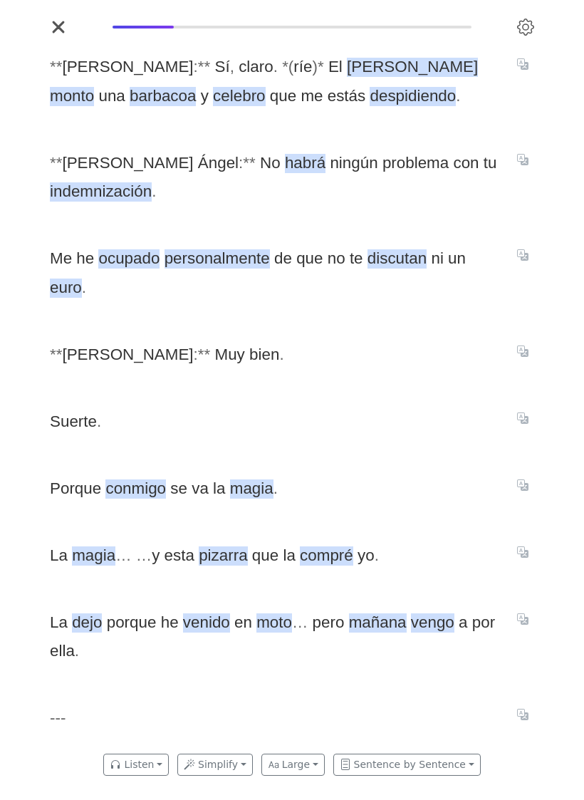
click at [94, 92] on span "monto" at bounding box center [72, 96] width 44 height 19
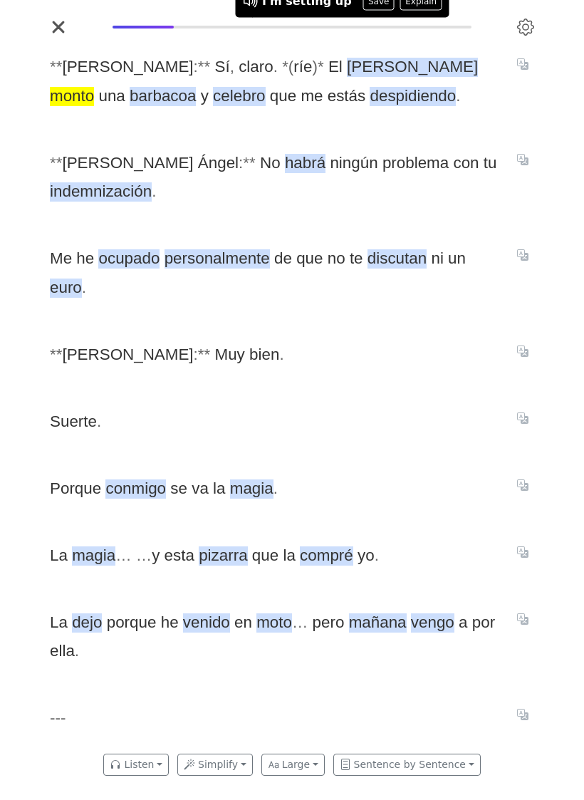
click at [372, 11] on button "Save" at bounding box center [378, 1] width 31 height 19
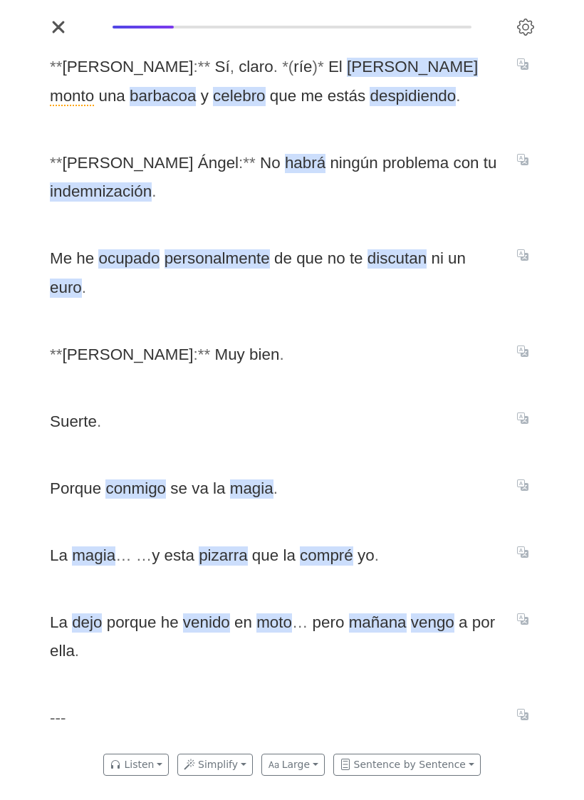
click at [370, 106] on span "despidiendo" at bounding box center [413, 96] width 86 height 19
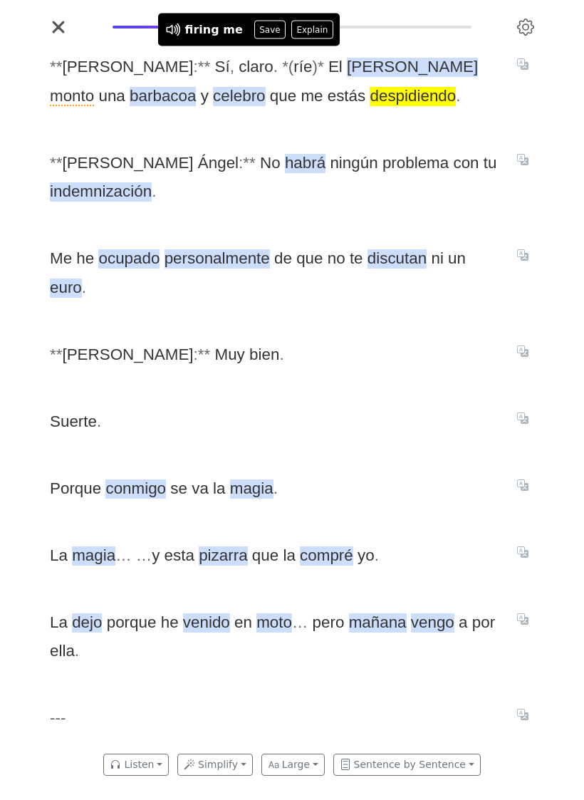
click at [266, 39] on button "Save" at bounding box center [269, 30] width 31 height 19
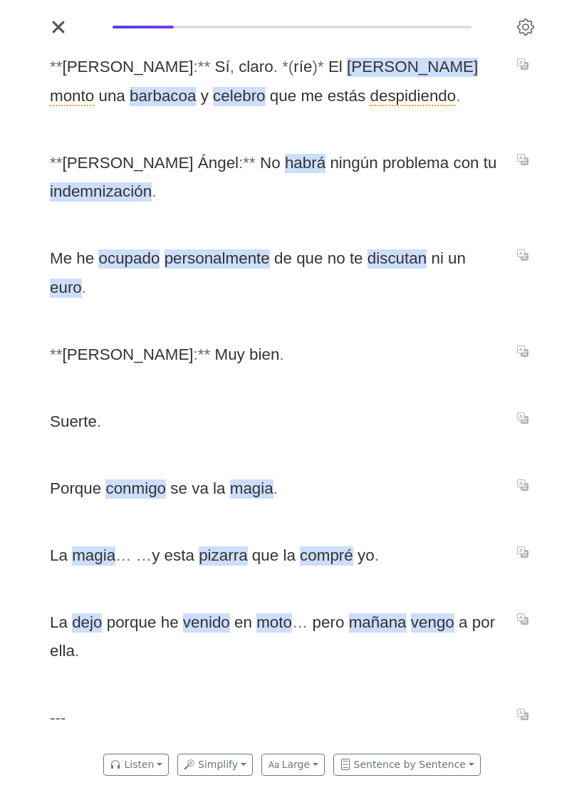
click at [152, 183] on span "indemnización" at bounding box center [101, 191] width 102 height 19
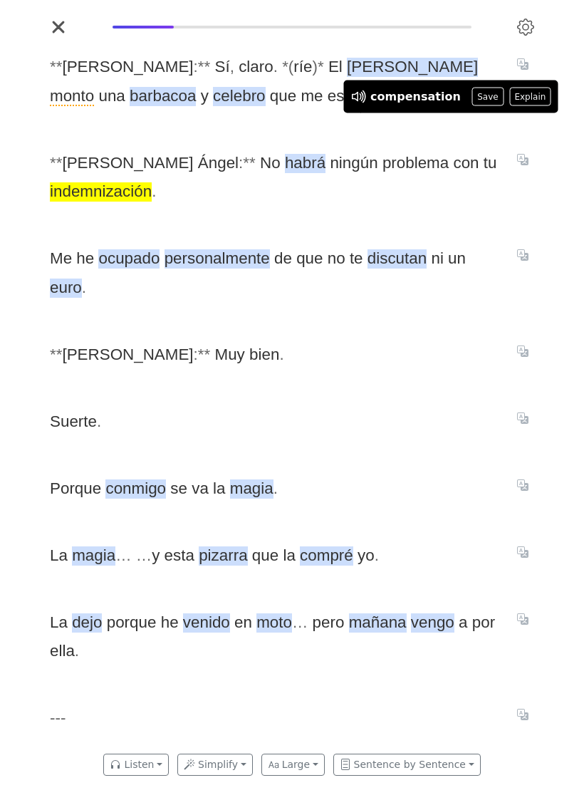
click at [476, 106] on button "Save" at bounding box center [487, 97] width 31 height 19
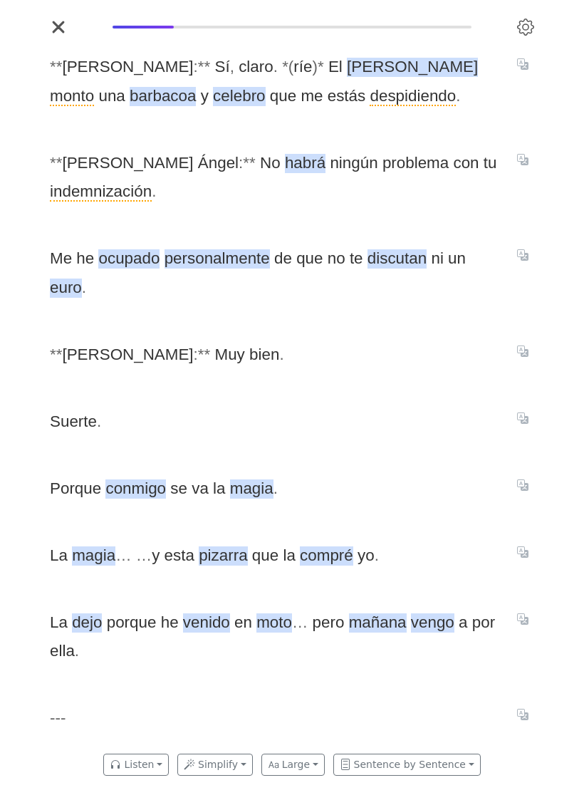
click at [392, 249] on span "discutan" at bounding box center [397, 258] width 59 height 19
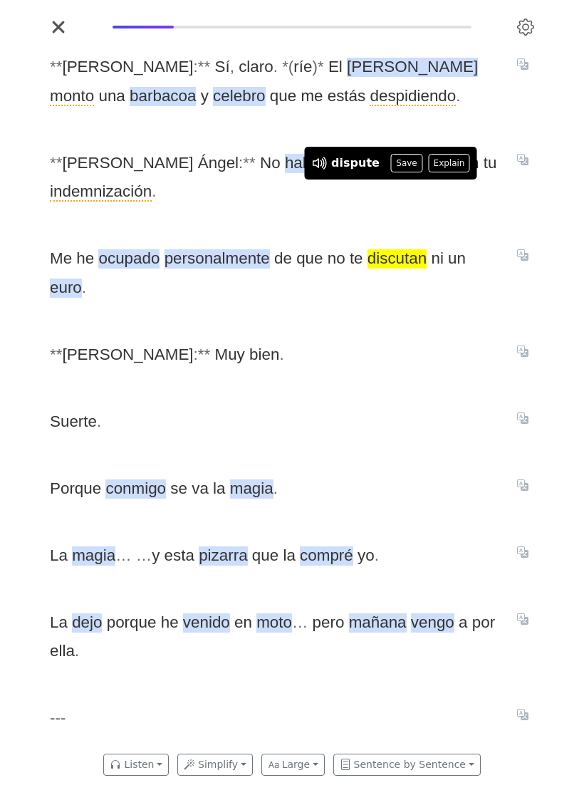
click at [438, 341] on span "* * [PERSON_NAME] : * * Muy bien ." at bounding box center [275, 355] width 450 height 28
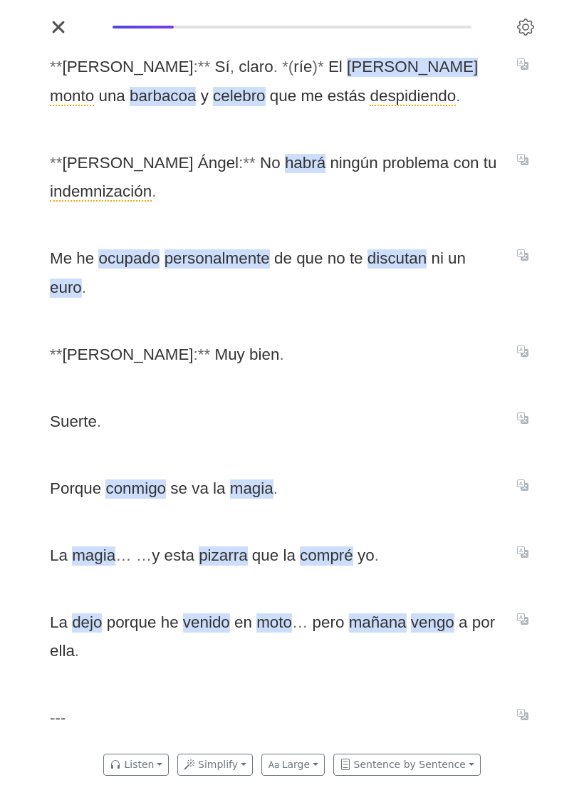
click at [527, 479] on icon "Translate sentence" at bounding box center [522, 484] width 11 height 11
click at [271, 408] on span "Suerte ." at bounding box center [275, 422] width 450 height 28
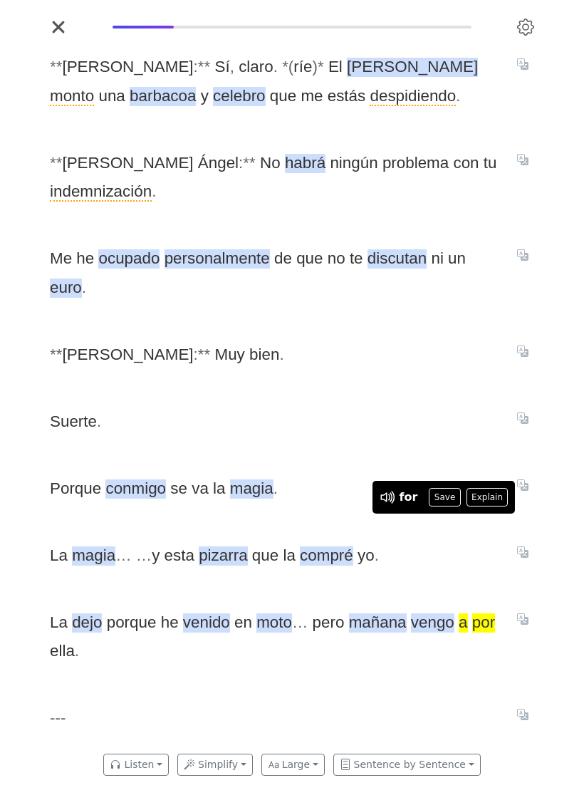
click at [483, 507] on button "Explain" at bounding box center [488, 497] width 42 height 19
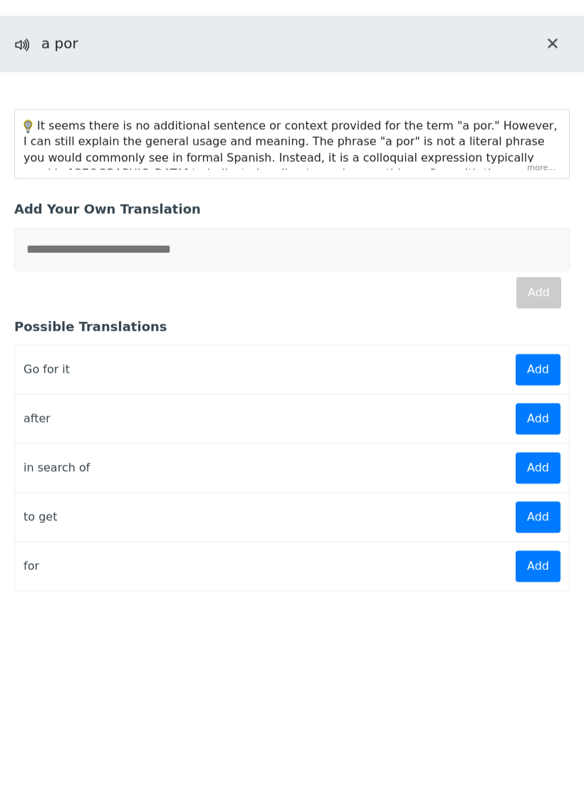
click at [542, 177] on div "It seems there is no additional sentence or context provided for the term "a po…" at bounding box center [292, 205] width 537 height 175
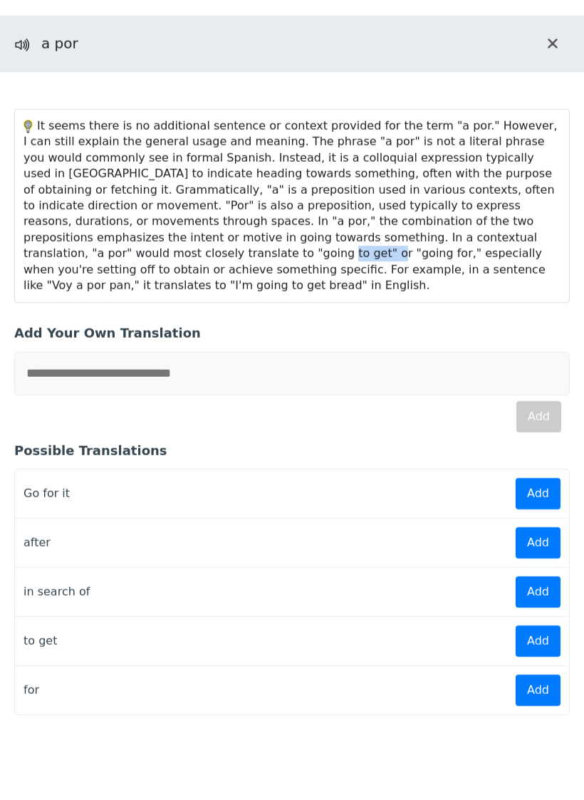
copy div "going for"
click at [64, 371] on input "text" at bounding box center [292, 373] width 556 height 43
paste input "*********"
type input "*********"
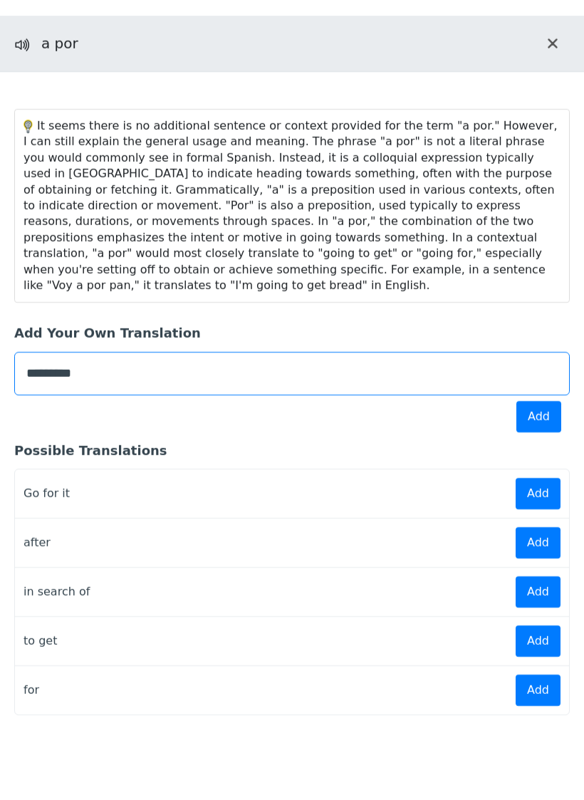
click at [530, 420] on button "Add" at bounding box center [539, 416] width 45 height 31
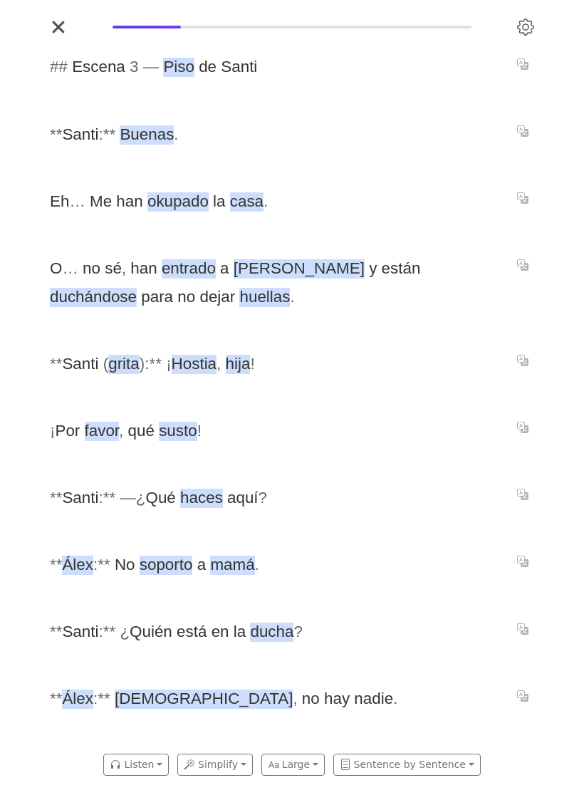
scroll to position [0, 5642]
click at [527, 36] on icon "Settings" at bounding box center [525, 27] width 17 height 17
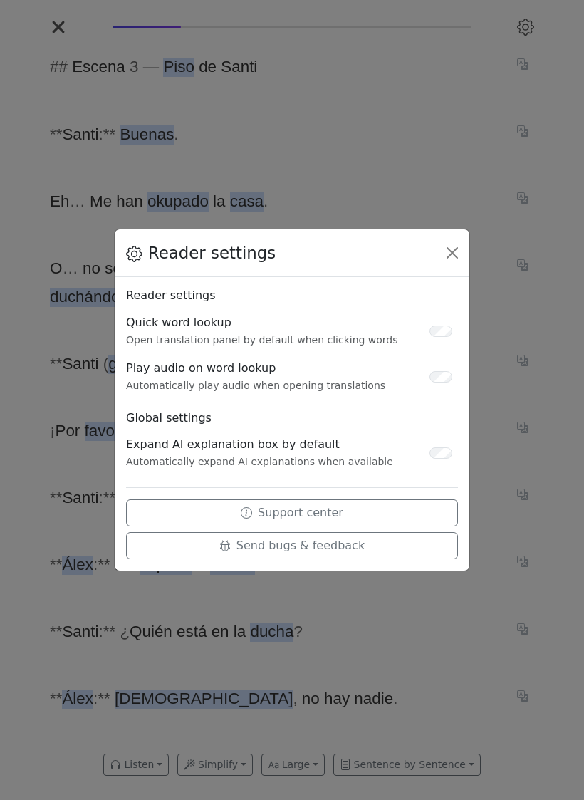
click at [409, 608] on div "Reader settings Reader settings Quick word lookup Open translation panel by def…" at bounding box center [292, 400] width 584 height 800
